Goal: Task Accomplishment & Management: Complete application form

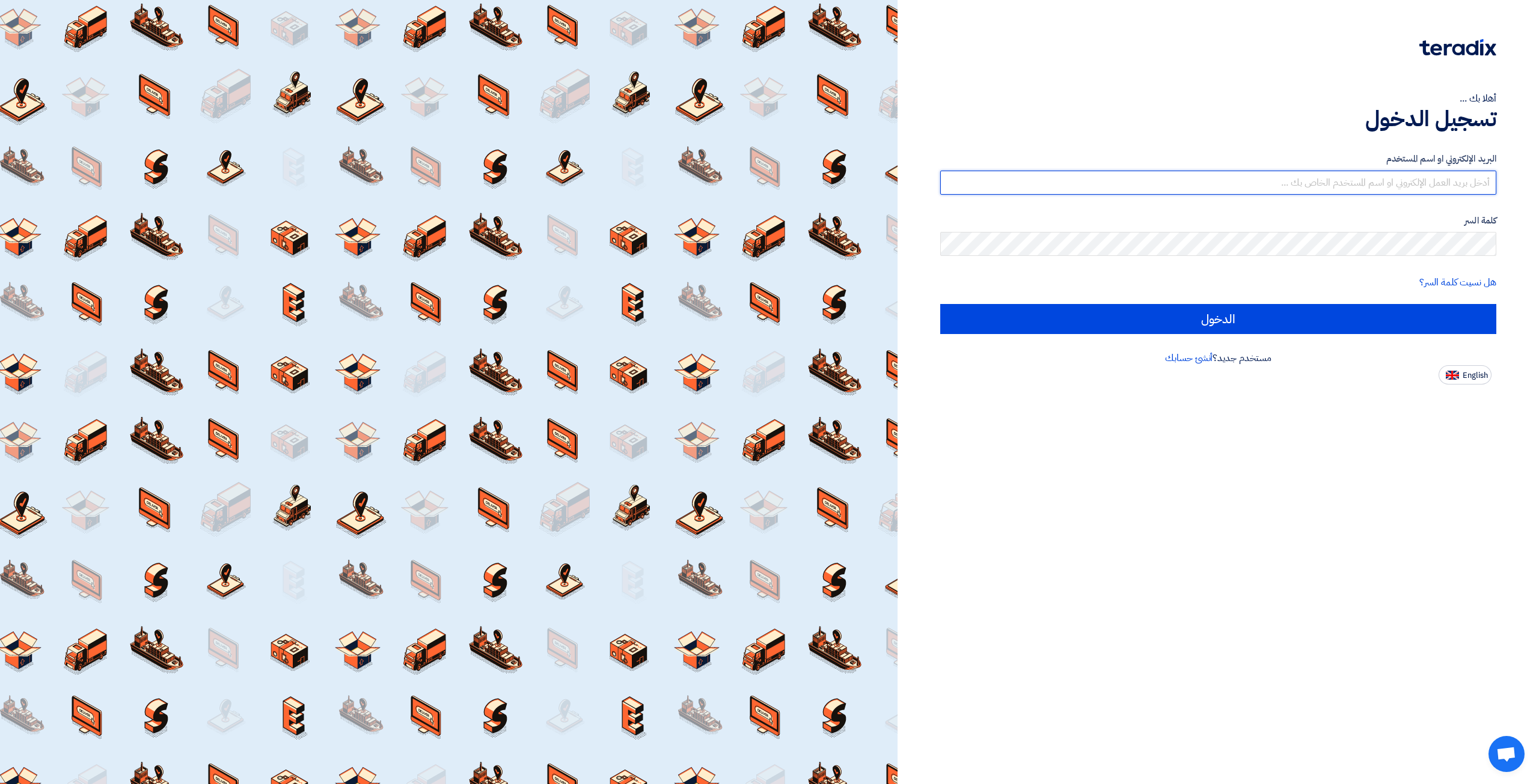
click at [1159, 176] on input "text" at bounding box center [1218, 182] width 556 height 24
type input "elite@elitegeneralsupplies.org"
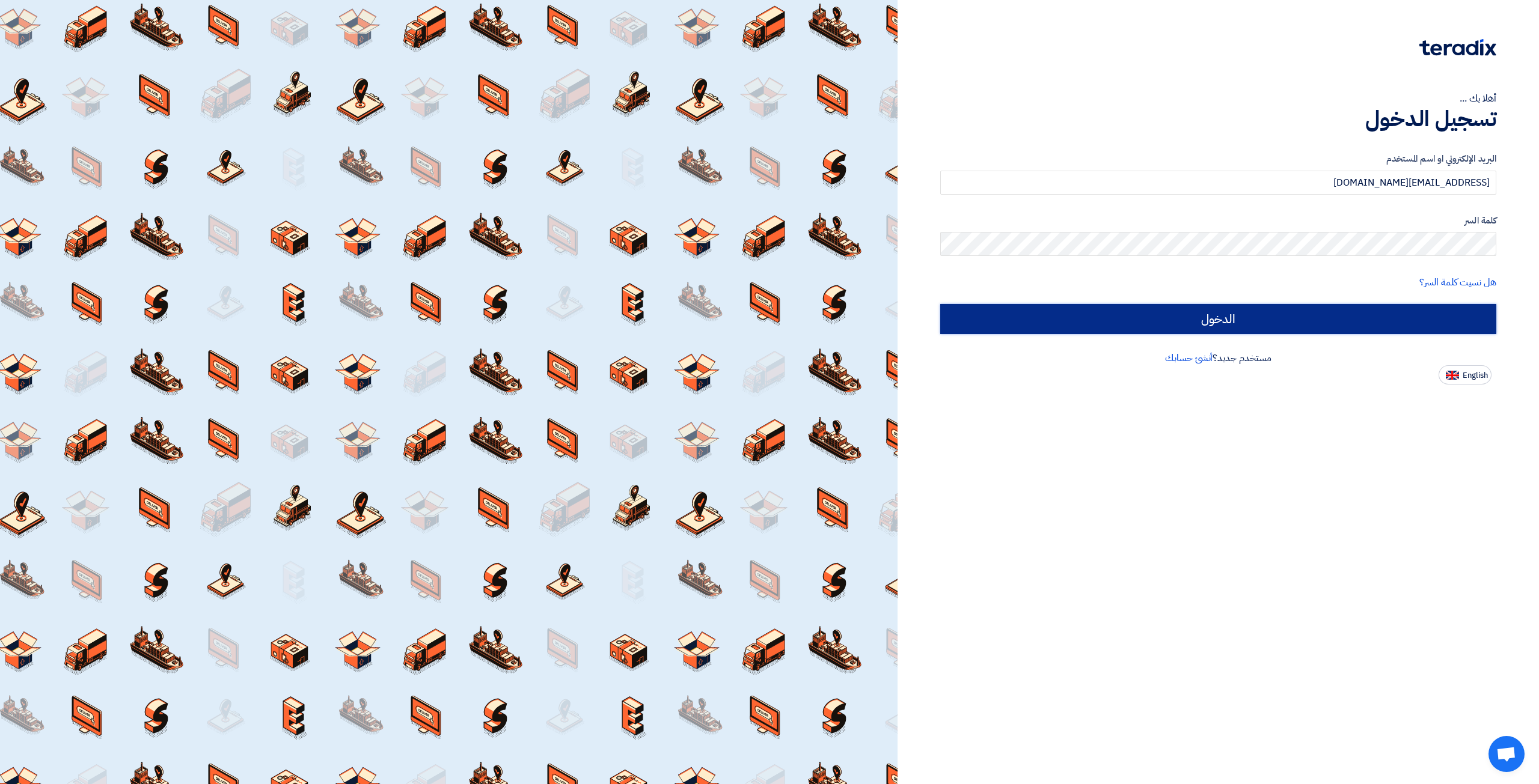
click at [1188, 315] on input "الدخول" at bounding box center [1218, 319] width 556 height 30
type input "Sign in"
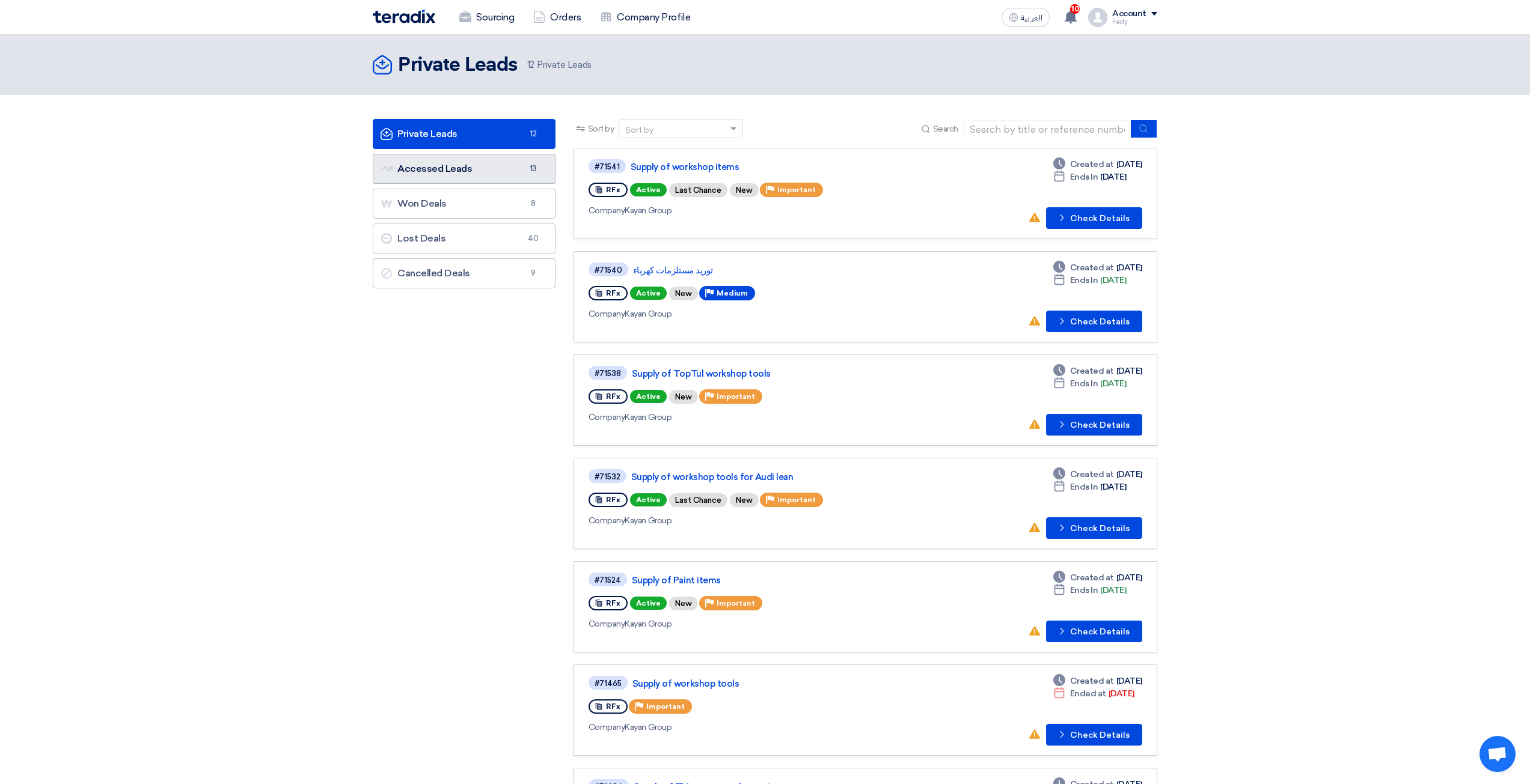
click at [515, 177] on link "Accessed Leads Accessed Leads 13" at bounding box center [464, 168] width 183 height 30
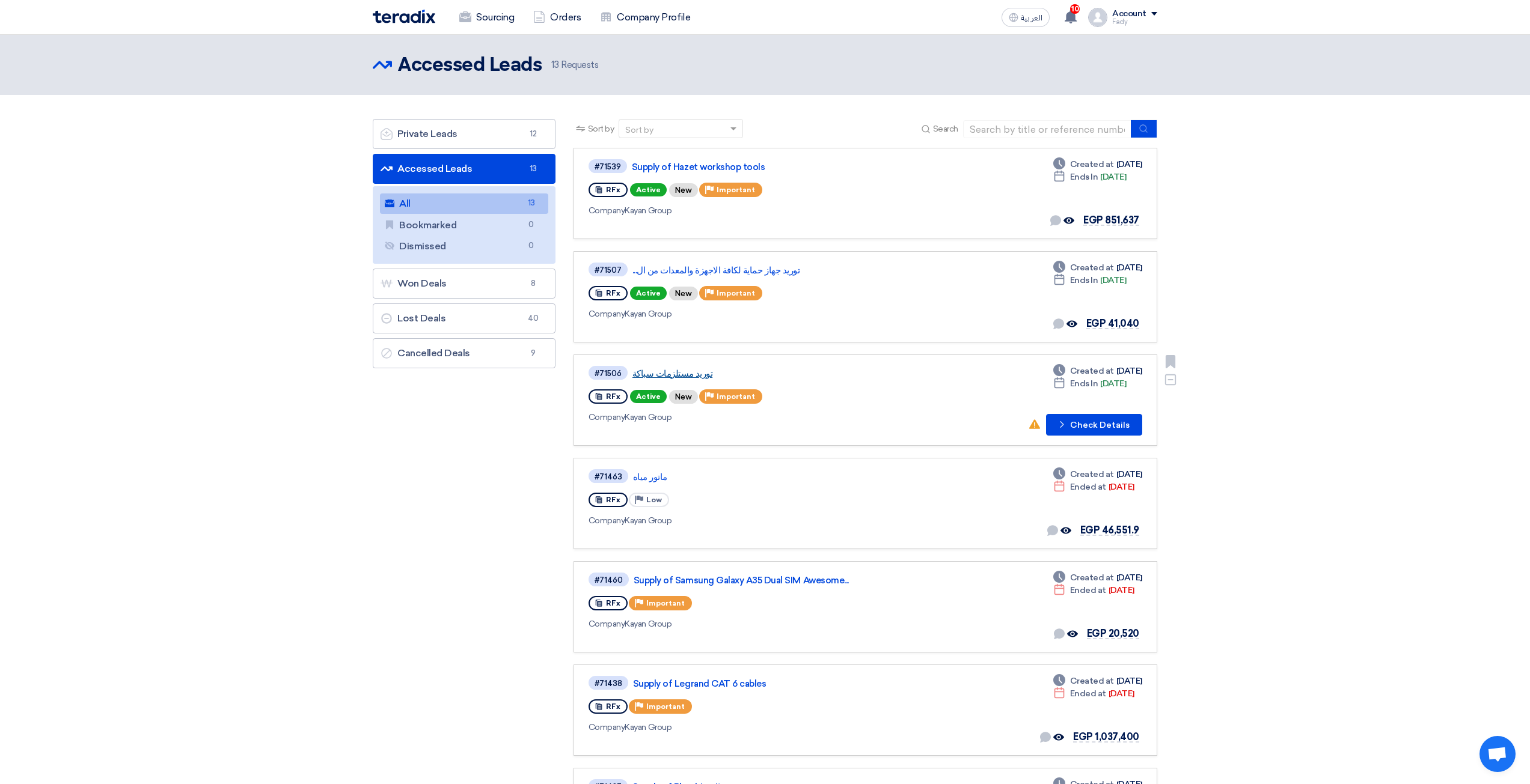
click at [675, 374] on link "توريد مستلزمات سباكة" at bounding box center [783, 374] width 301 height 11
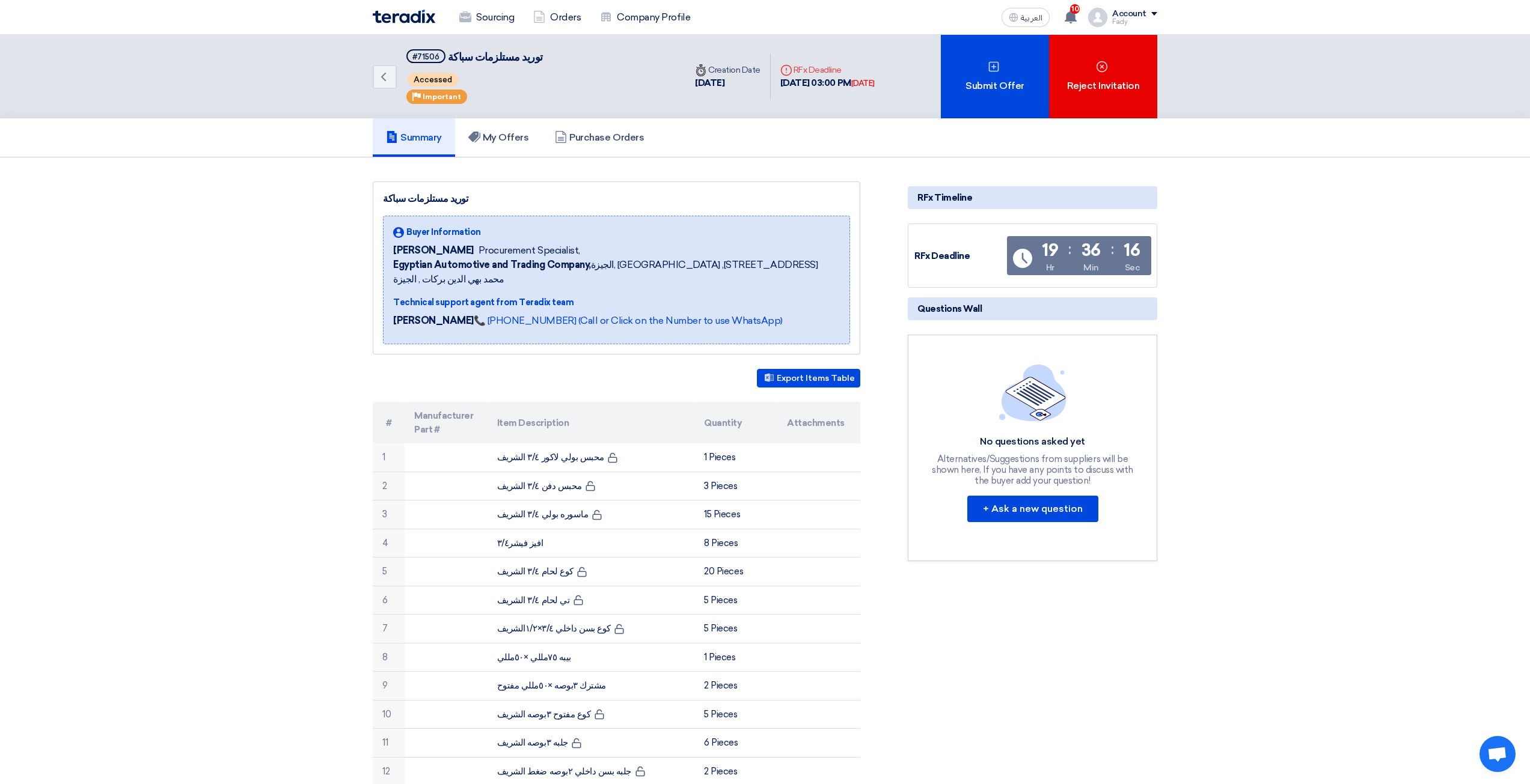
click at [404, 25] on div "Sourcing Orders Company Profile" at bounding box center [608, 17] width 471 height 26
click at [407, 15] on img at bounding box center [403, 16] width 63 height 14
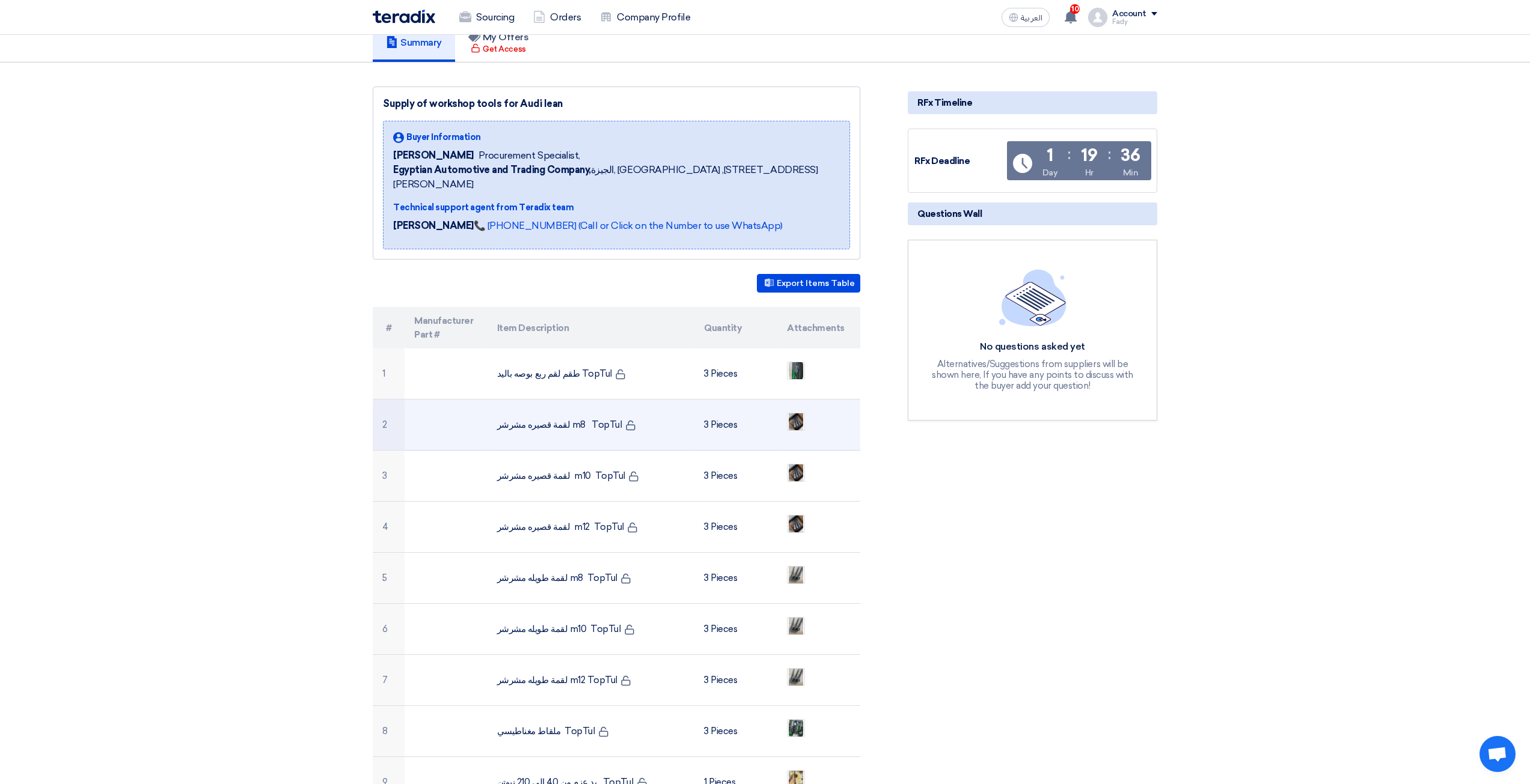
scroll to position [120, 0]
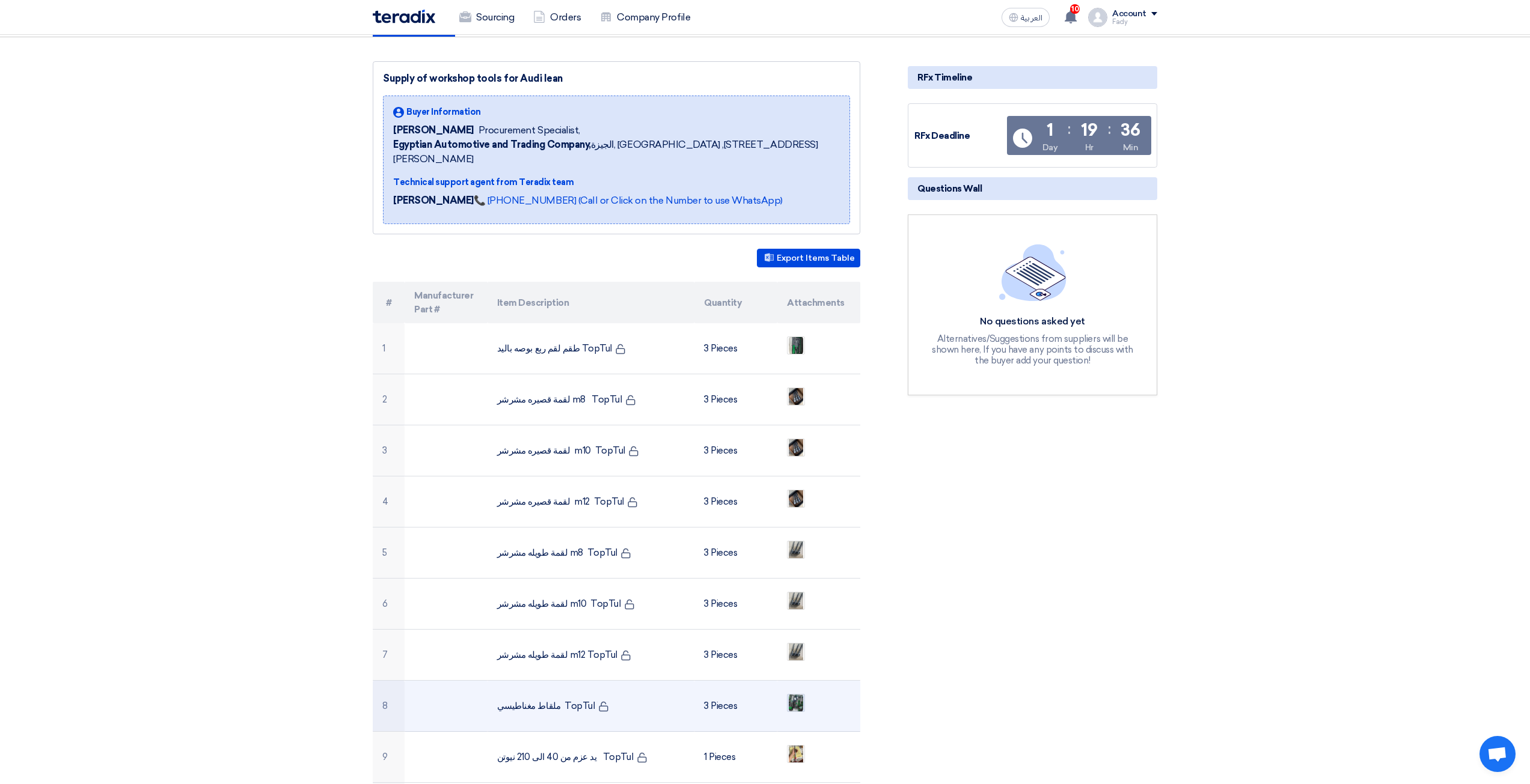
click at [790, 693] on img at bounding box center [795, 703] width 17 height 22
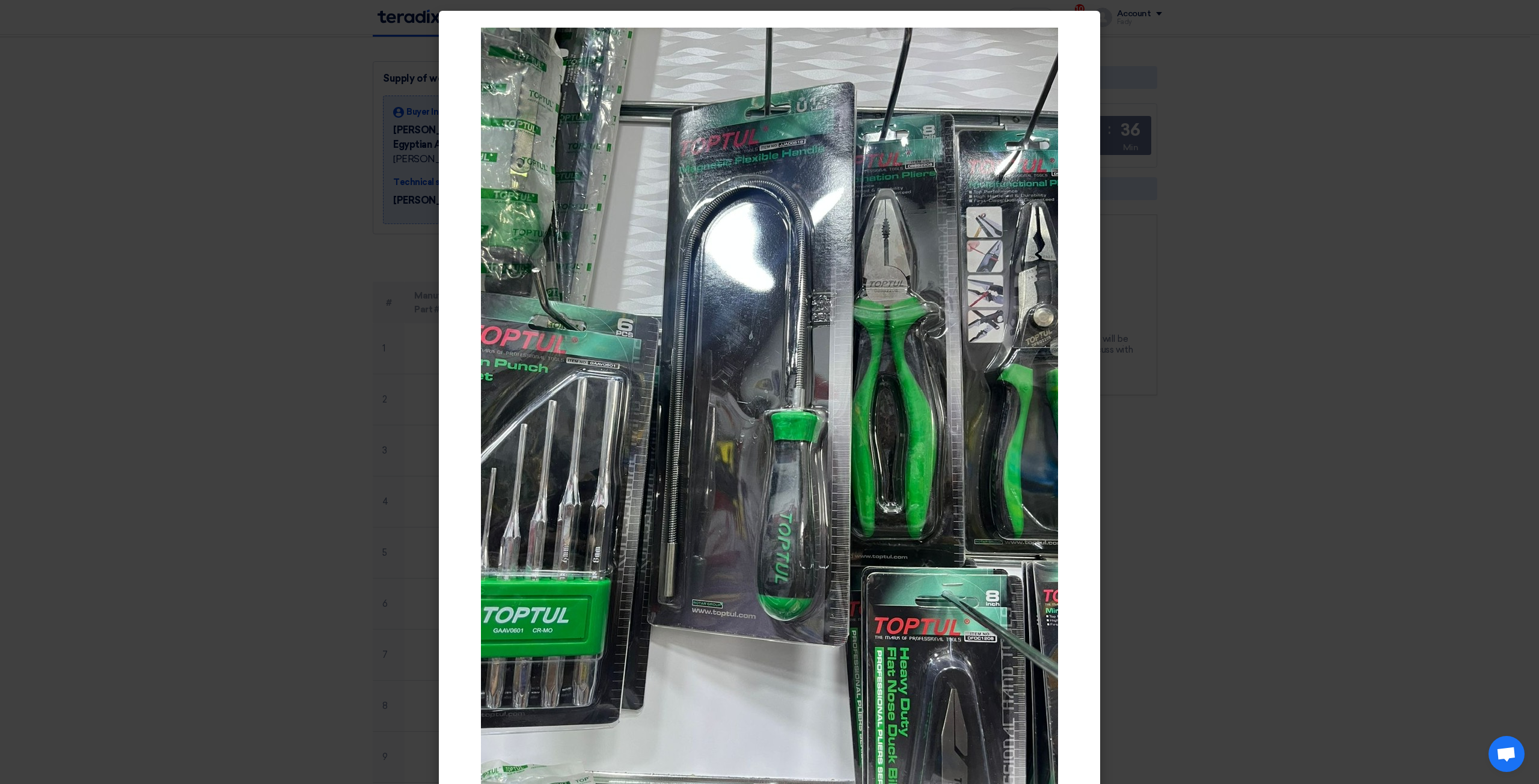
click at [1268, 396] on modal-container at bounding box center [769, 392] width 1539 height 784
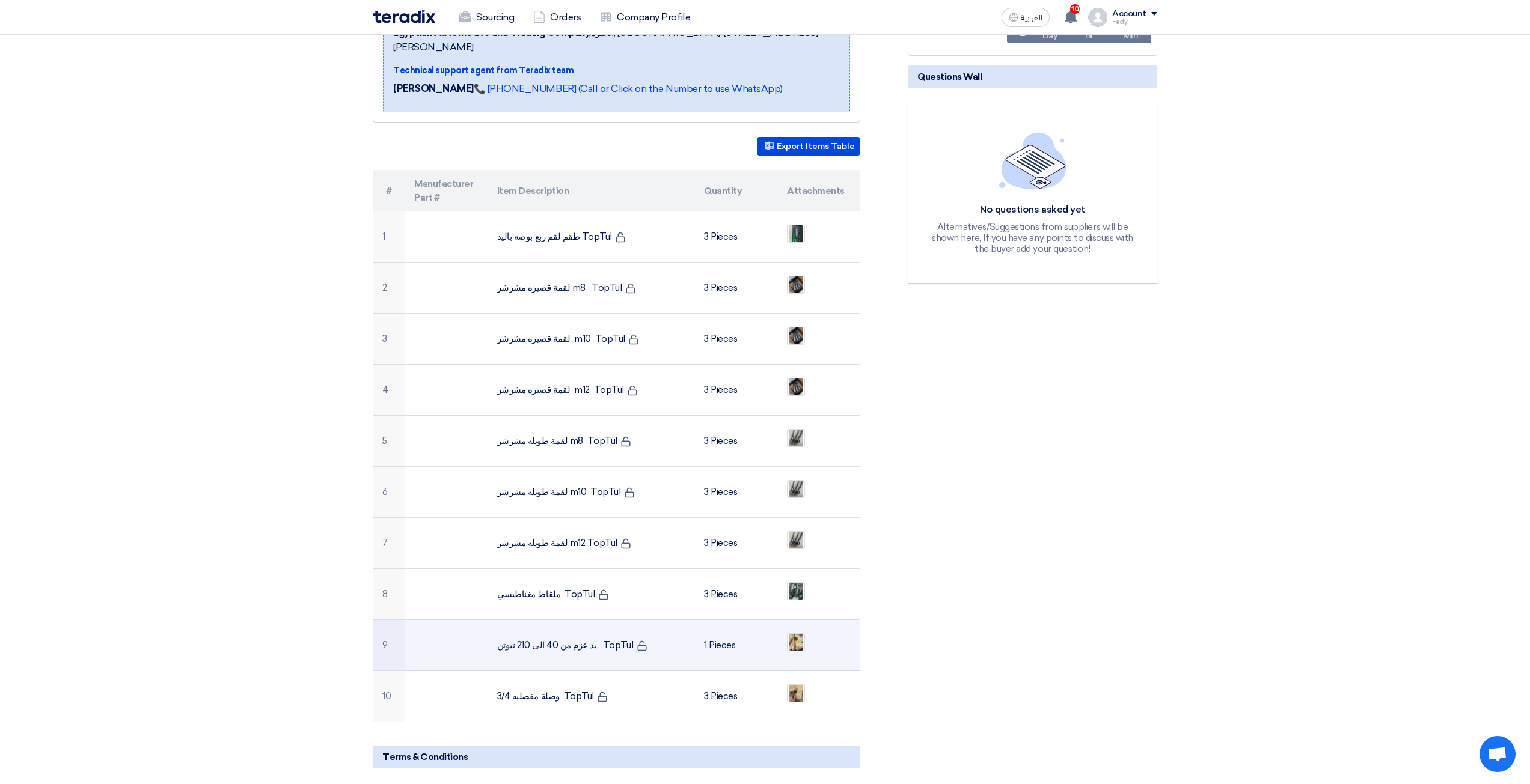
scroll to position [240, 0]
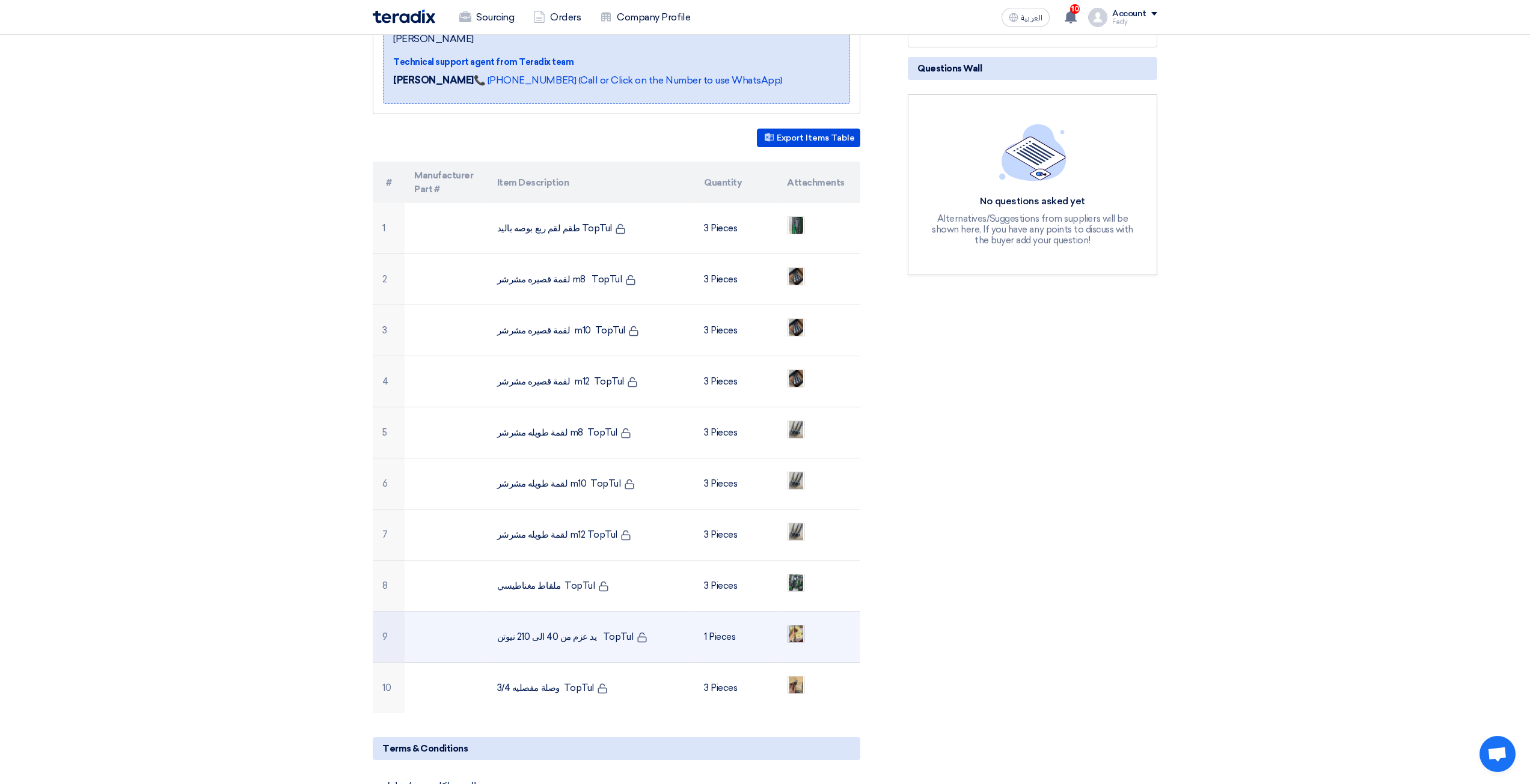
click at [802, 620] on img at bounding box center [795, 634] width 17 height 28
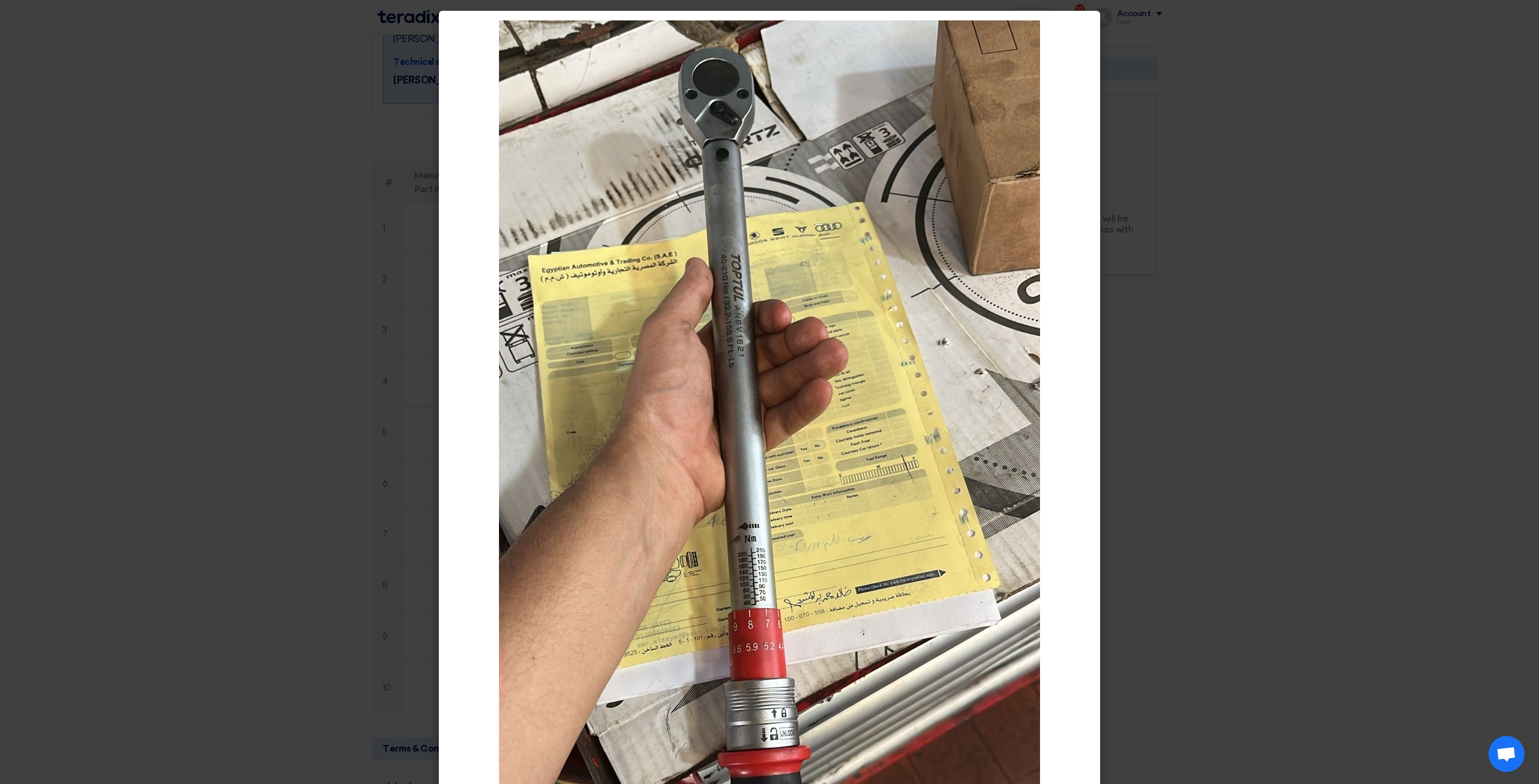
click at [1237, 391] on modal-container at bounding box center [769, 392] width 1539 height 784
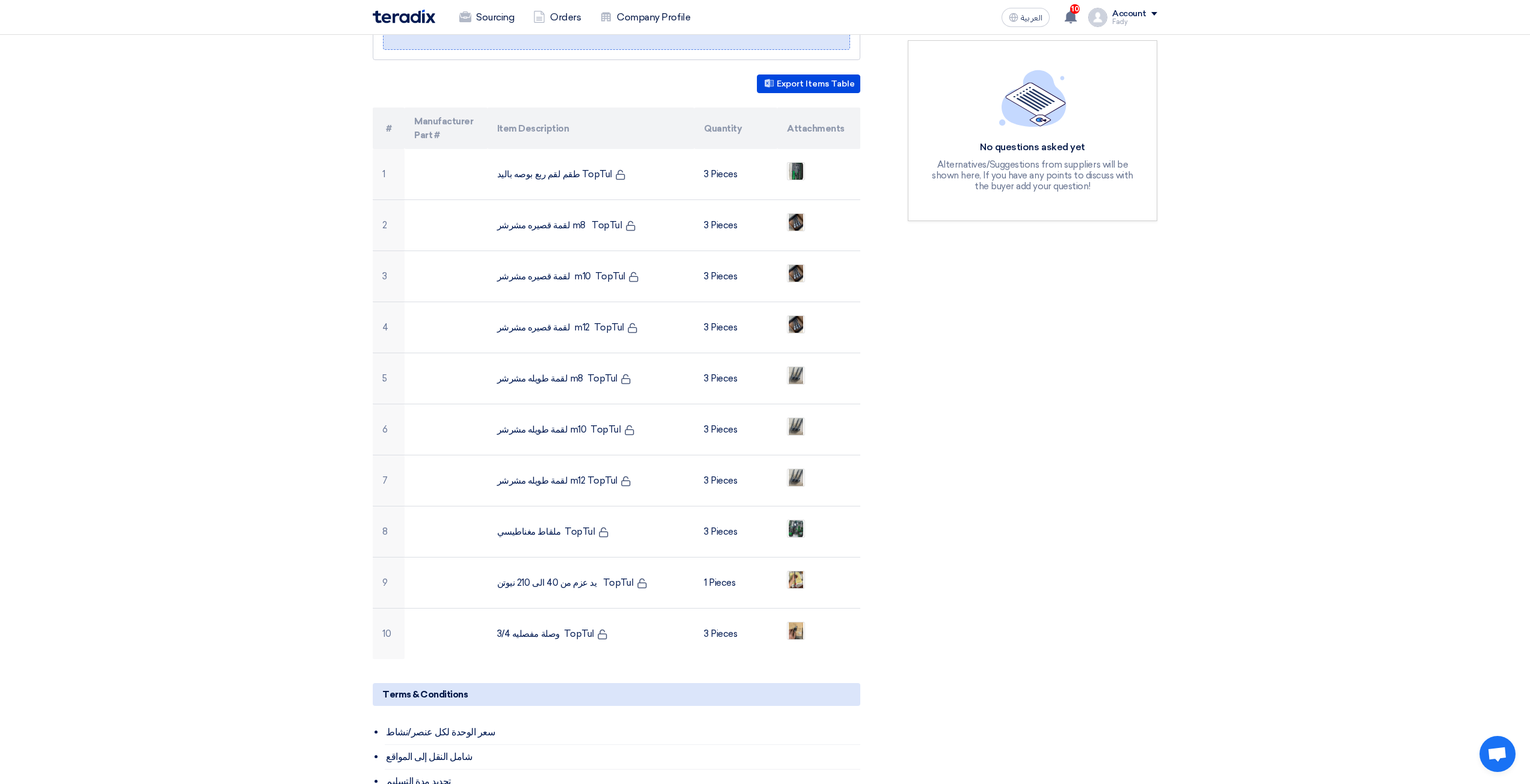
scroll to position [301, 0]
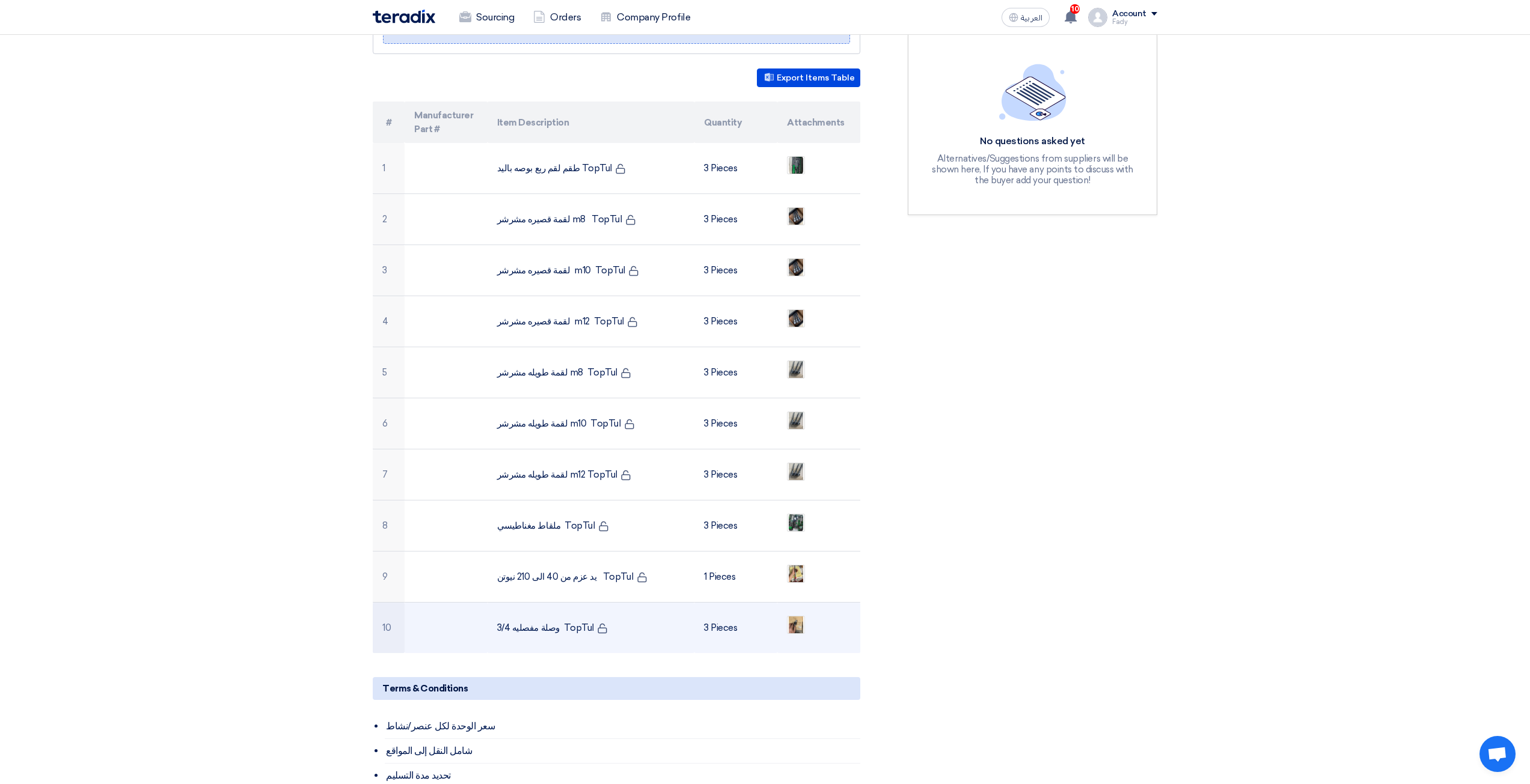
click at [807, 611] on ul at bounding box center [819, 625] width 63 height 30
click at [800, 611] on img at bounding box center [795, 625] width 17 height 28
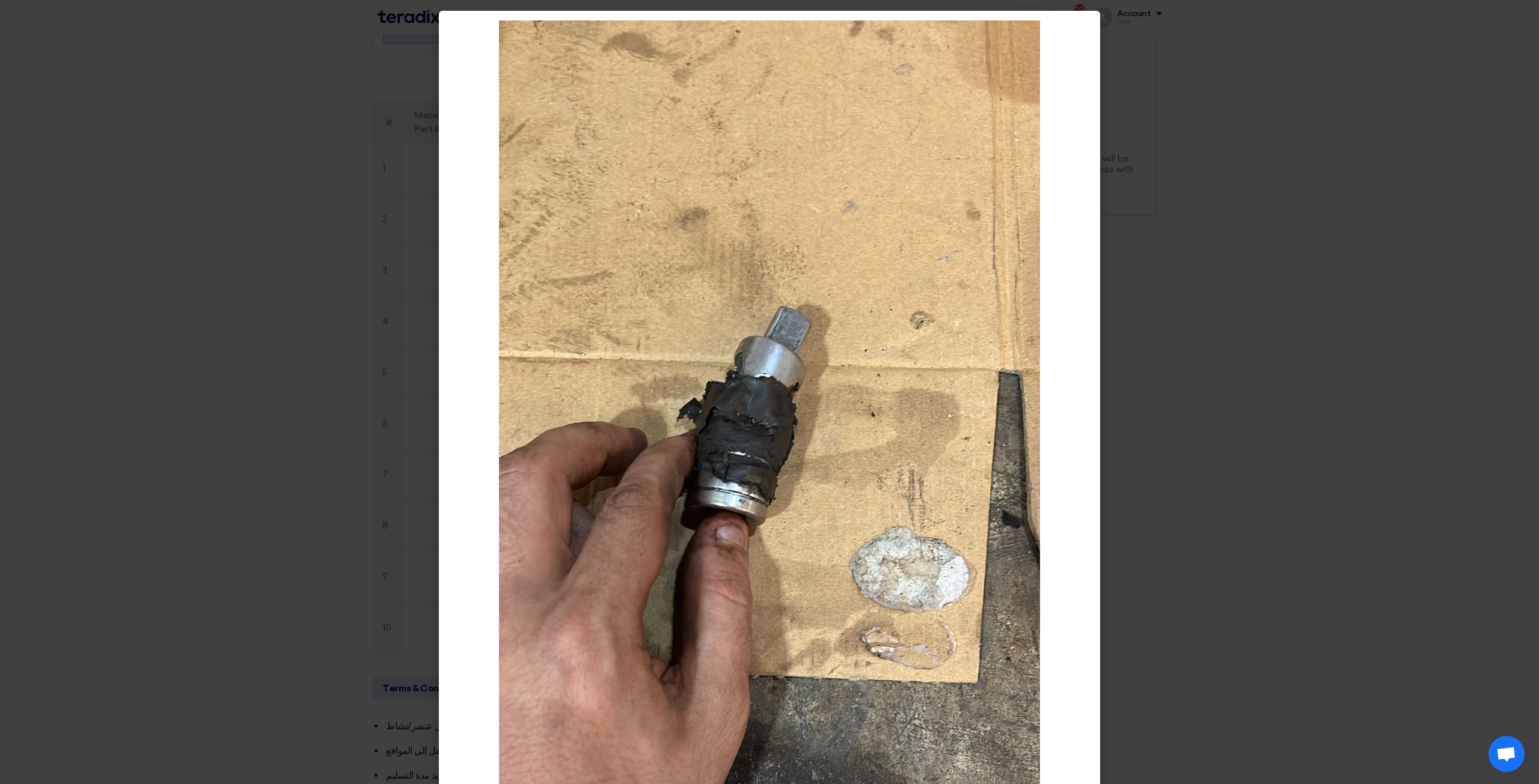
click at [1499, 425] on modal-container at bounding box center [769, 392] width 1539 height 784
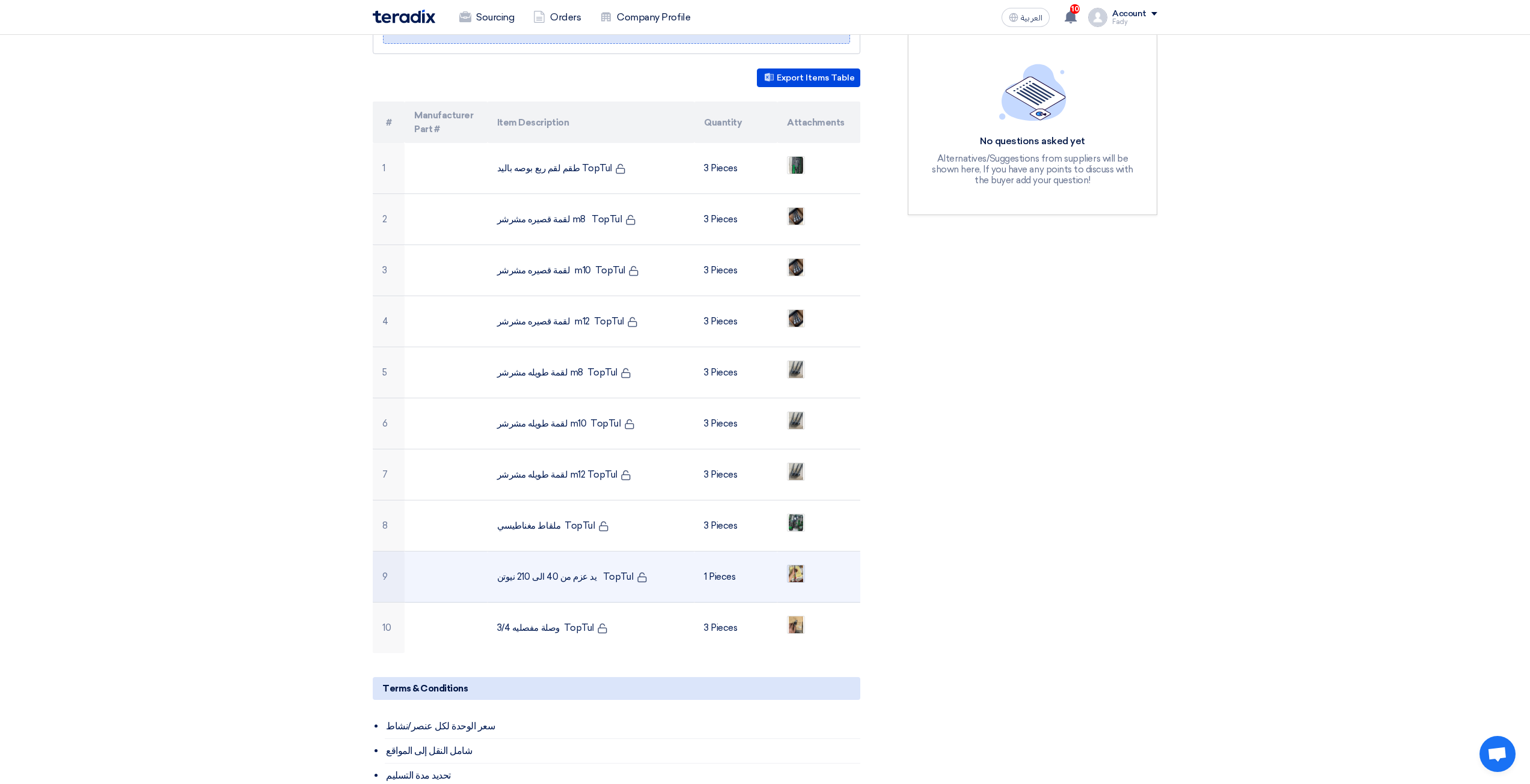
click at [787, 560] on img at bounding box center [795, 573] width 17 height 28
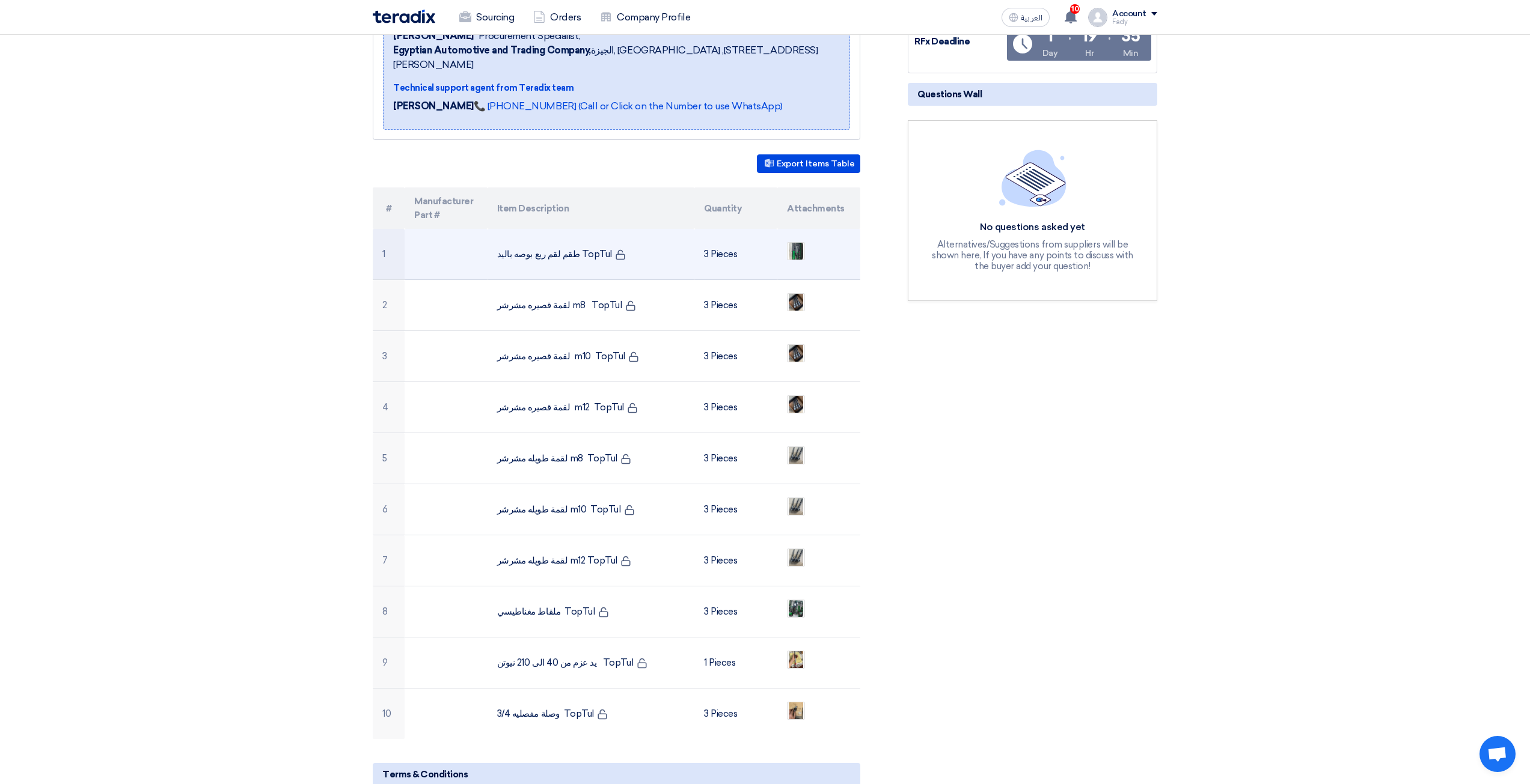
scroll to position [180, 0]
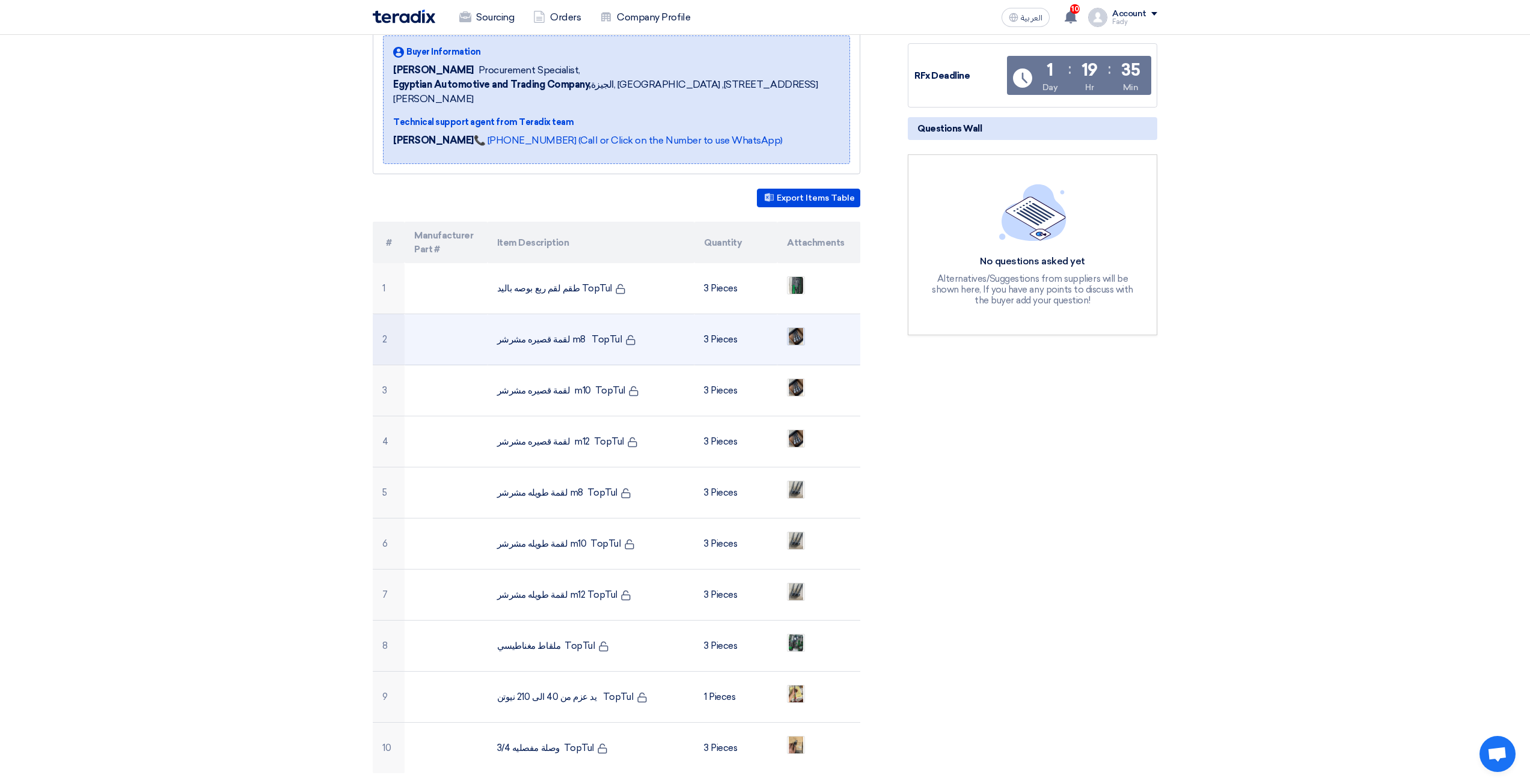
click at [796, 323] on img at bounding box center [795, 336] width 17 height 28
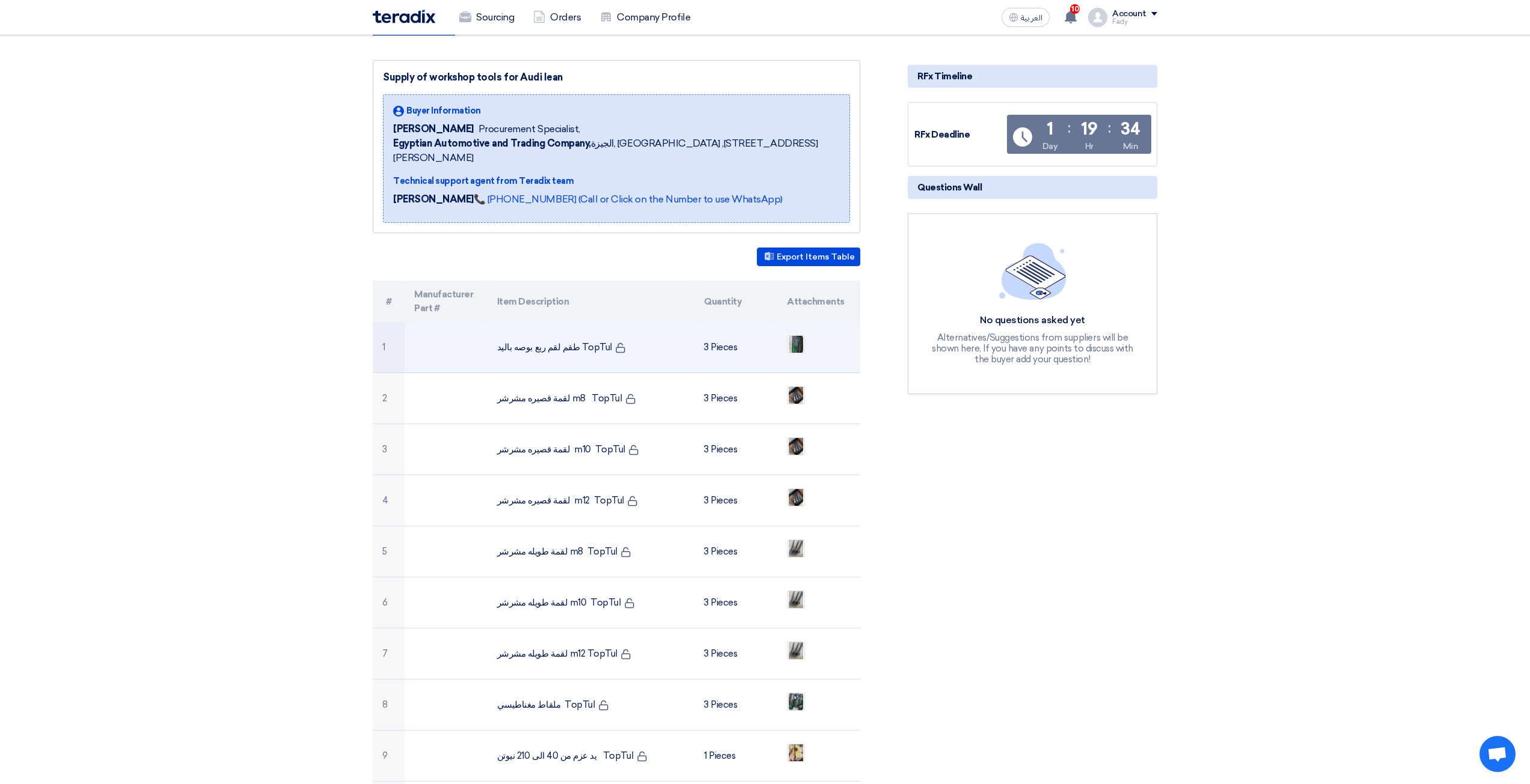
scroll to position [120, 0]
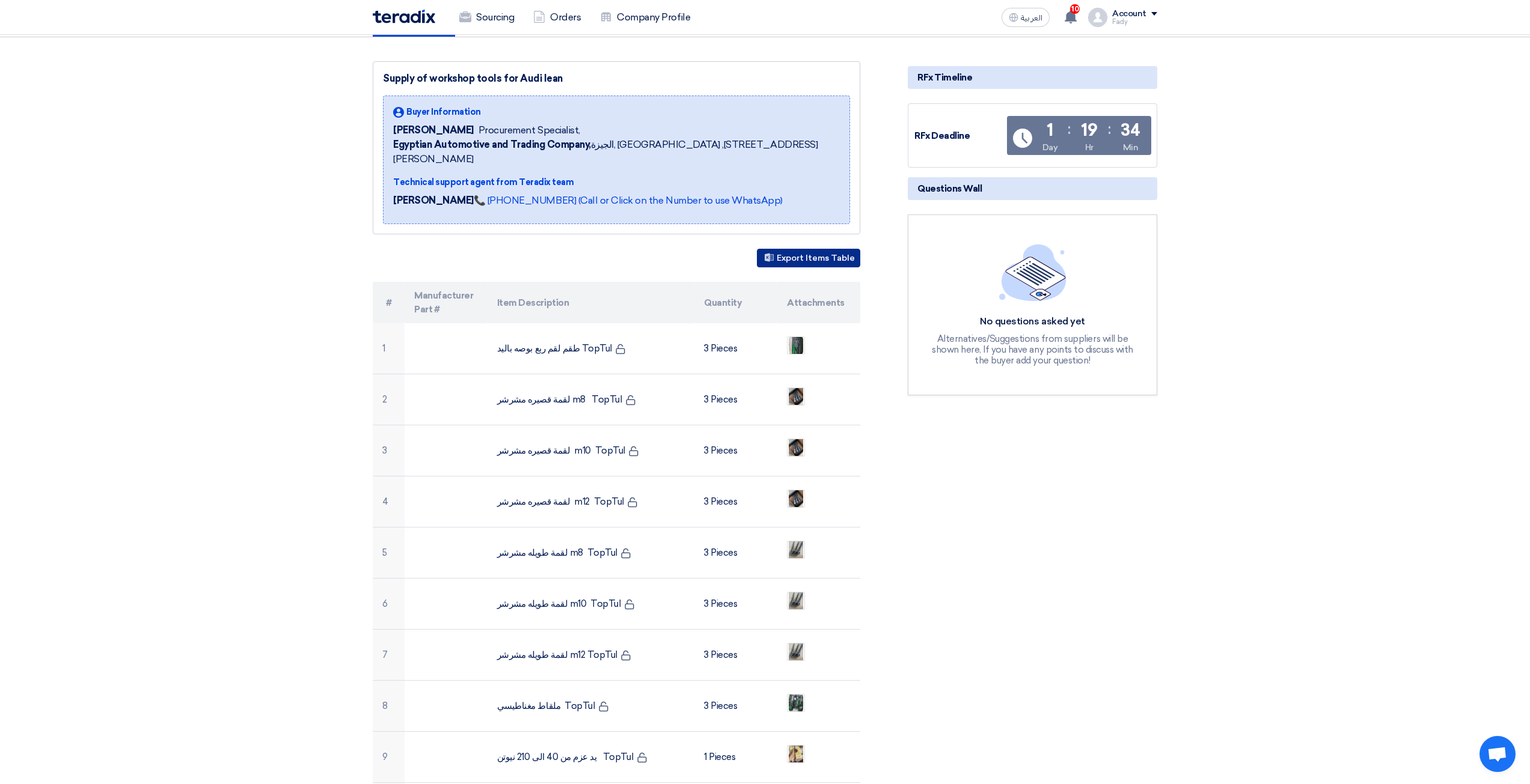
click at [793, 252] on button "Export Items Table" at bounding box center [808, 258] width 103 height 19
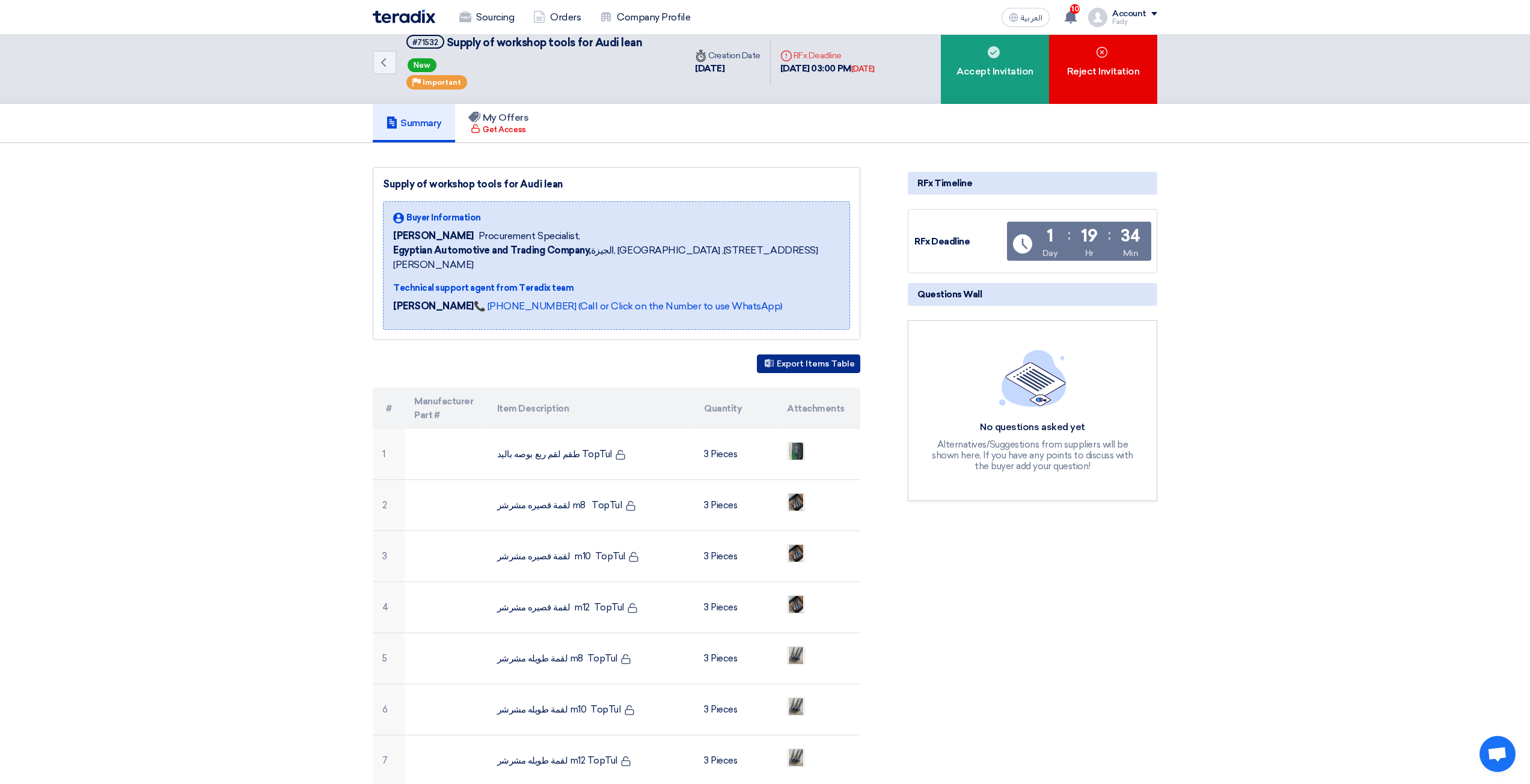
scroll to position [0, 0]
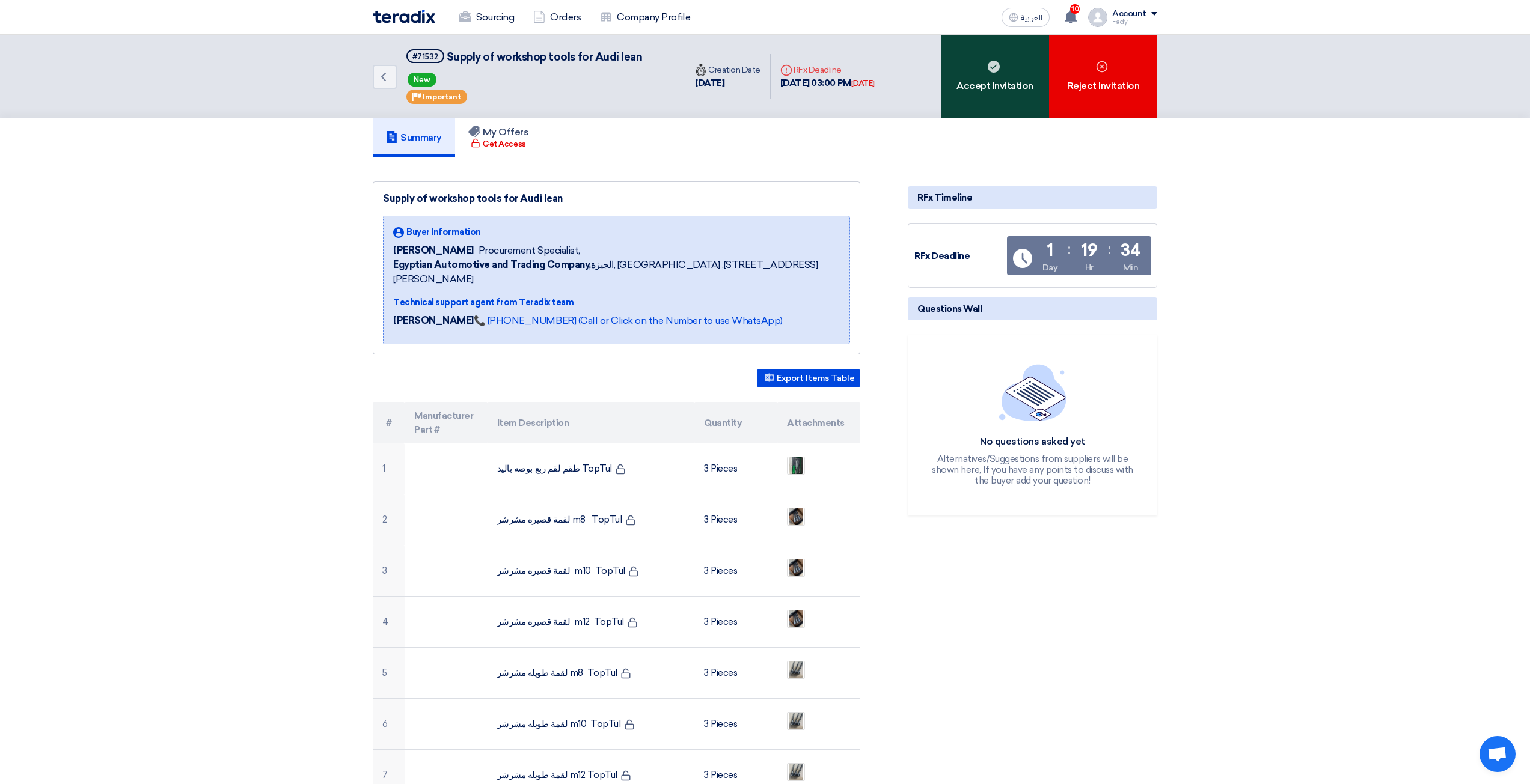
click at [978, 81] on div "Accept Invitation" at bounding box center [995, 76] width 108 height 83
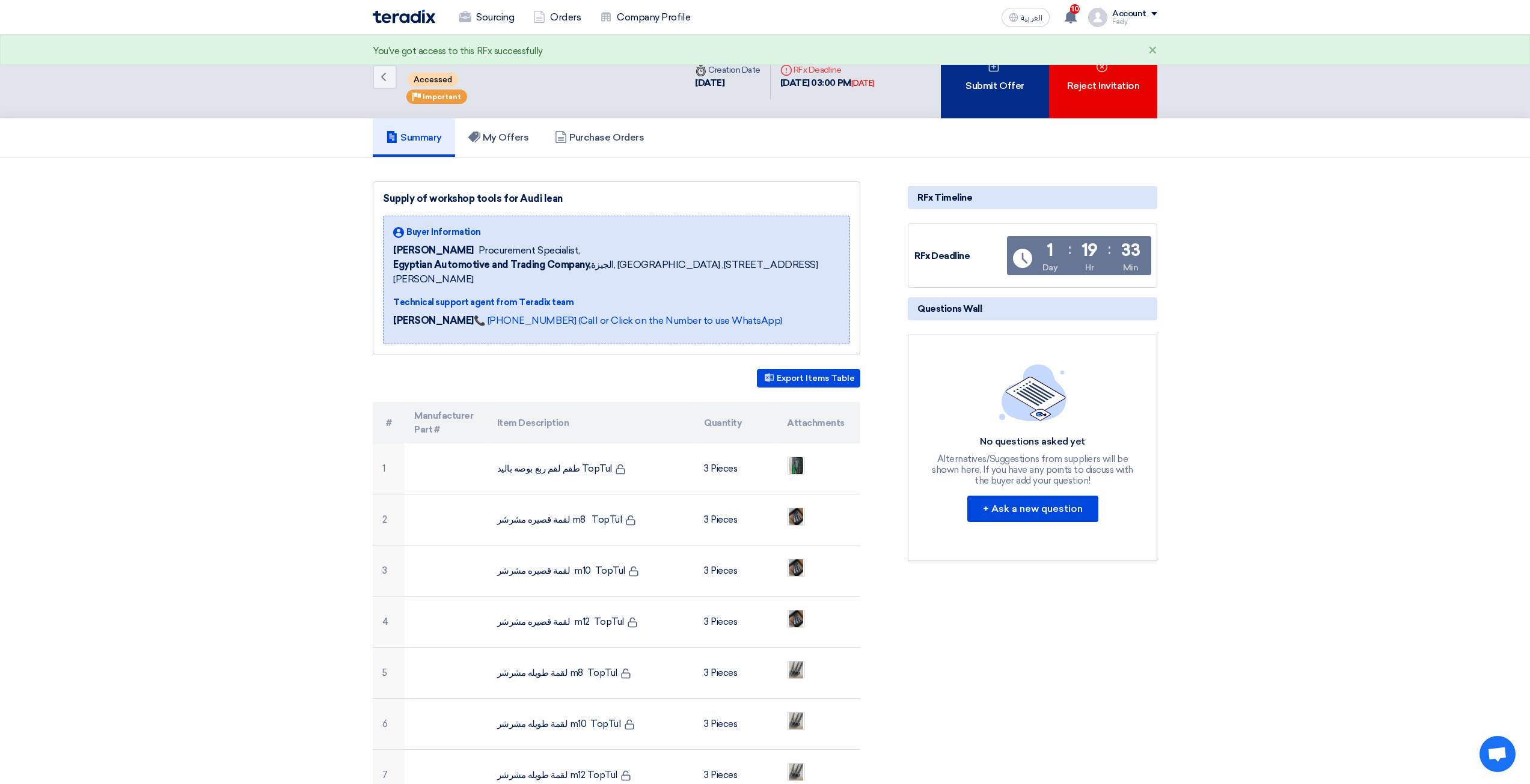
click at [989, 99] on div "Submit Offer" at bounding box center [995, 76] width 108 height 83
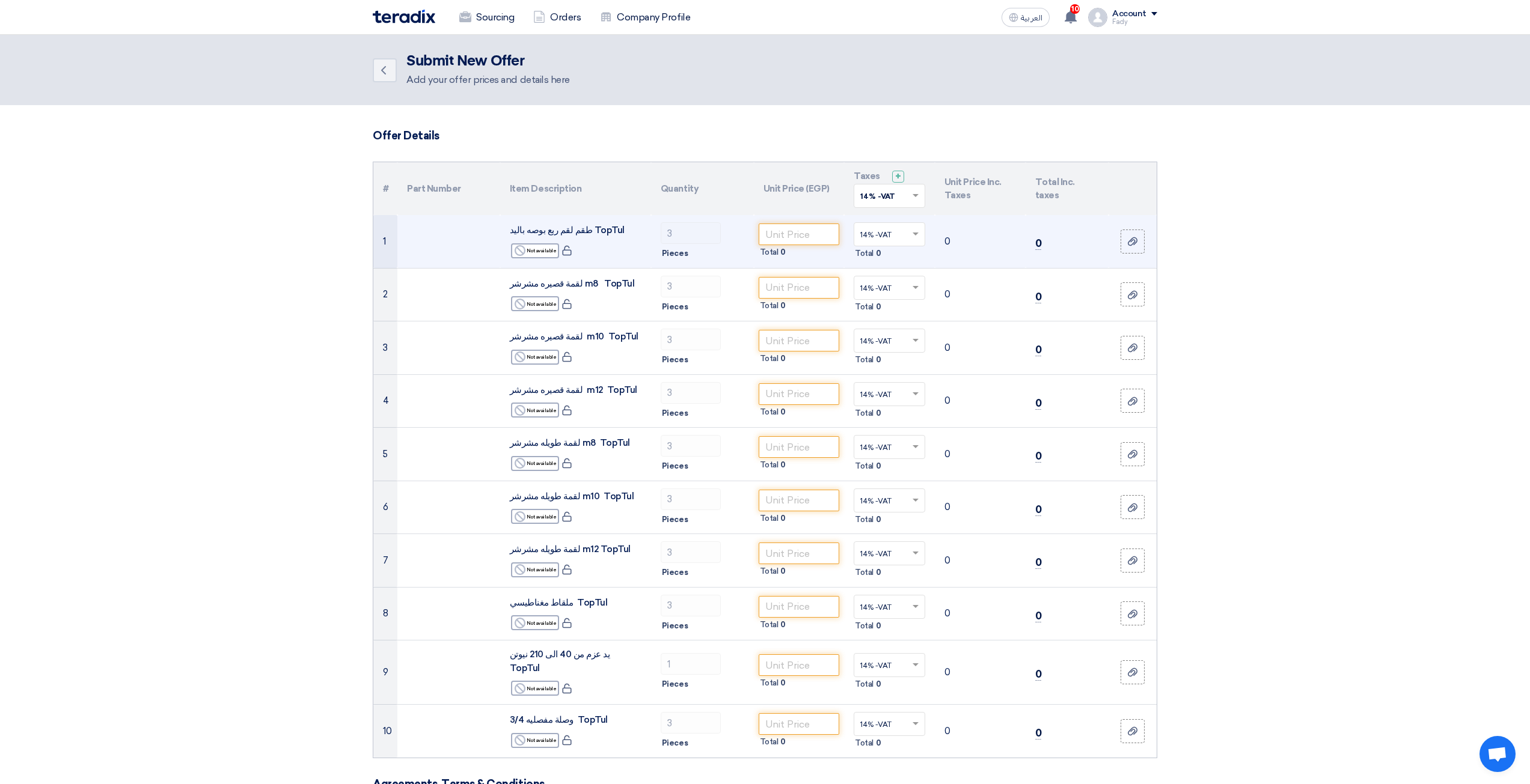
drag, startPoint x: 793, startPoint y: 262, endPoint x: 802, endPoint y: 251, distance: 14.2
click at [802, 251] on td "Total 0" at bounding box center [799, 242] width 91 height 53
click at [803, 249] on div "Total 0" at bounding box center [799, 253] width 82 height 14
click at [807, 244] on input "number" at bounding box center [799, 234] width 82 height 22
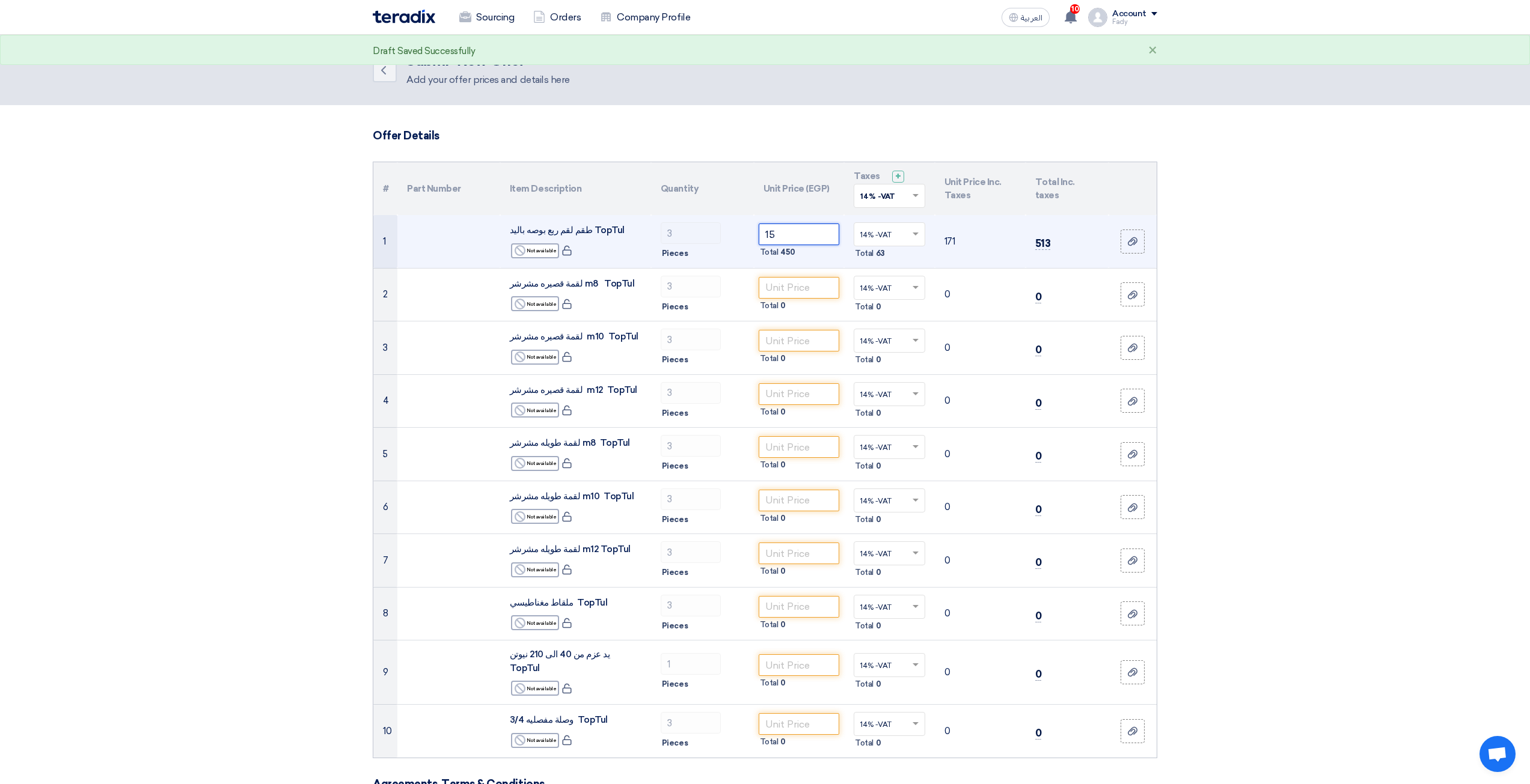
type input "1"
type input "1550"
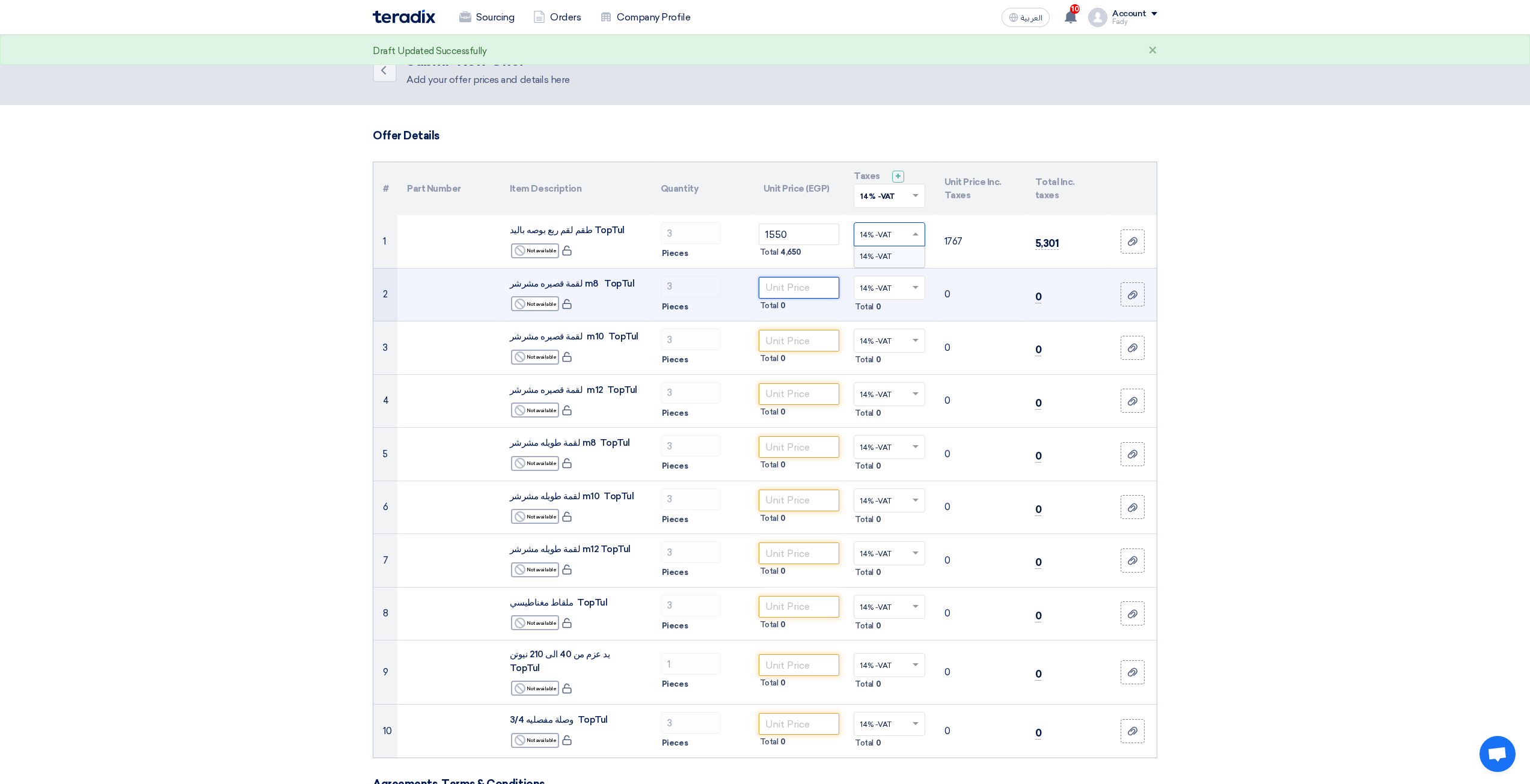
click at [817, 287] on input "number" at bounding box center [799, 288] width 82 height 22
type input "1"
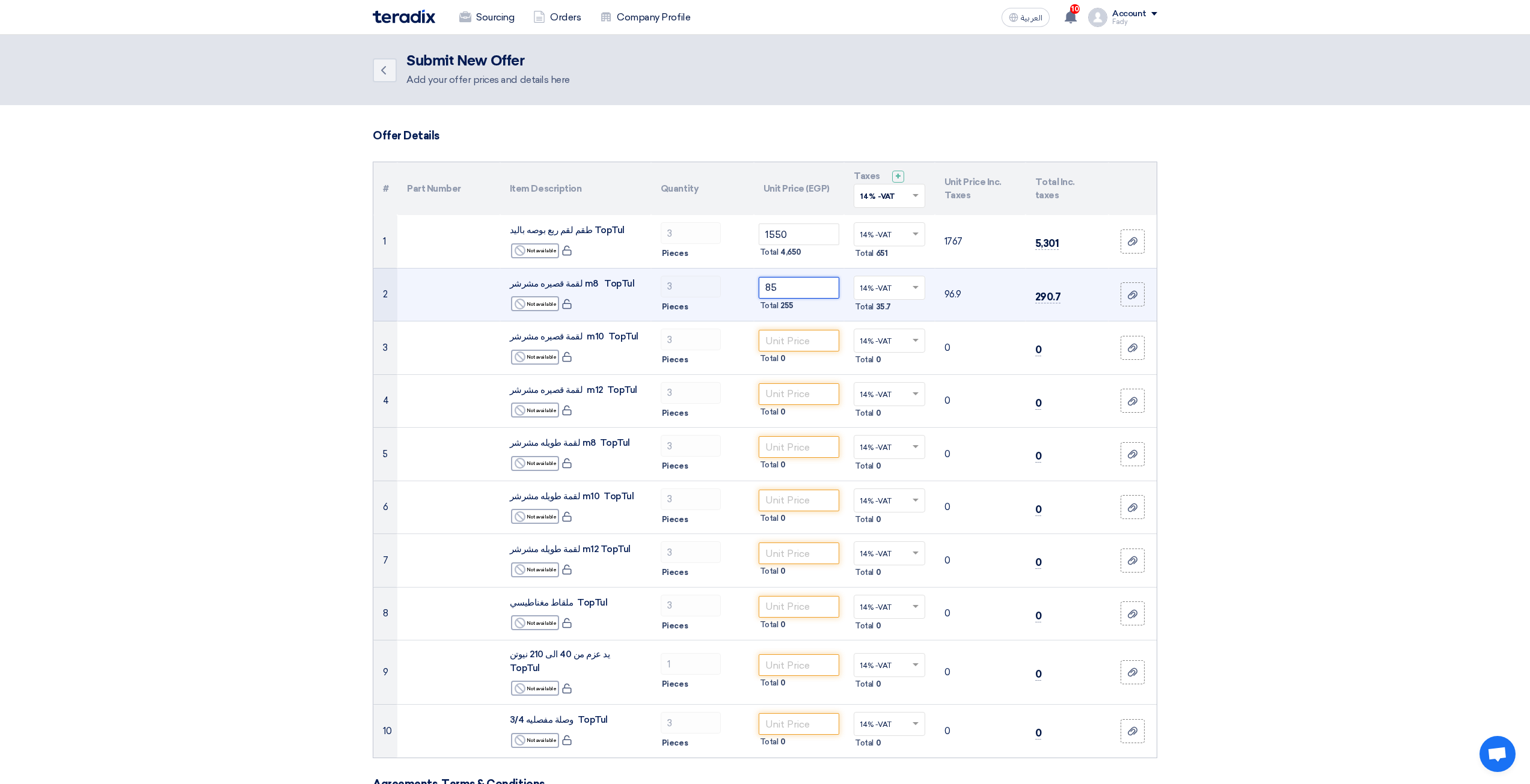
type input "85"
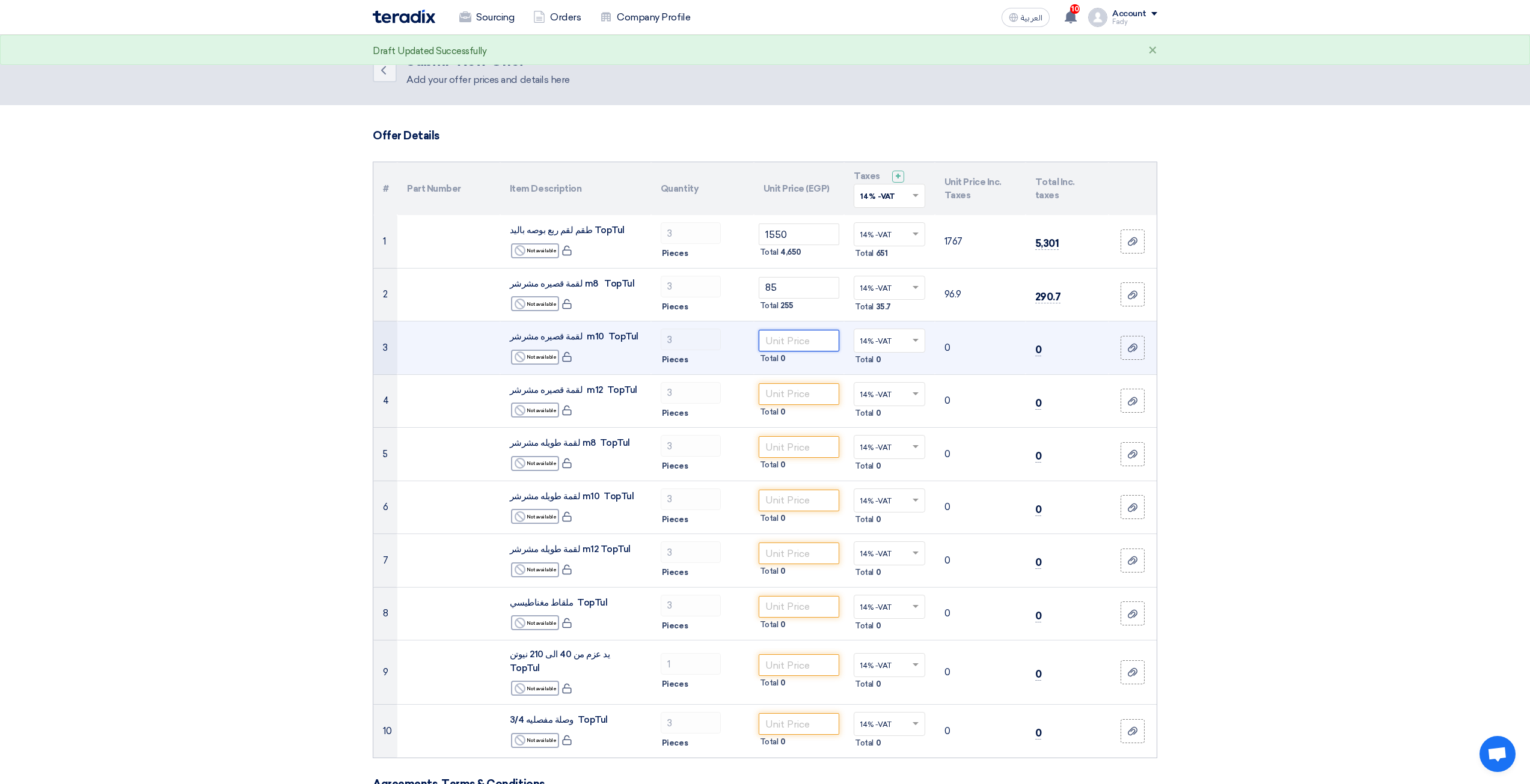
click at [817, 348] on input "number" at bounding box center [799, 340] width 82 height 22
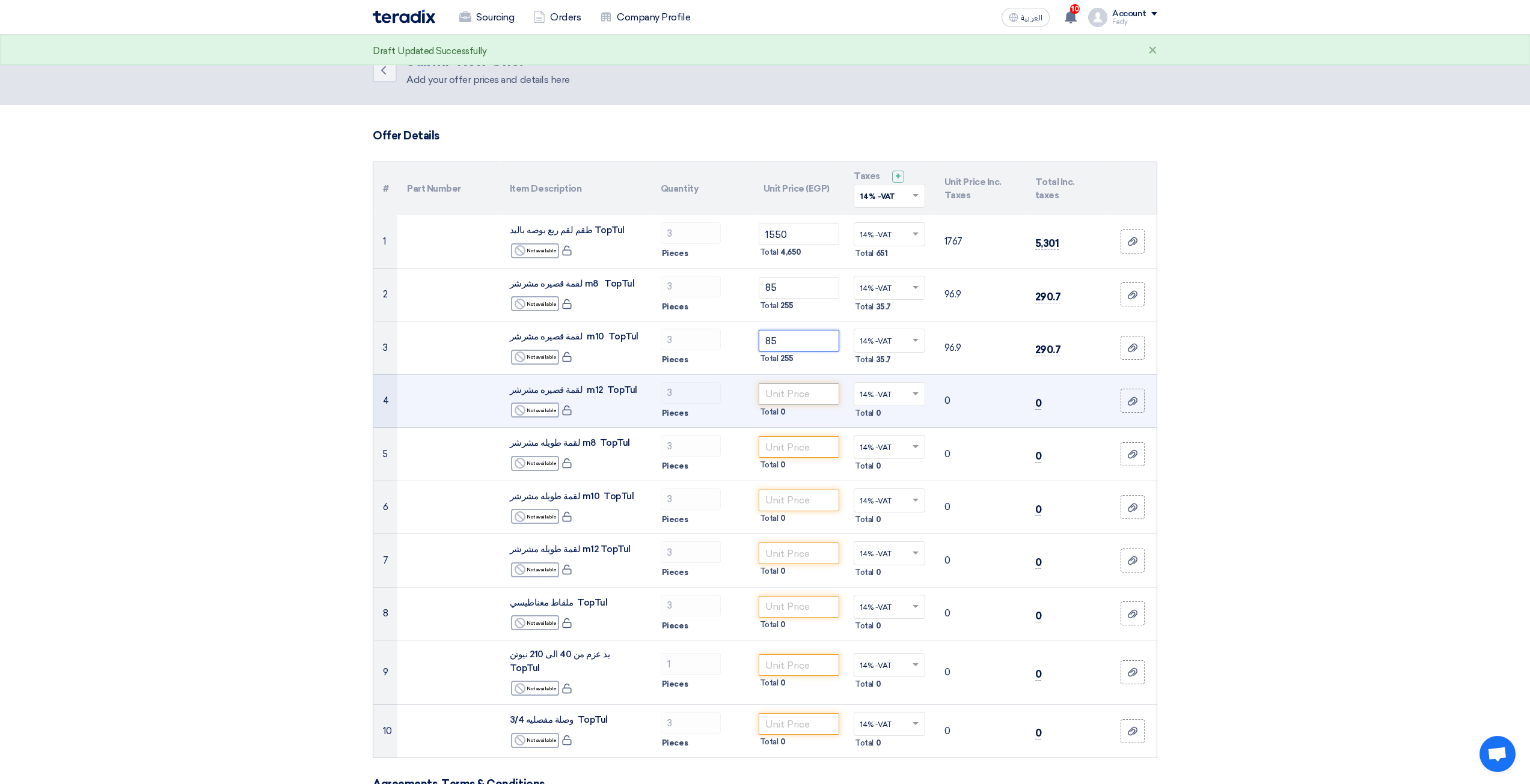
type input "85"
click at [824, 394] on input "number" at bounding box center [799, 394] width 82 height 22
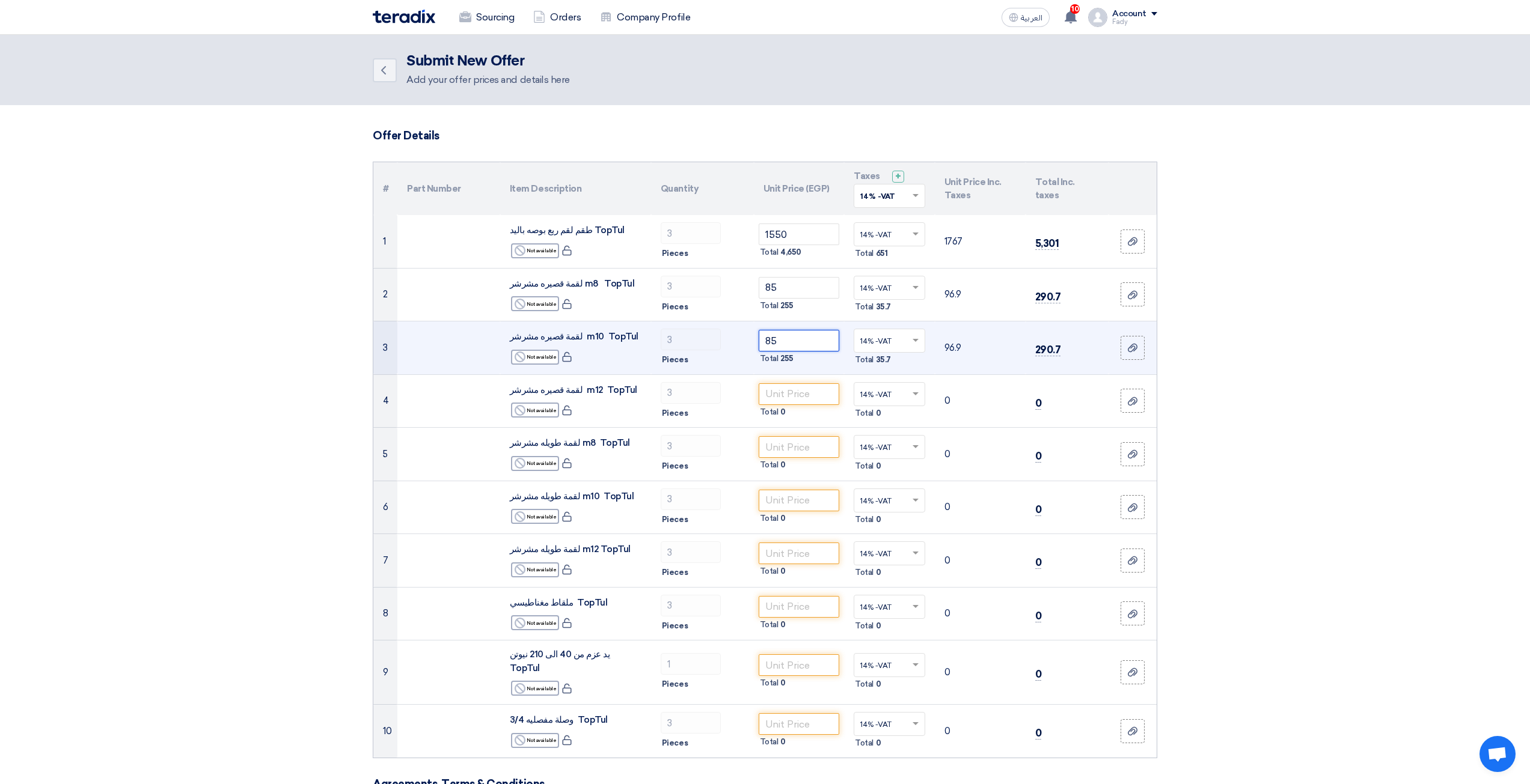
click at [785, 339] on input "85" at bounding box center [799, 340] width 82 height 22
click at [784, 339] on input "85" at bounding box center [799, 340] width 82 height 22
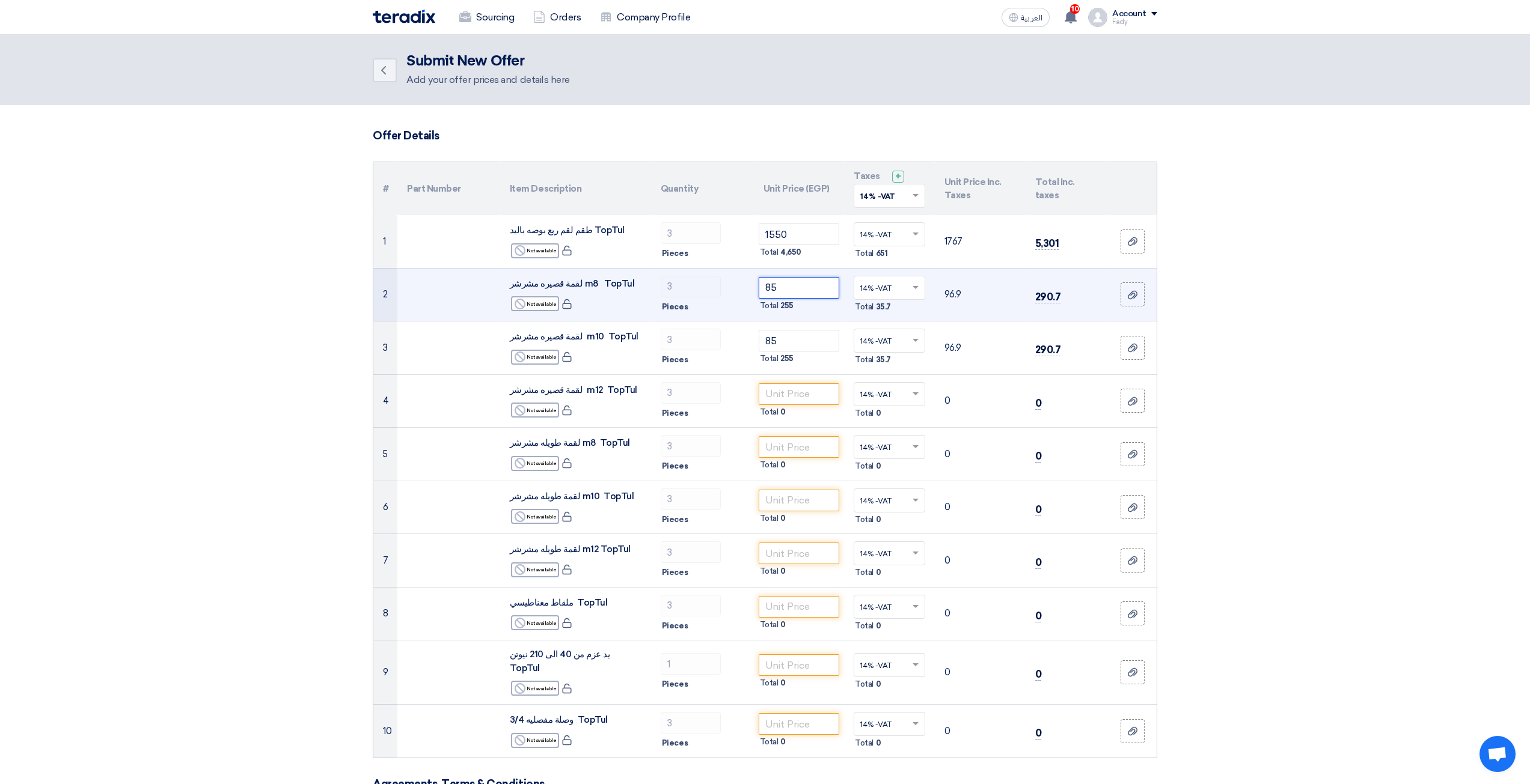
click at [777, 285] on input "85" at bounding box center [799, 288] width 82 height 22
click at [776, 285] on input "85" at bounding box center [799, 288] width 82 height 22
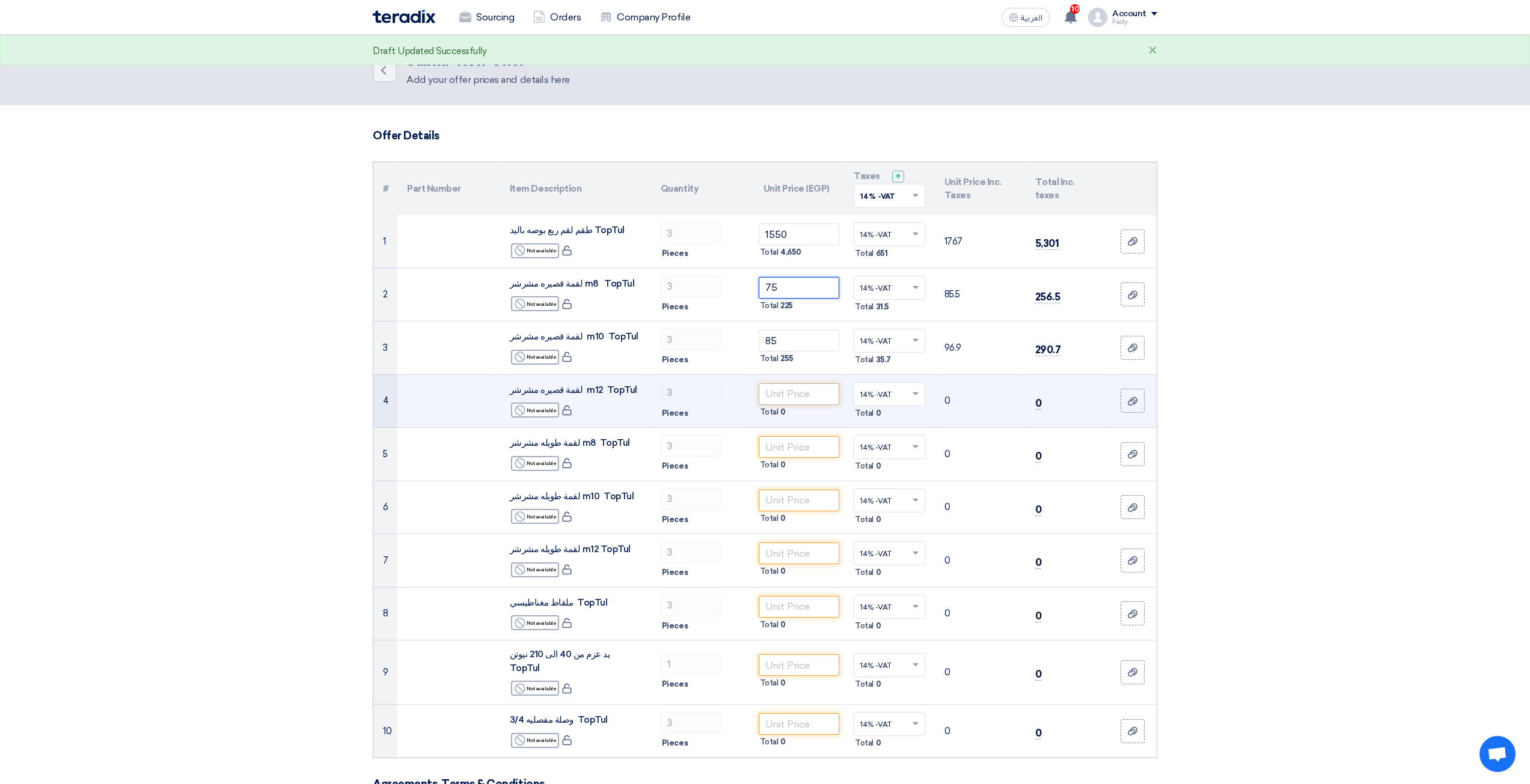
type input "75"
click at [793, 392] on input "number" at bounding box center [799, 394] width 82 height 22
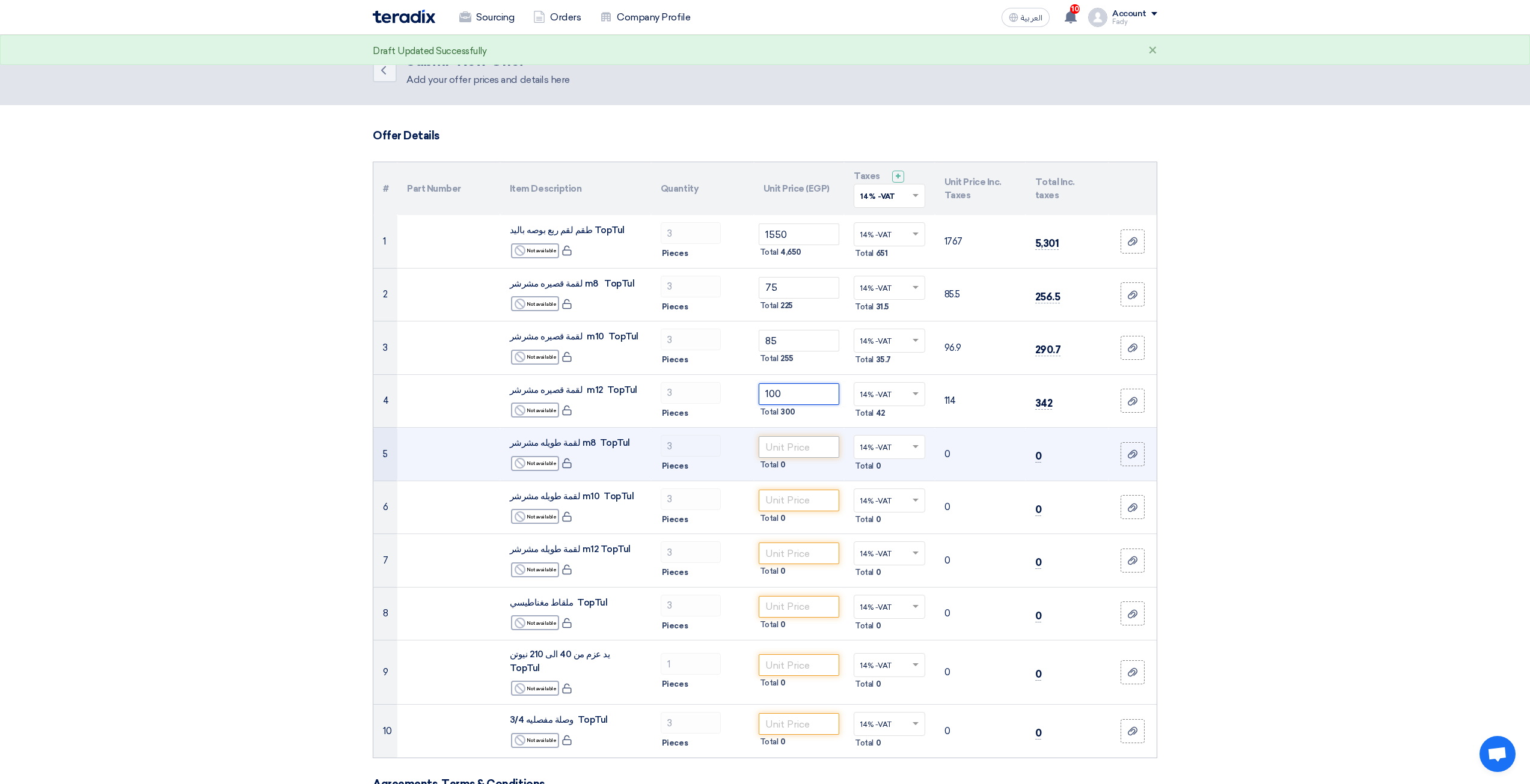
type input "100"
click at [799, 454] on input "number" at bounding box center [799, 447] width 82 height 22
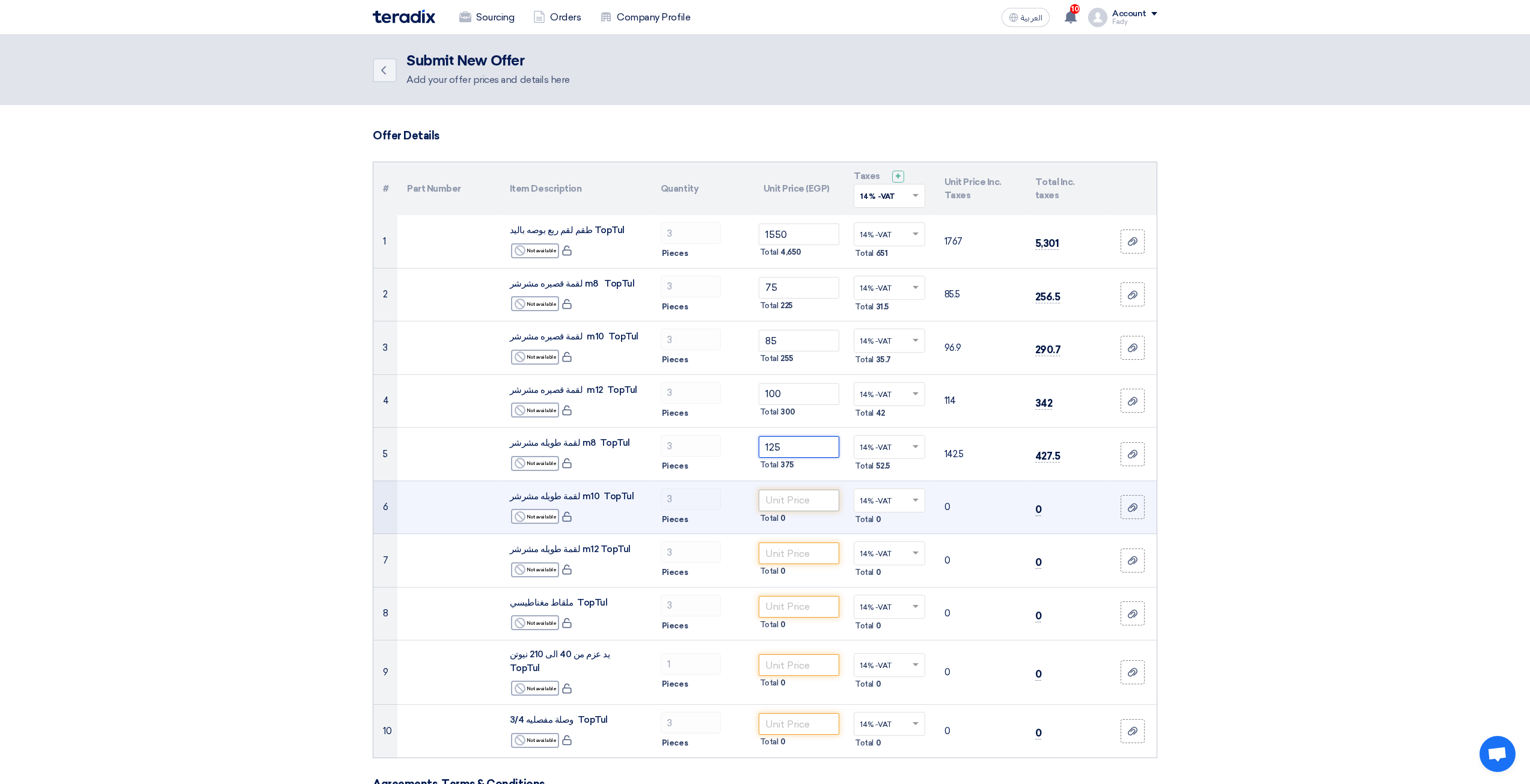
type input "125"
click at [776, 493] on input "number" at bounding box center [799, 501] width 82 height 22
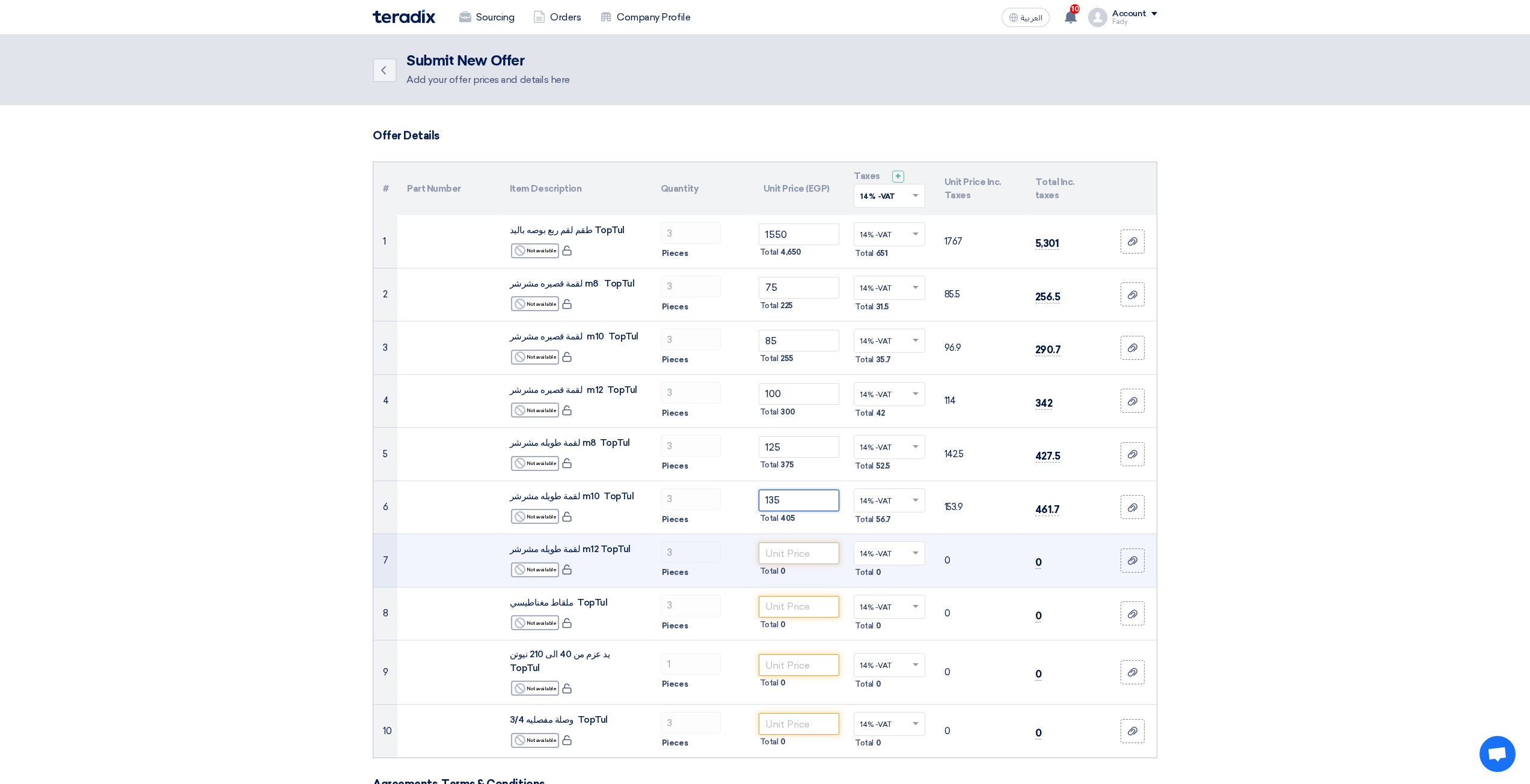
type input "135"
click at [770, 552] on input "number" at bounding box center [799, 553] width 82 height 22
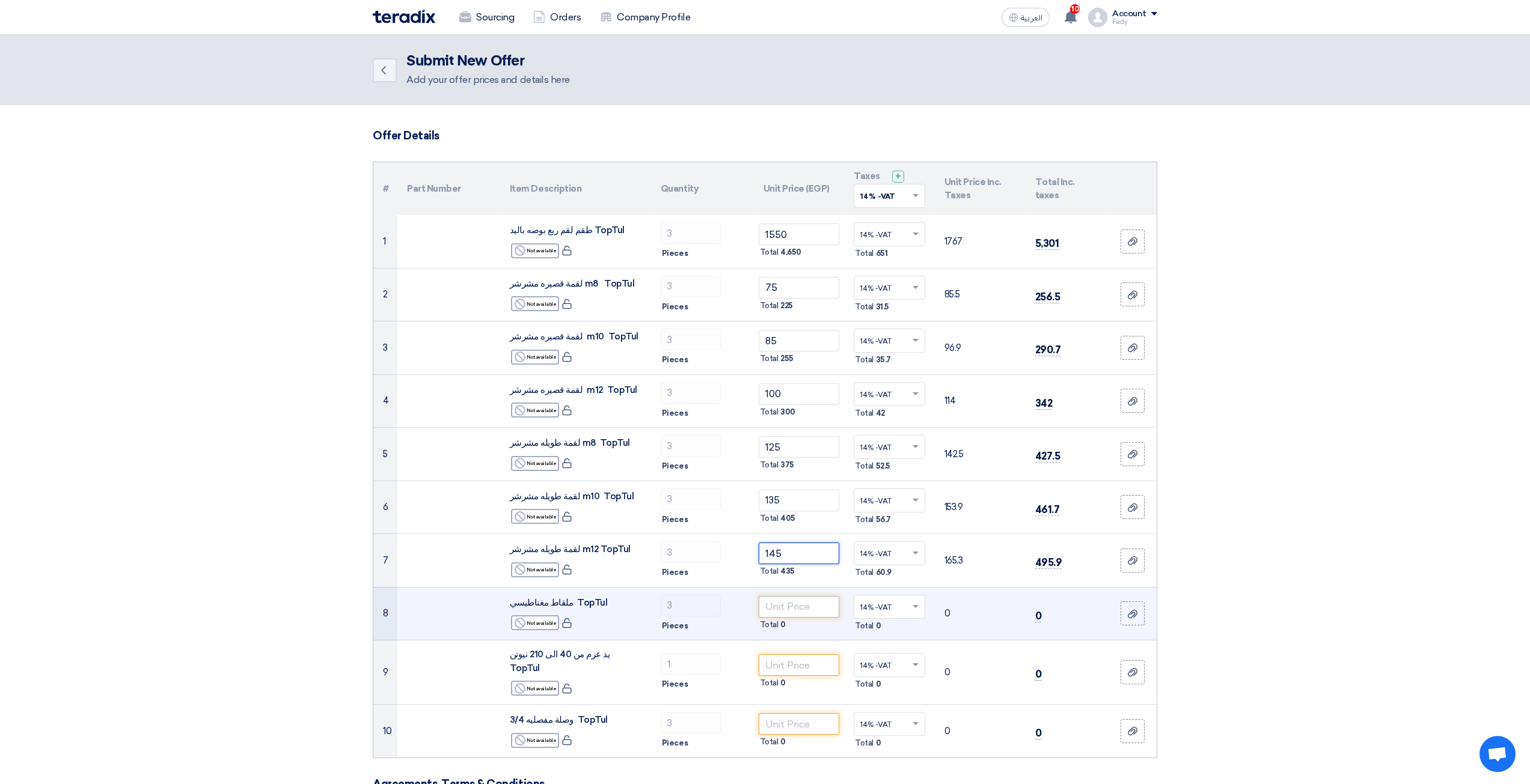
type input "145"
click at [778, 612] on input "number" at bounding box center [799, 607] width 82 height 22
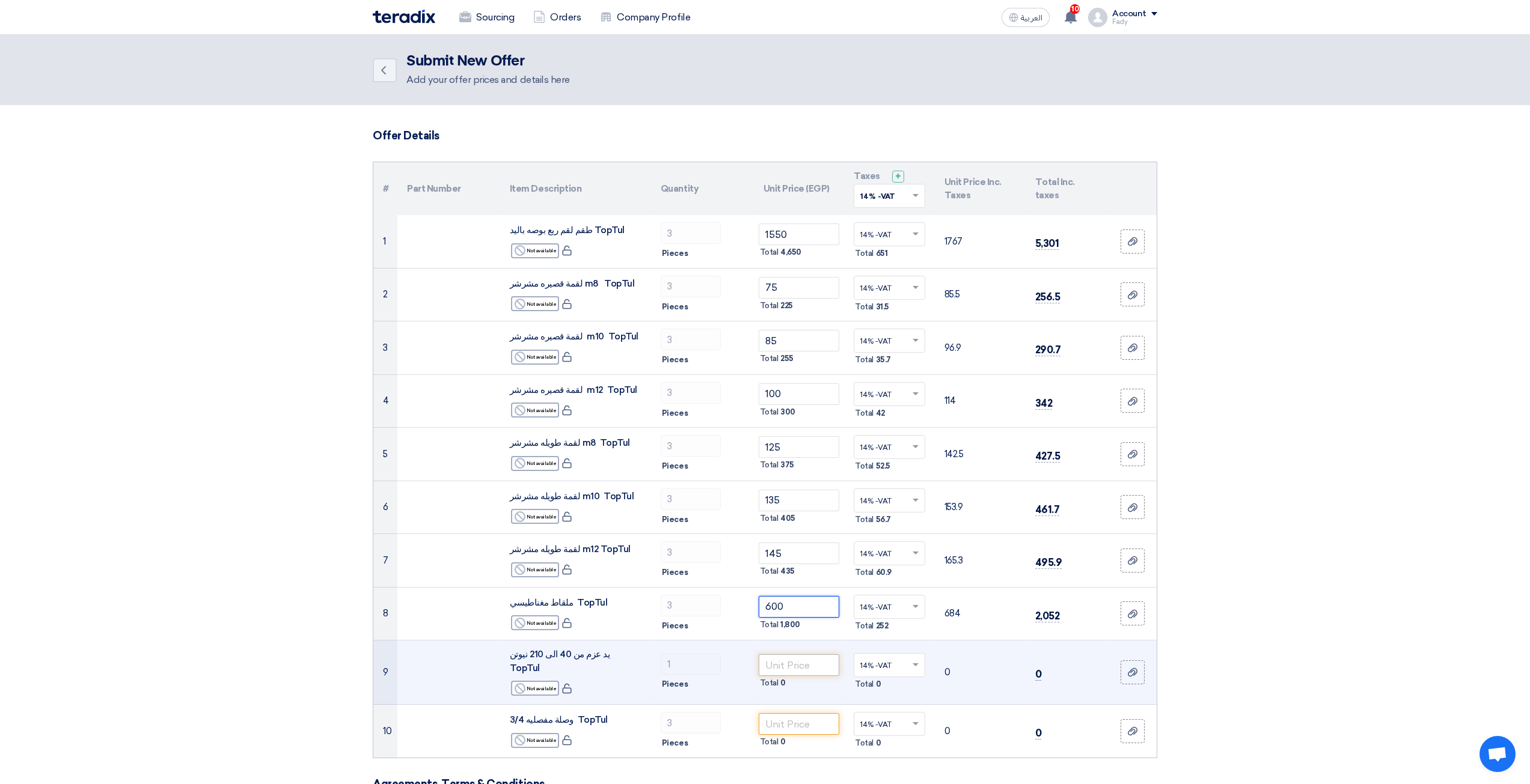
type input "600"
click at [771, 655] on input "number" at bounding box center [799, 665] width 82 height 22
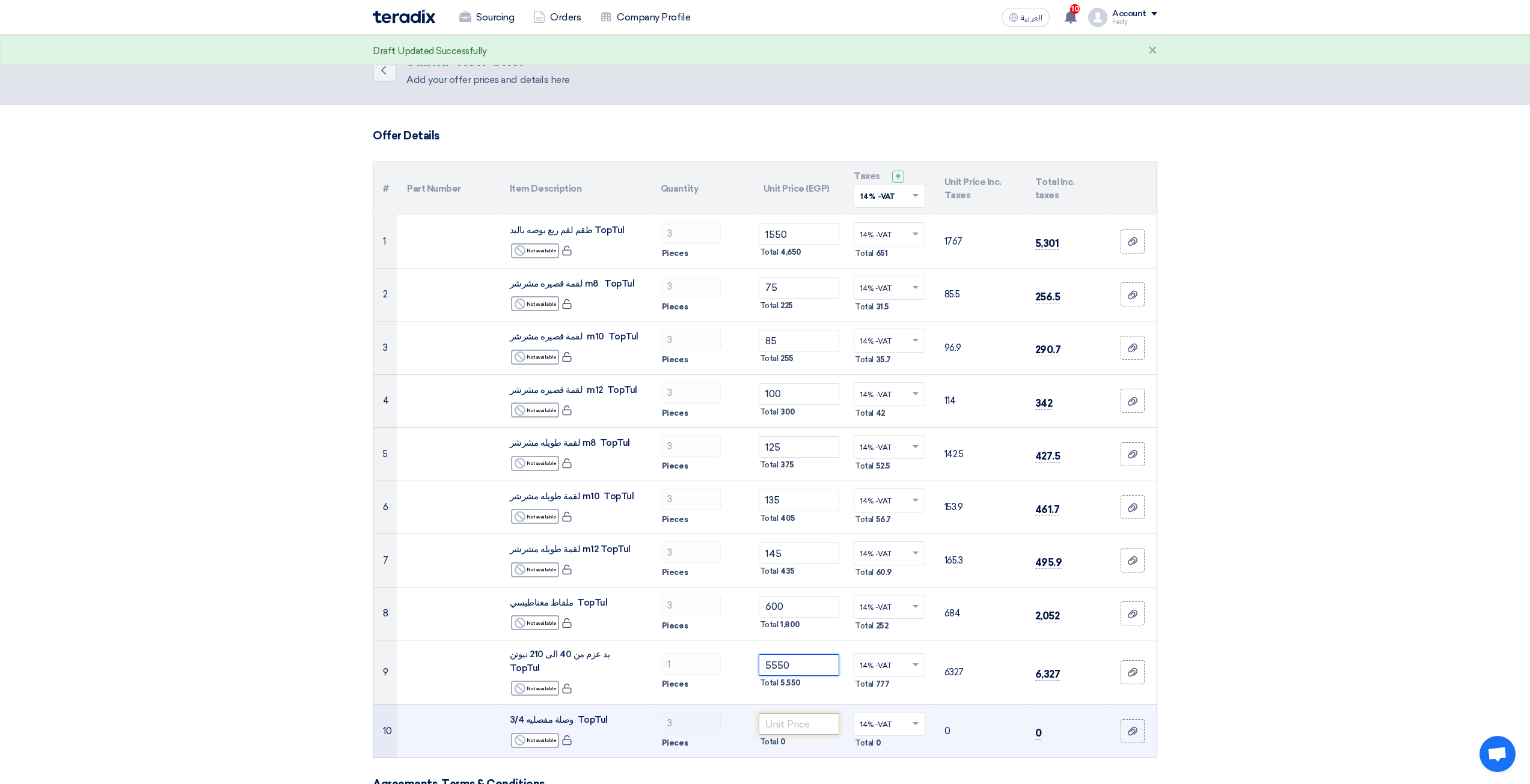
type input "5550"
click at [814, 715] on input "number" at bounding box center [799, 724] width 82 height 22
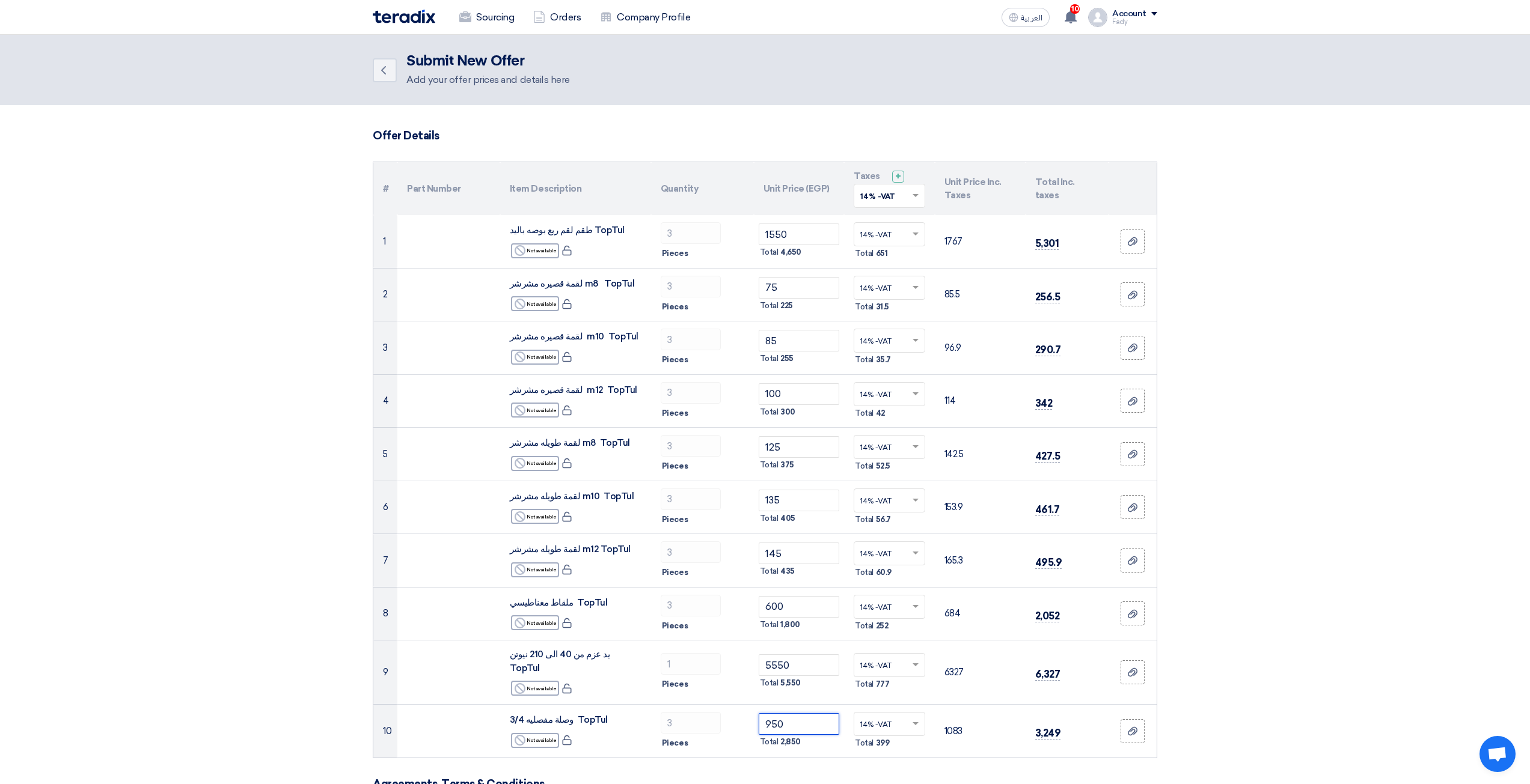
type input "950"
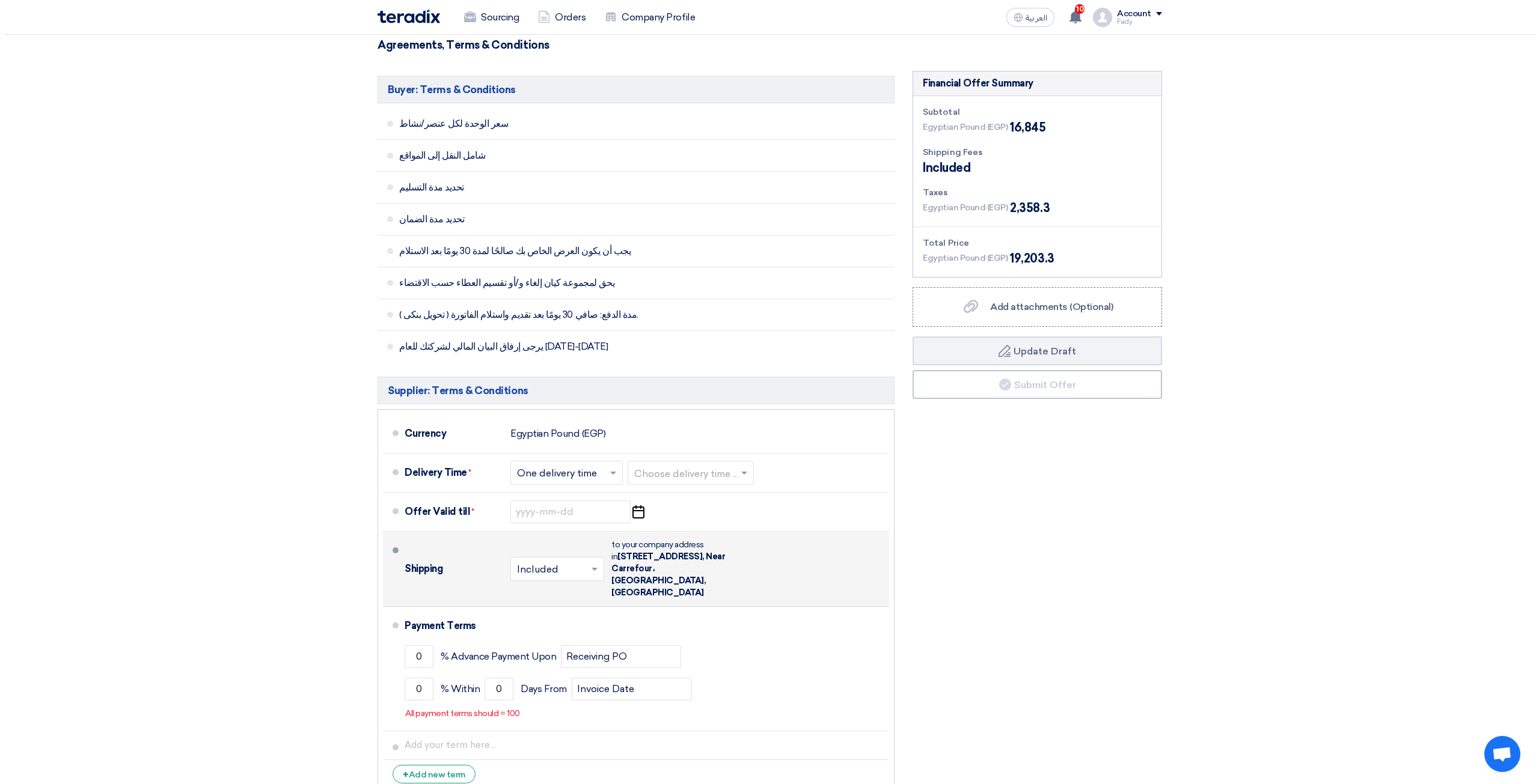
scroll to position [682, 0]
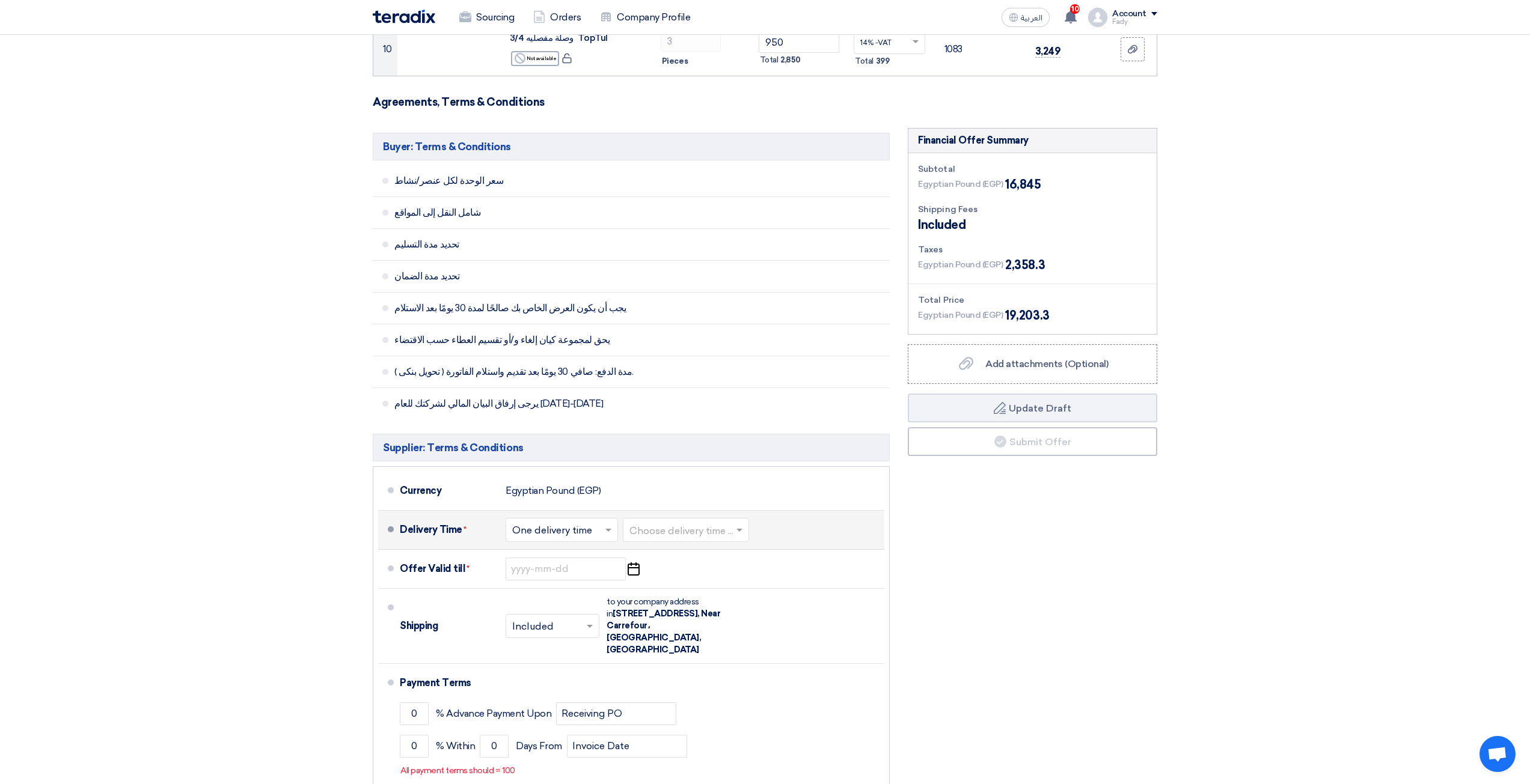
click at [670, 522] on input "text" at bounding box center [687, 531] width 114 height 17
click at [669, 572] on span "3-5 Days" at bounding box center [650, 578] width 40 height 12
click at [580, 558] on input at bounding box center [565, 569] width 120 height 23
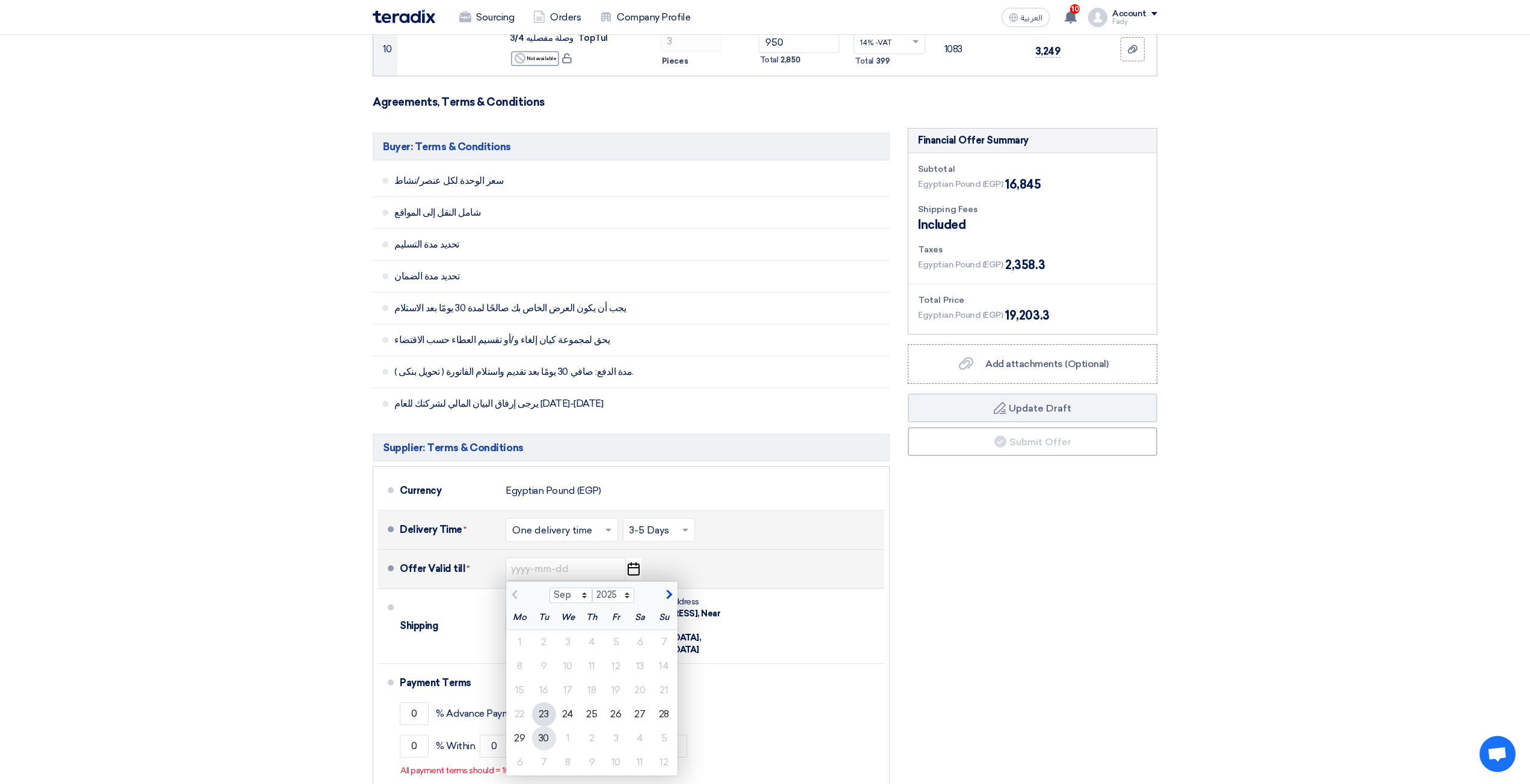
click at [544, 731] on div "30" at bounding box center [544, 738] width 24 height 24
type input "9/30/2025"
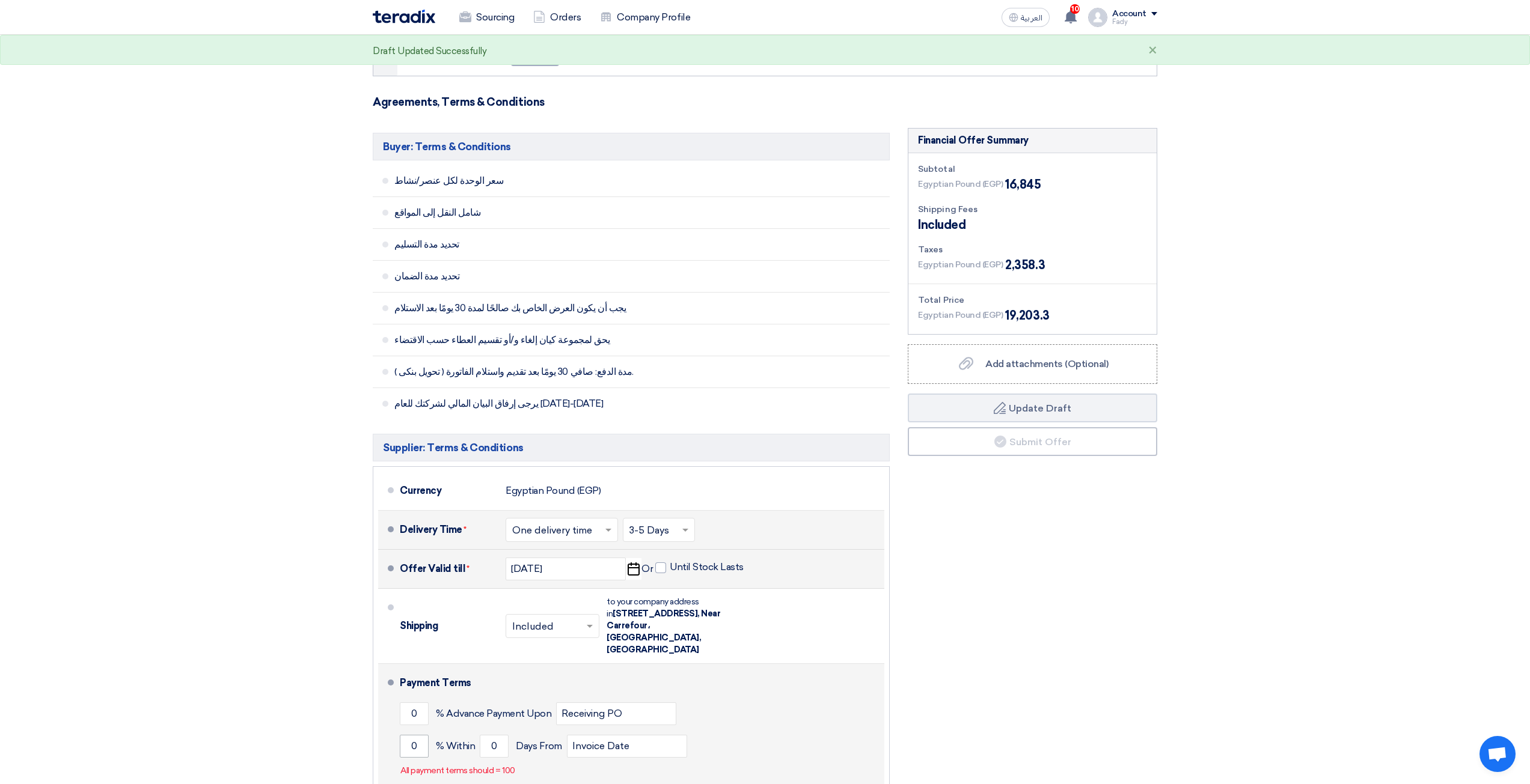
drag, startPoint x: 409, startPoint y: 736, endPoint x: 412, endPoint y: 722, distance: 14.3
click at [409, 735] on div "0 % Within 0 Days From Invoice Date" at bounding box center [640, 746] width 480 height 33
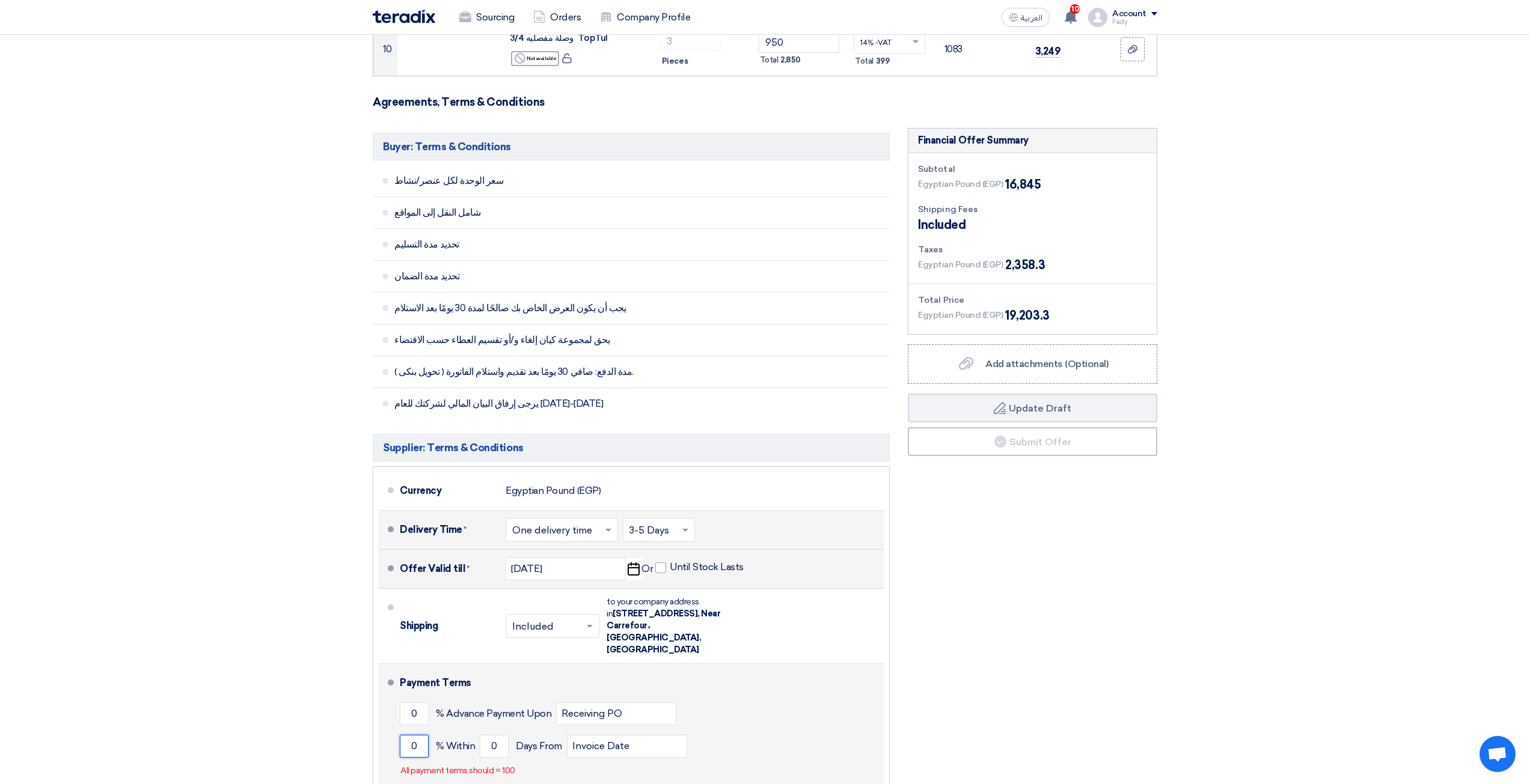
click at [421, 735] on input "0" at bounding box center [414, 746] width 29 height 23
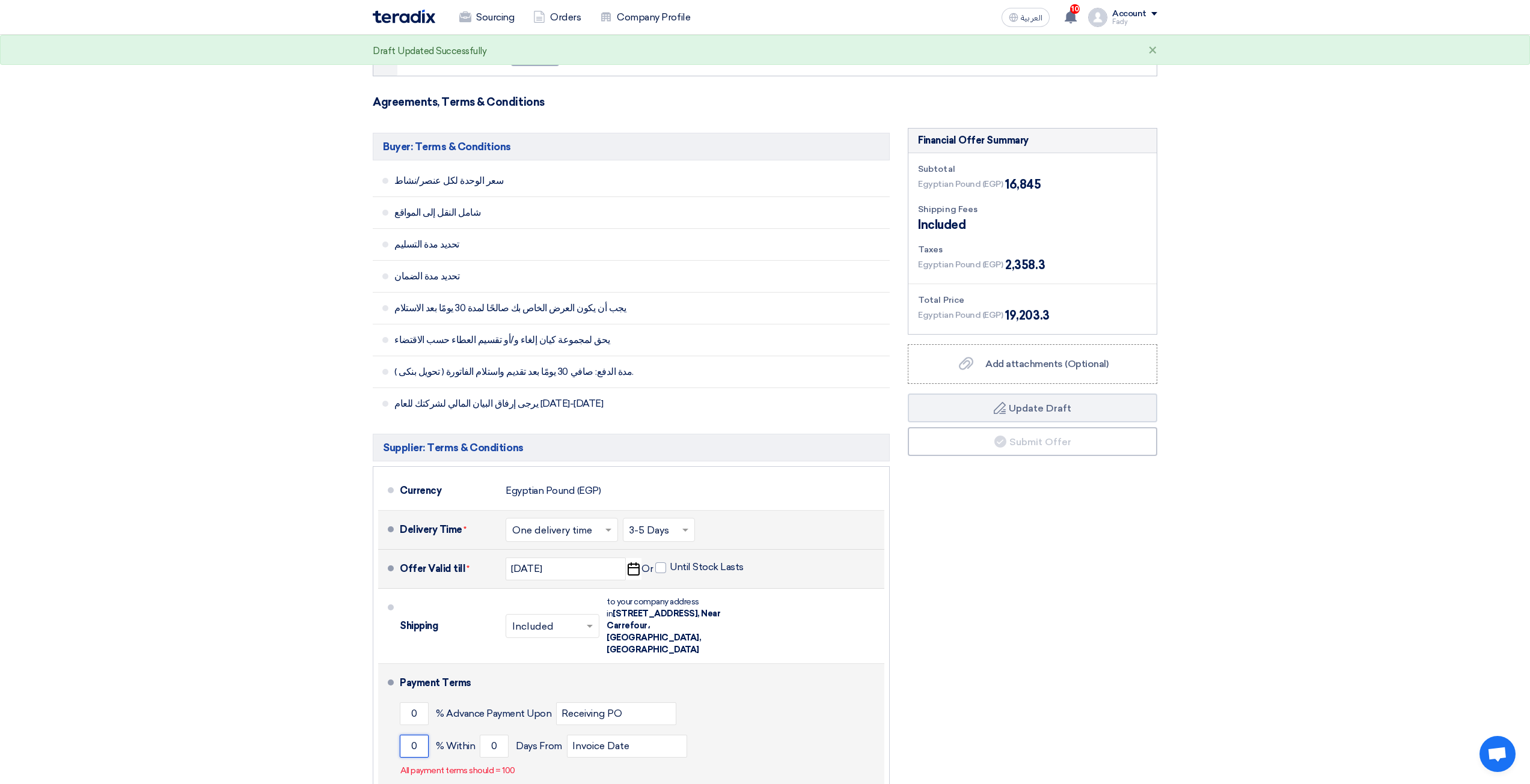
click at [421, 735] on input "0" at bounding box center [414, 746] width 29 height 23
type input "100"
drag, startPoint x: 502, startPoint y: 722, endPoint x: 478, endPoint y: 722, distance: 24.0
click at [478, 730] on div "100 % Within 0 Days From Invoice Date" at bounding box center [640, 746] width 480 height 33
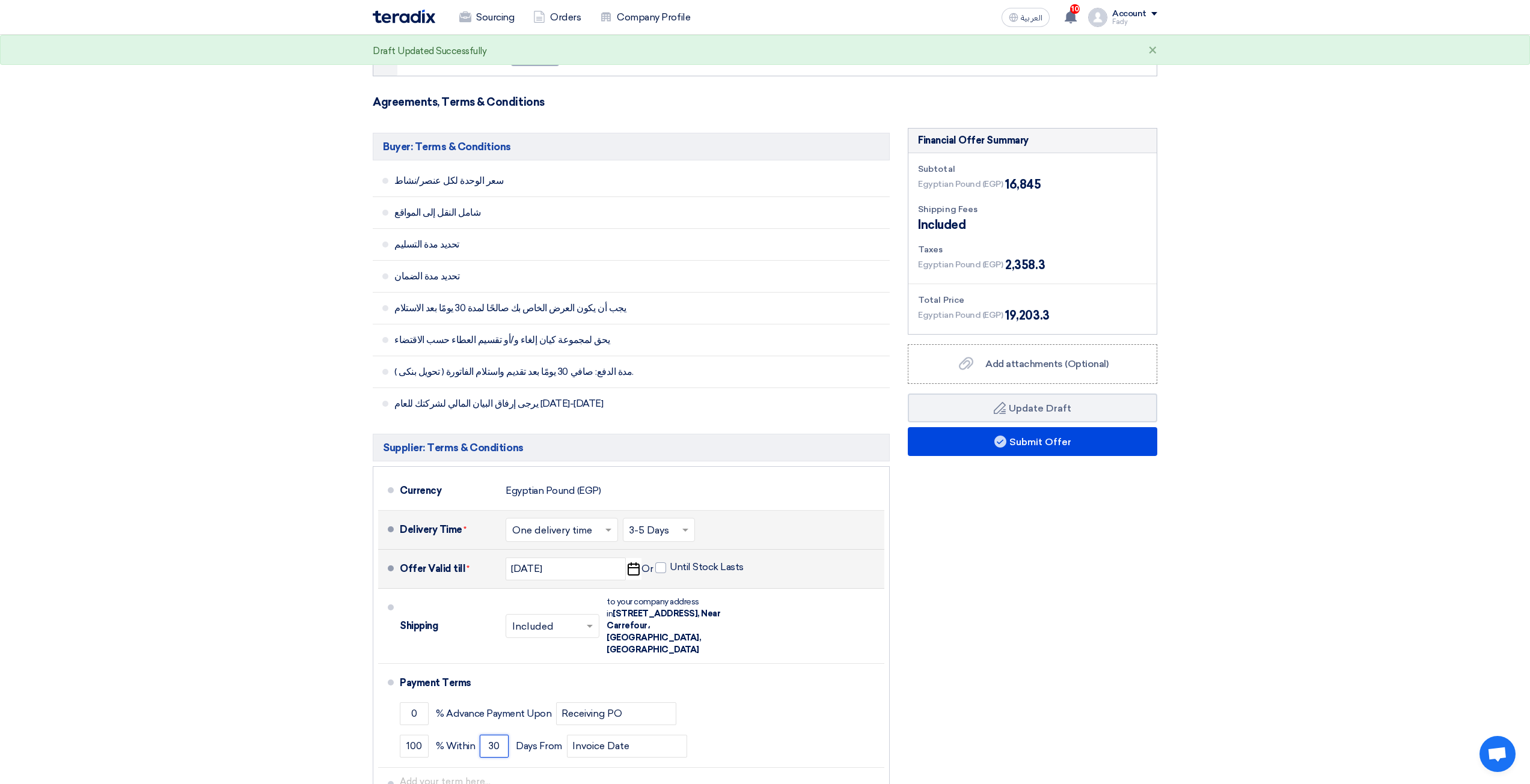
type input "30"
click at [1072, 495] on div "Financial Offer Summary Subtotal Egyptian Pound (EGP) 16,845 Shipping Fees" at bounding box center [1032, 482] width 267 height 709
click at [1078, 431] on button "Submit Offer" at bounding box center [1032, 442] width 249 height 29
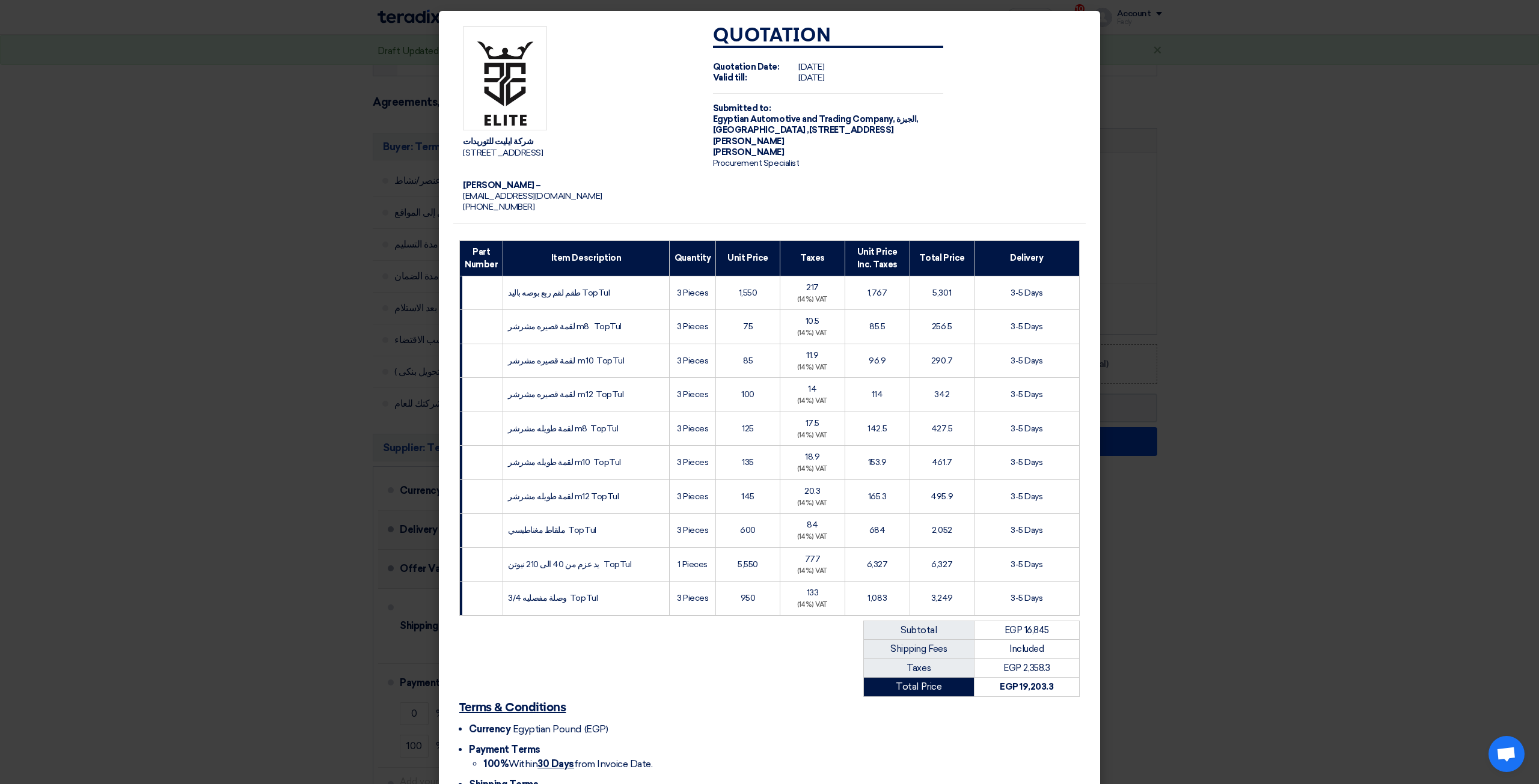
scroll to position [99, 0]
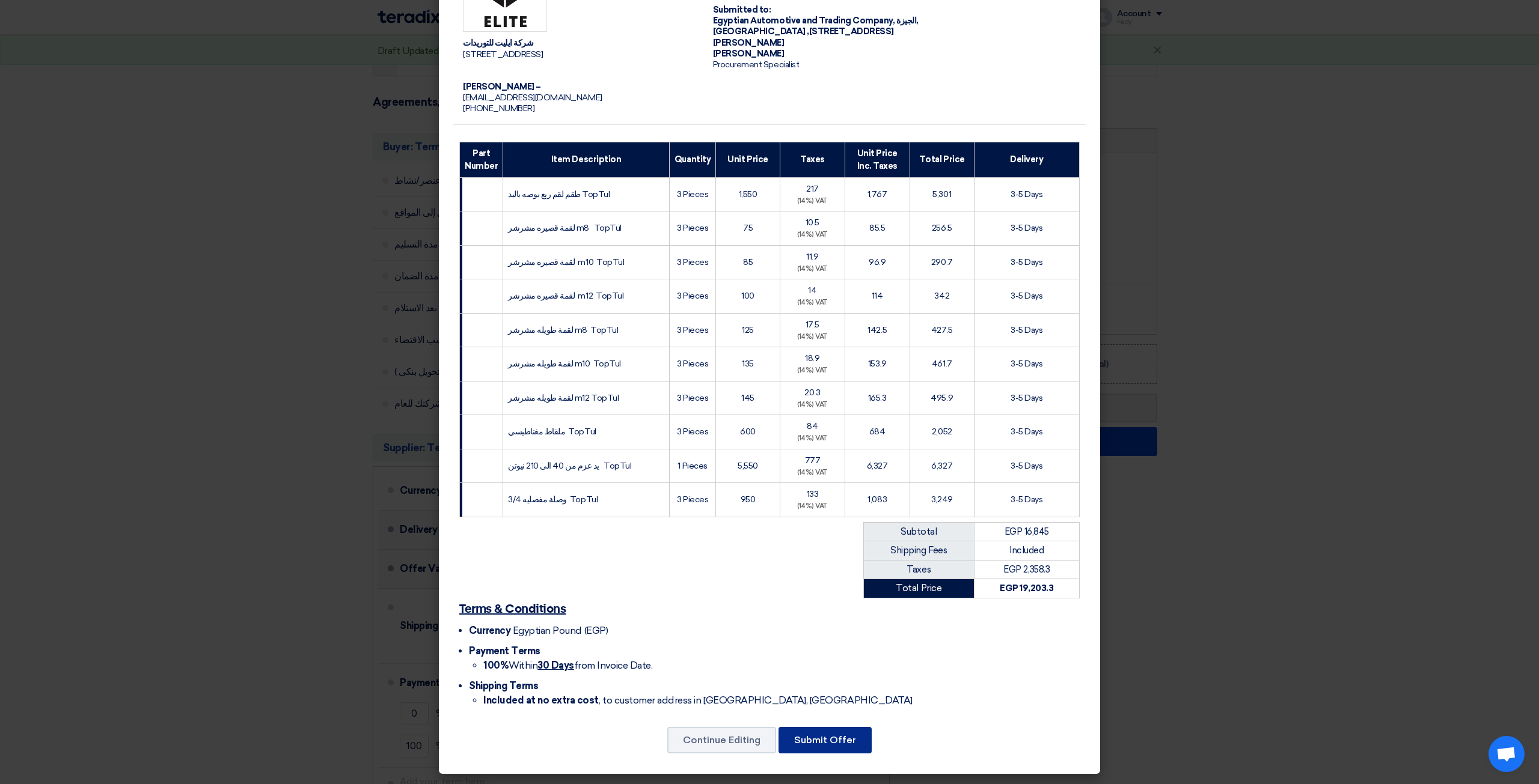
click at [811, 740] on button "Submit Offer" at bounding box center [824, 740] width 93 height 26
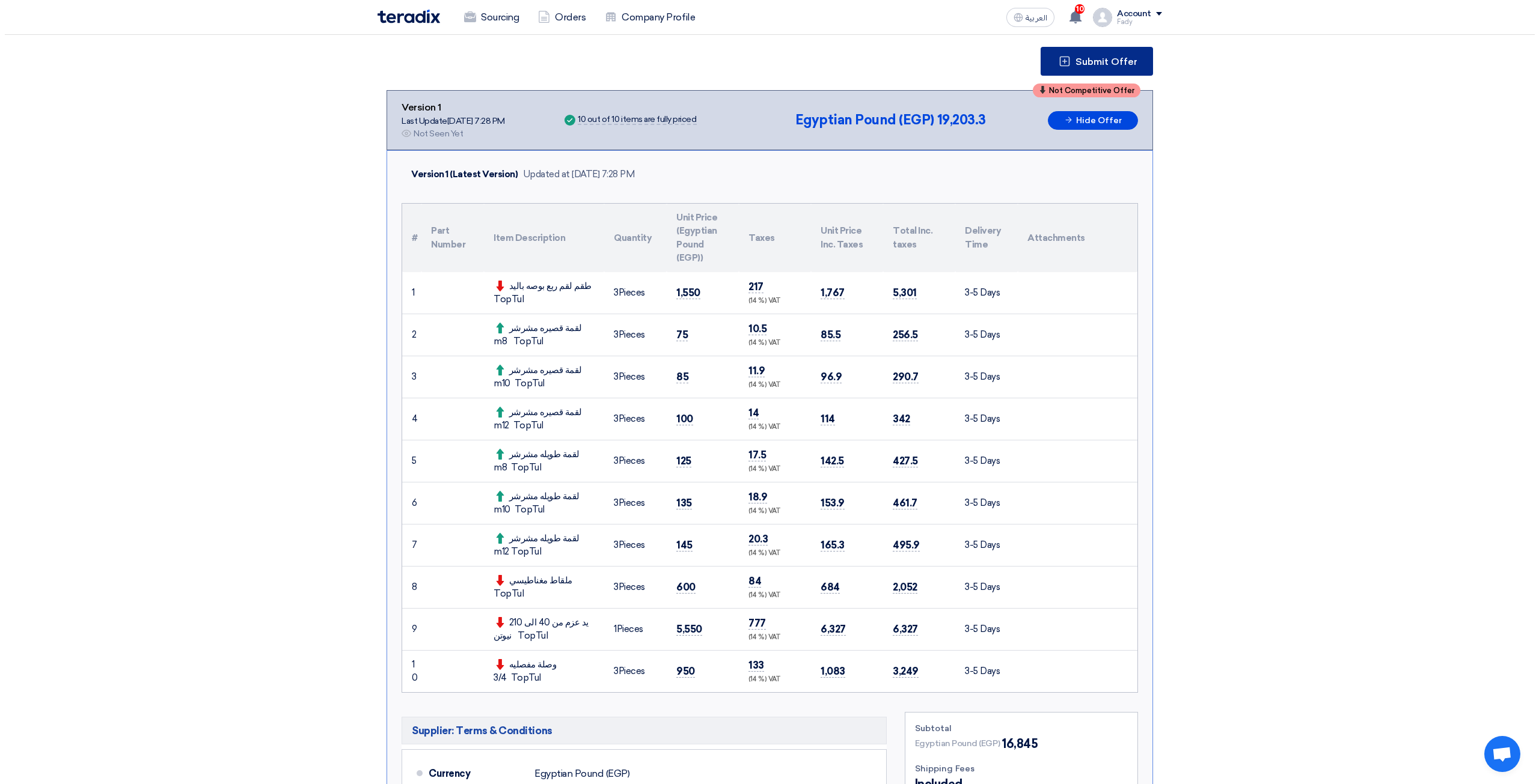
scroll to position [120, 0]
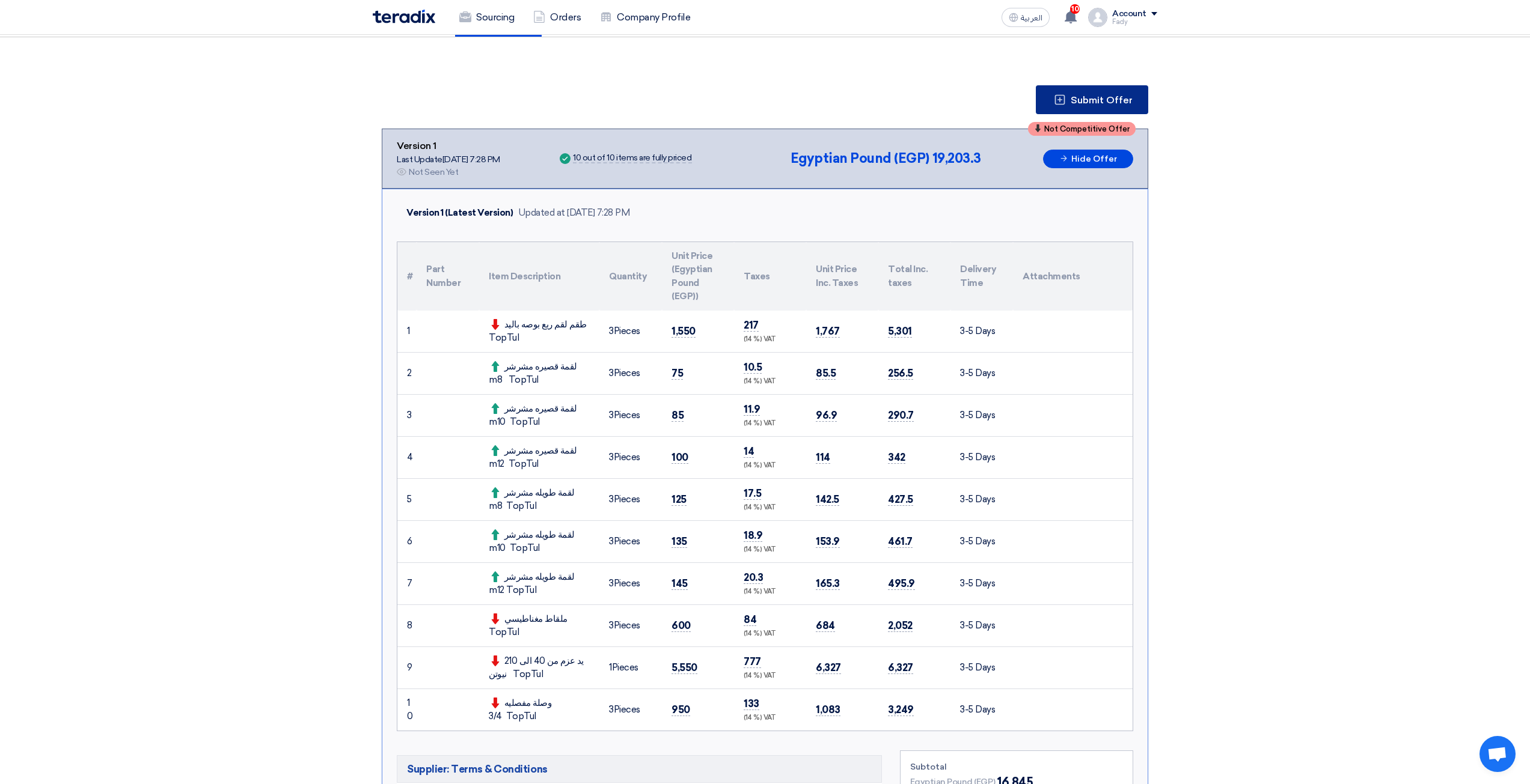
click at [1080, 97] on span "Submit Offer" at bounding box center [1102, 100] width 62 height 10
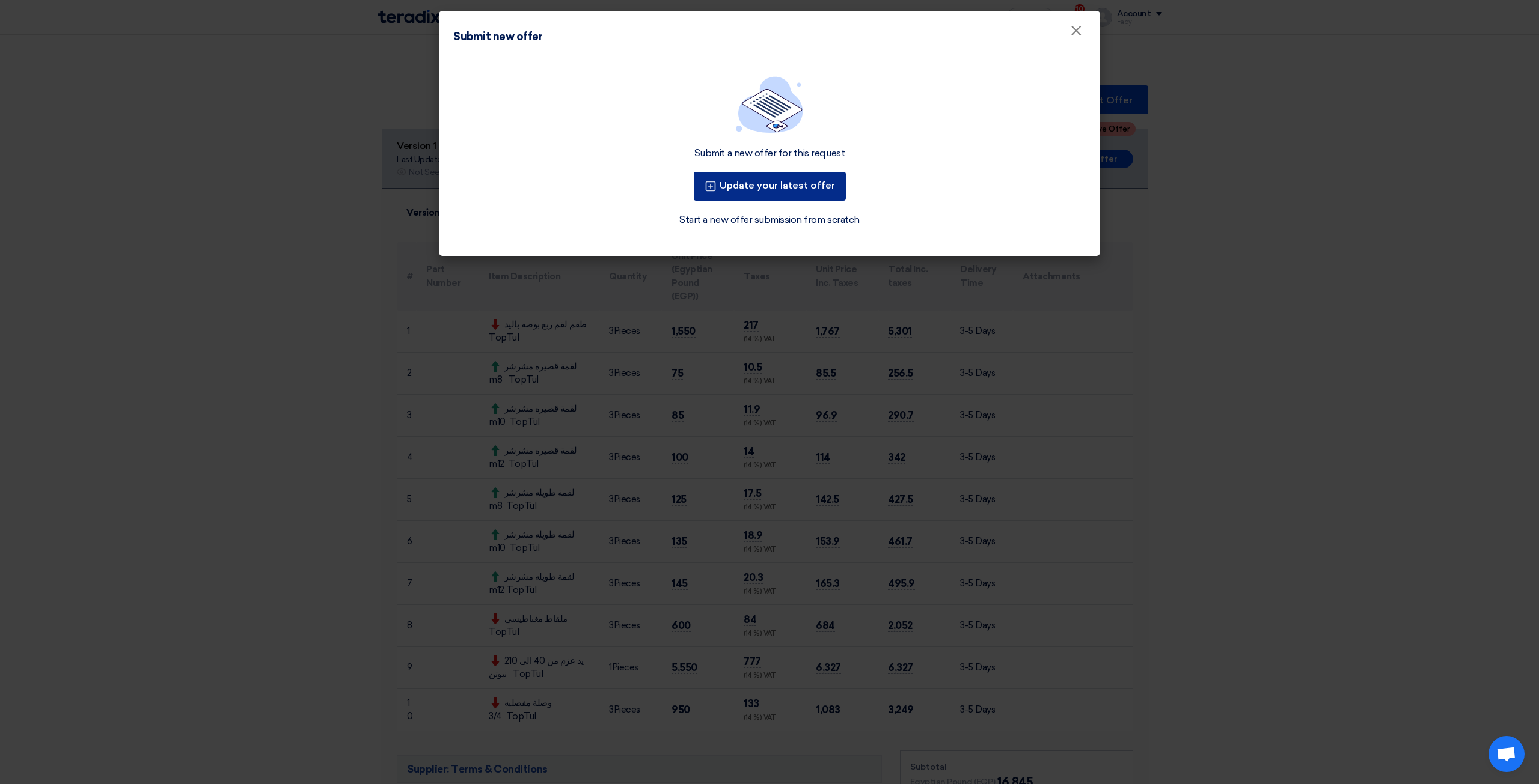
click at [753, 194] on button "Update your latest offer" at bounding box center [770, 186] width 152 height 29
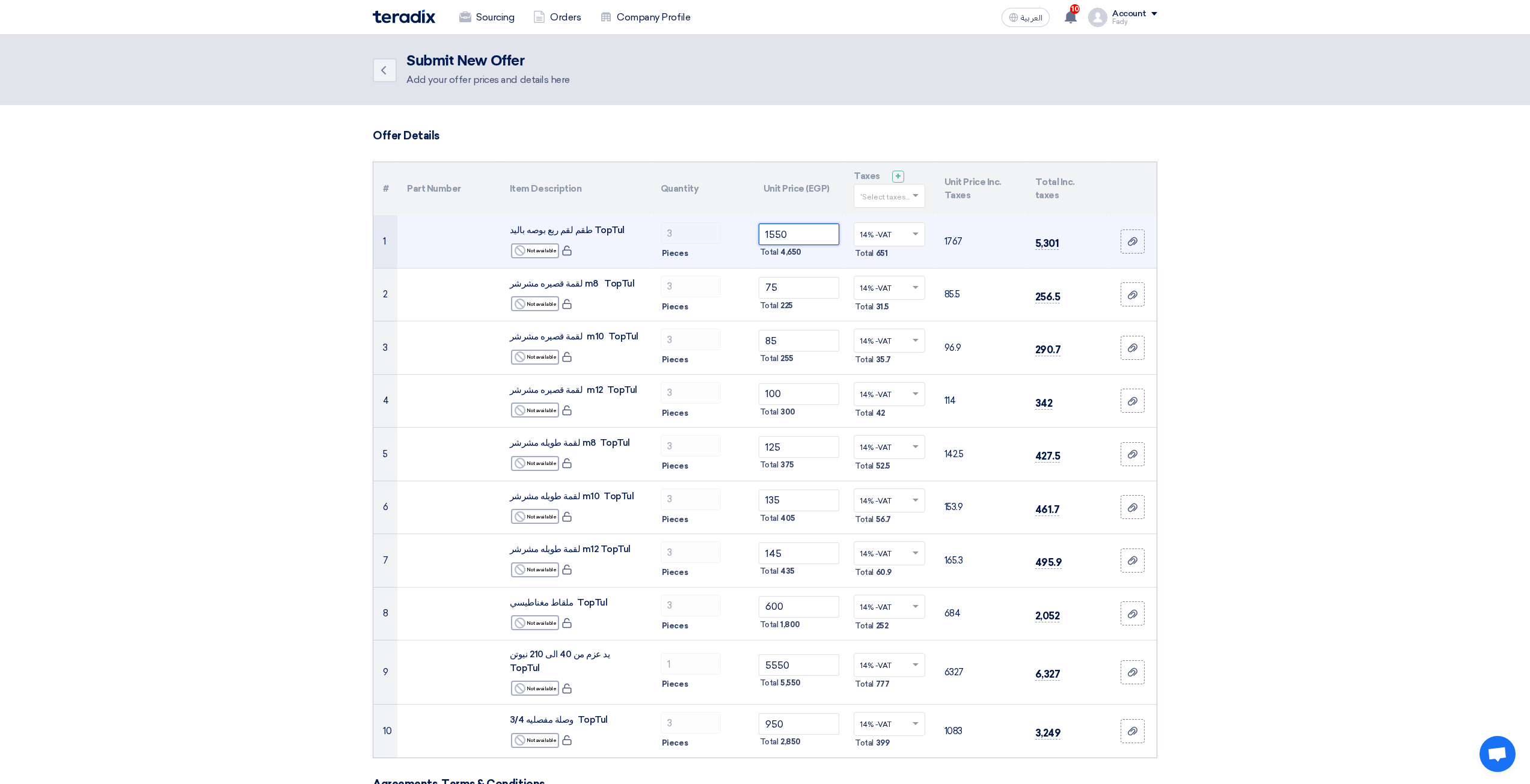
click at [794, 233] on input "1550" at bounding box center [799, 234] width 82 height 22
drag, startPoint x: 779, startPoint y: 234, endPoint x: 808, endPoint y: 233, distance: 29.0
click at [808, 233] on input "1550" at bounding box center [799, 234] width 82 height 22
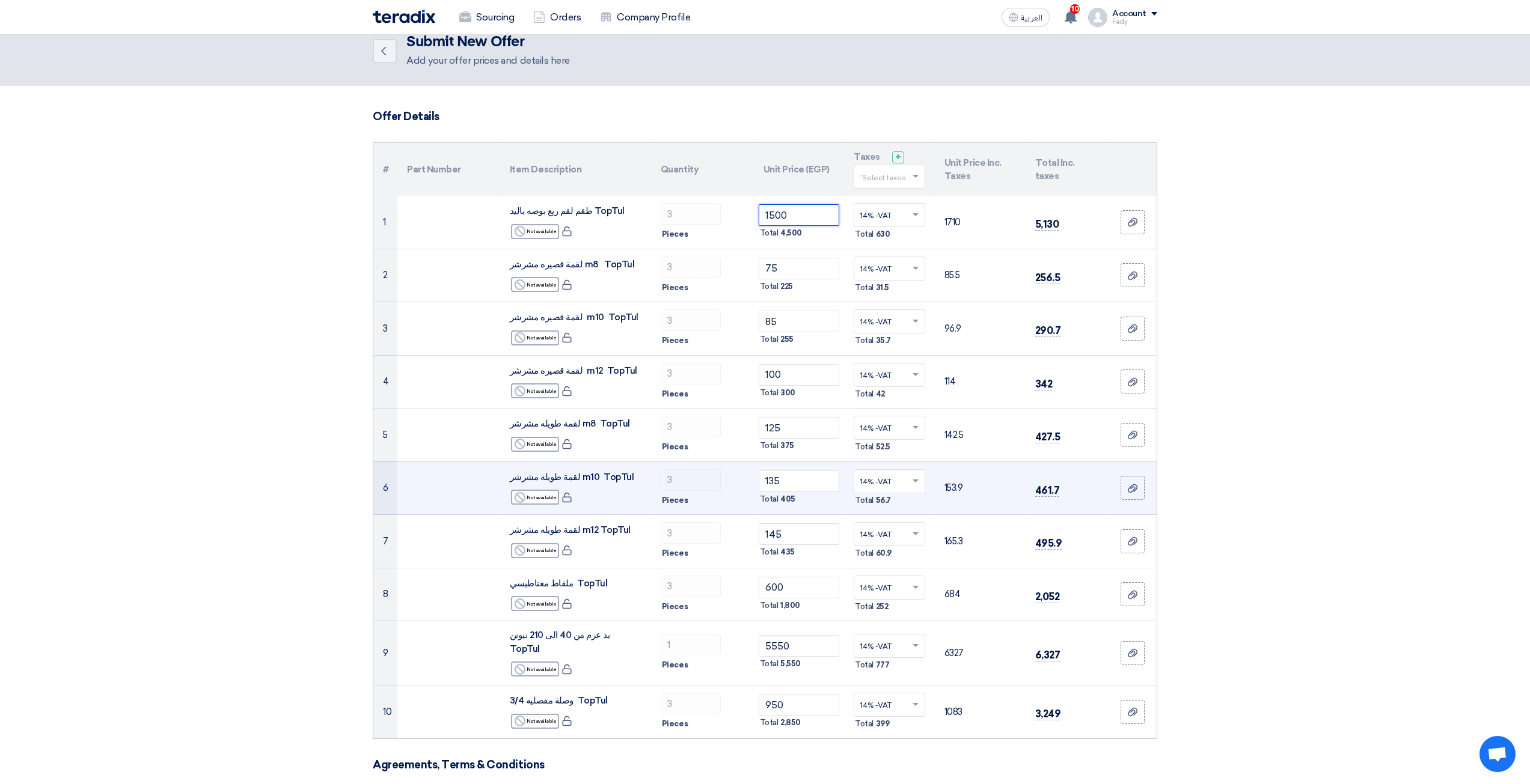
scroll to position [60, 0]
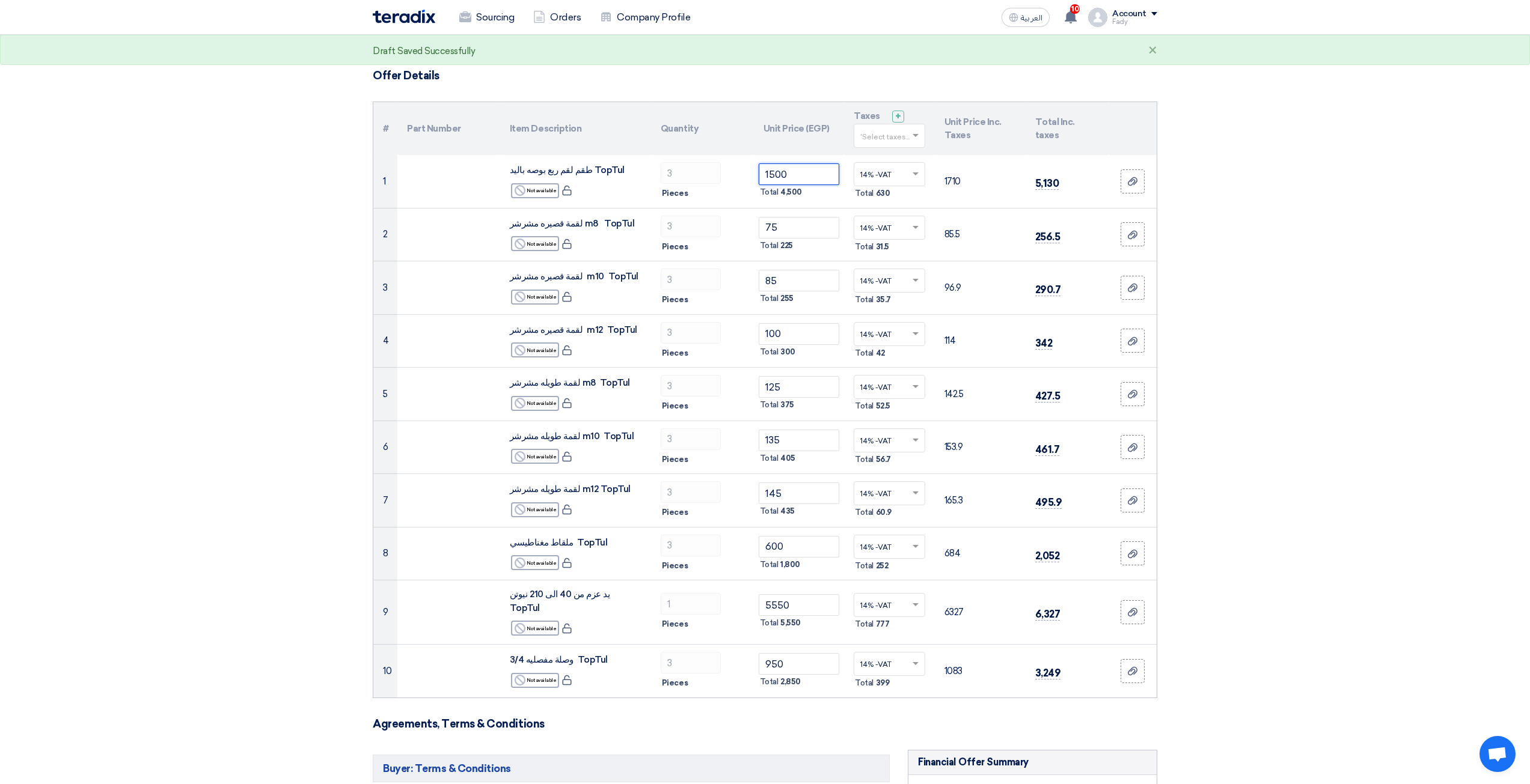
type input "1500"
click at [817, 688] on form "Offer Details # Part Number Item Description Quantity Unit Price (EGP) Taxes + …" at bounding box center [765, 763] width 784 height 1390
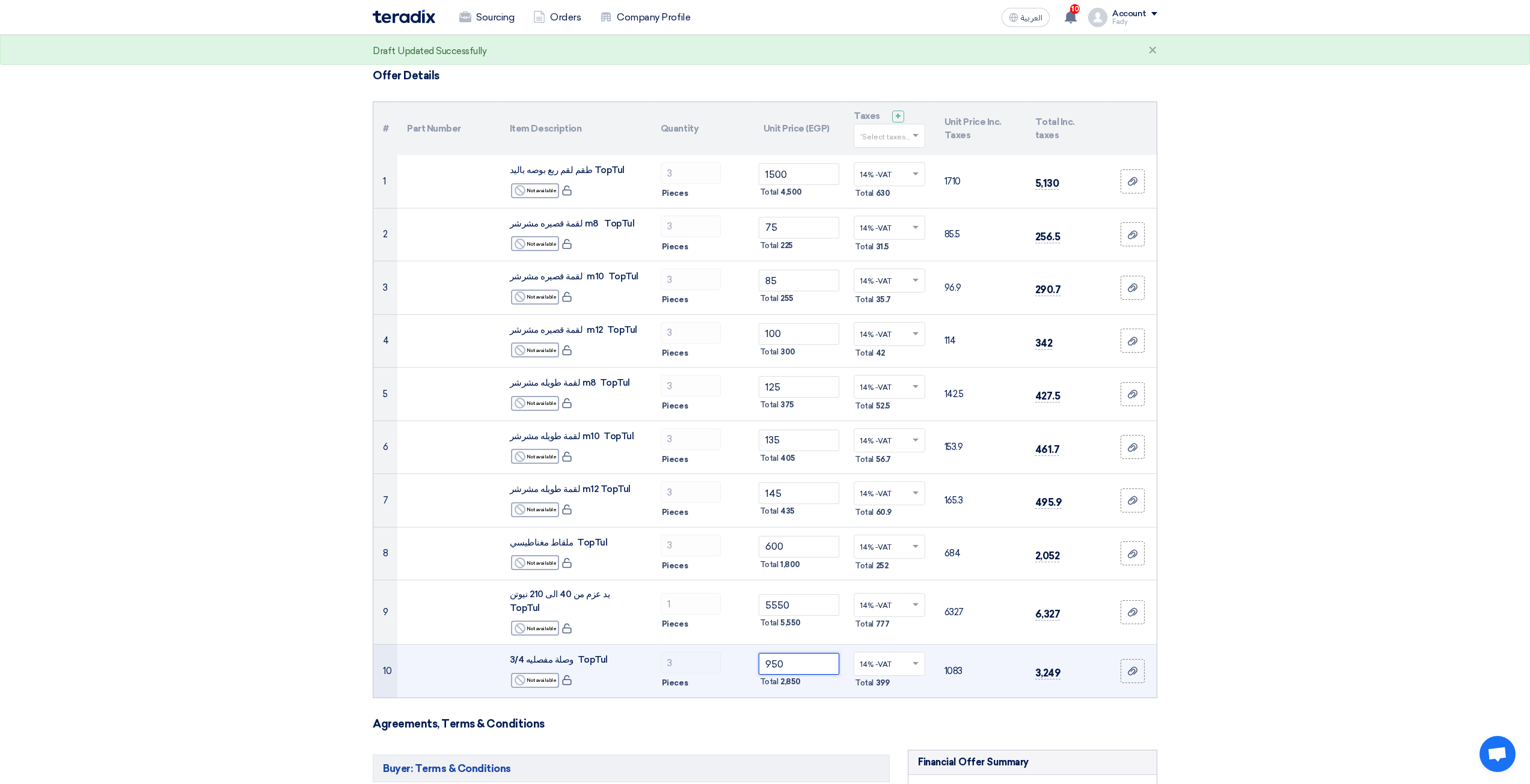
drag, startPoint x: 790, startPoint y: 657, endPoint x: 771, endPoint y: 655, distance: 19.1
click at [771, 655] on input "950" at bounding box center [799, 664] width 82 height 22
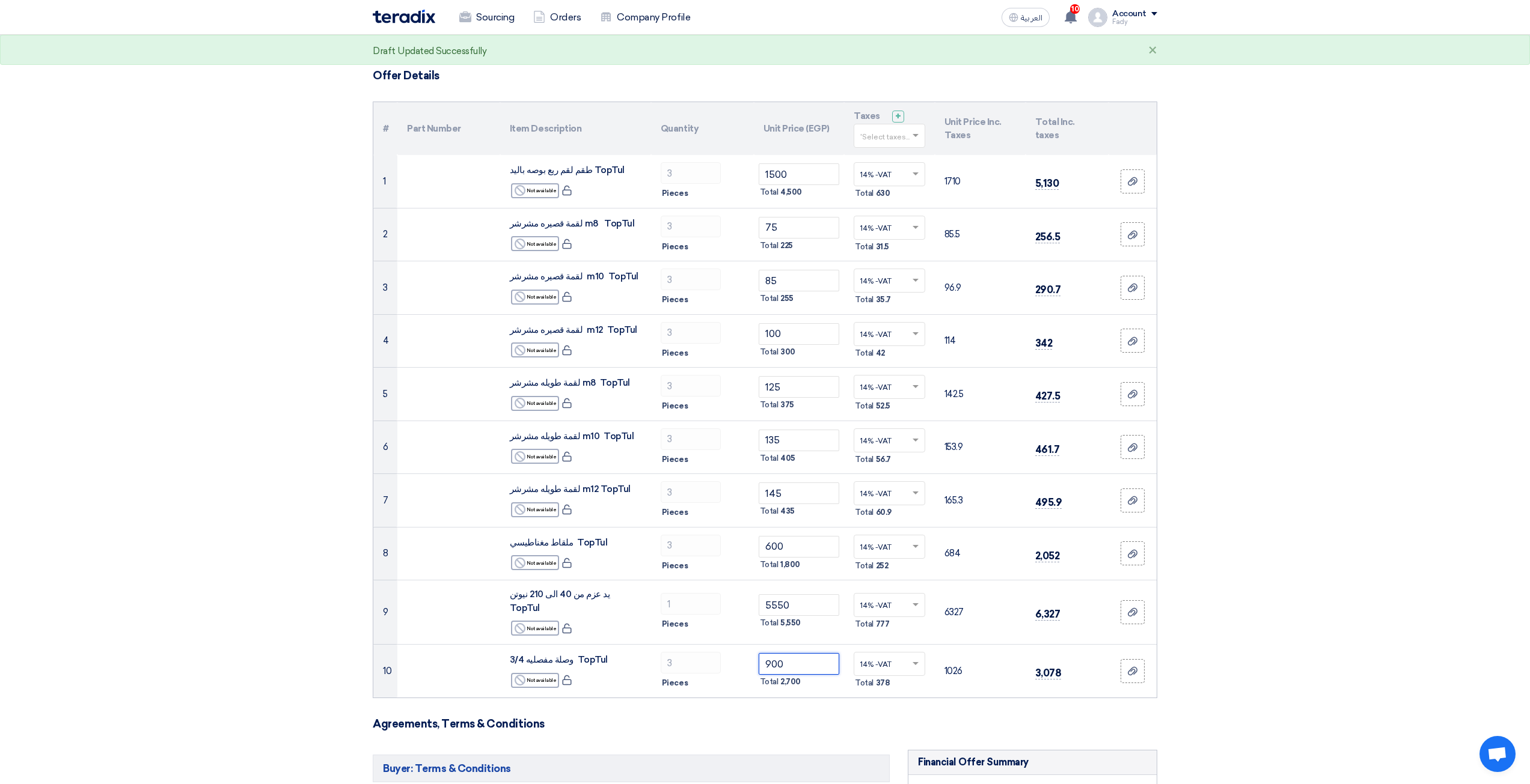
type input "900"
click at [767, 695] on form "Offer Details # Part Number Item Description Quantity Unit Price (EGP) Taxes + …" at bounding box center [765, 763] width 784 height 1390
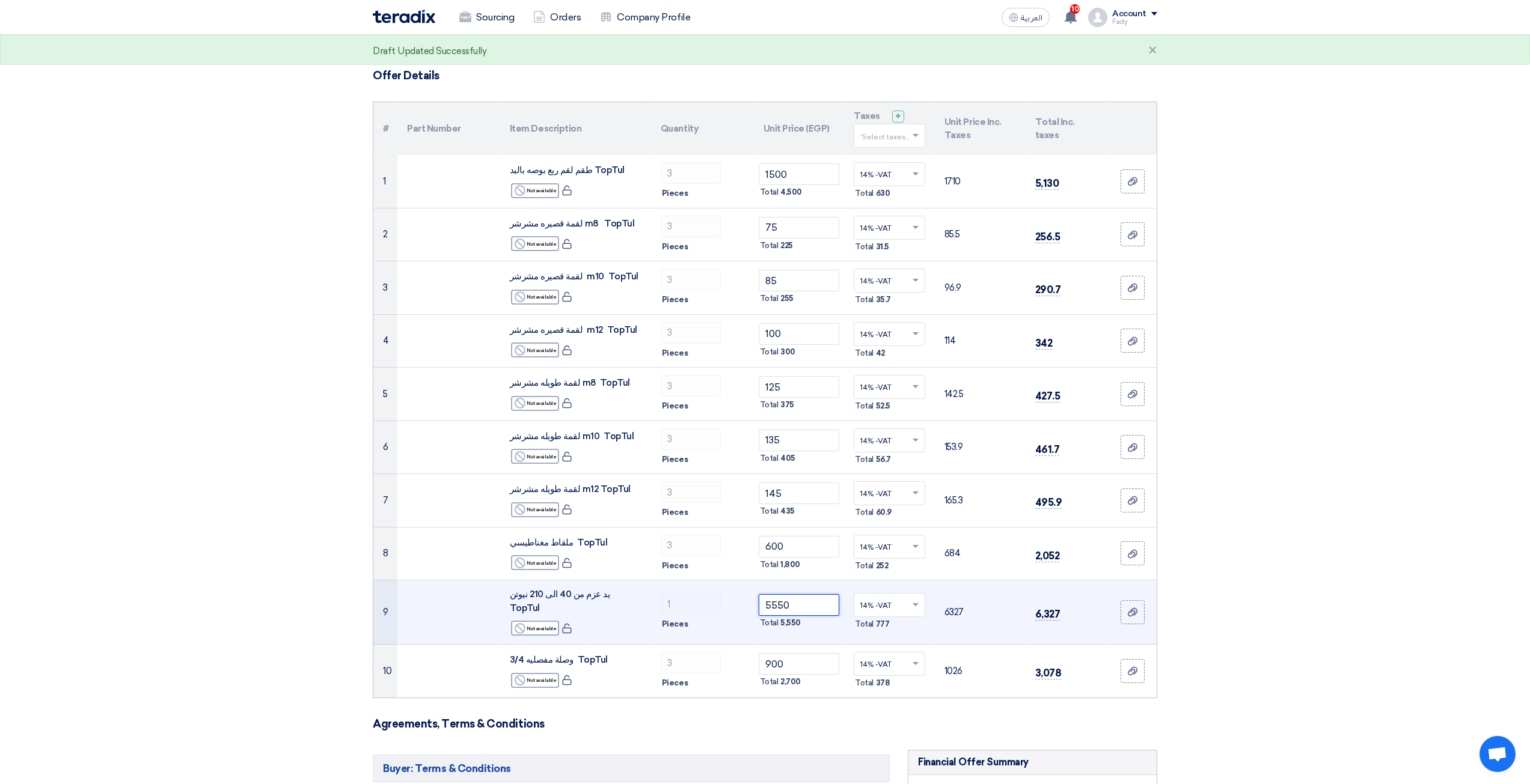
drag, startPoint x: 778, startPoint y: 601, endPoint x: 848, endPoint y: 603, distance: 70.0
click at [848, 603] on tr "9 يد عزم من 40 الى 210 نيوتن TopTul Reject Not available 1 5550" at bounding box center [765, 612] width 784 height 64
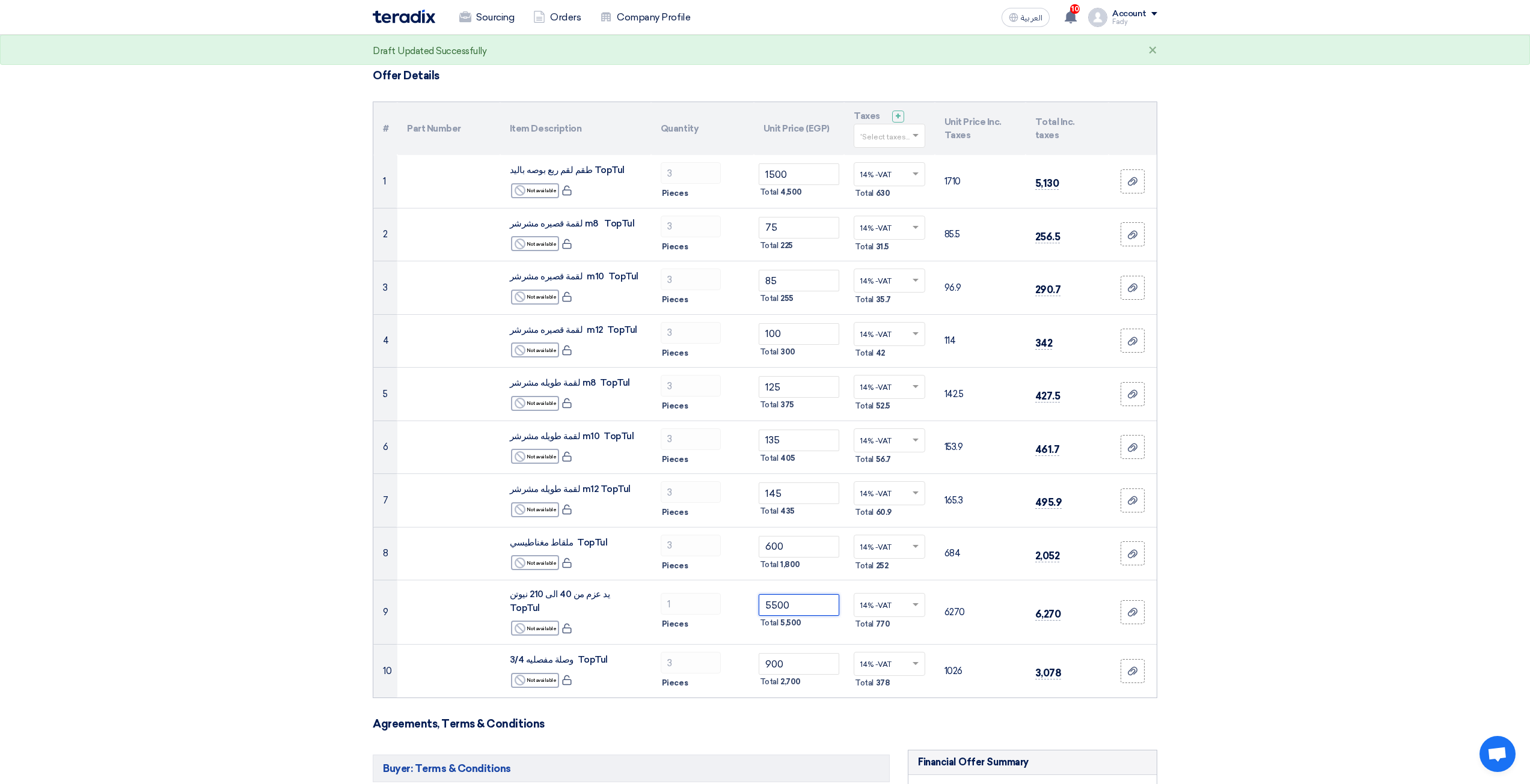
type input "5500"
click at [855, 731] on form "Offer Details # Part Number Item Description Quantity Unit Price (EGP) Taxes + …" at bounding box center [765, 763] width 784 height 1390
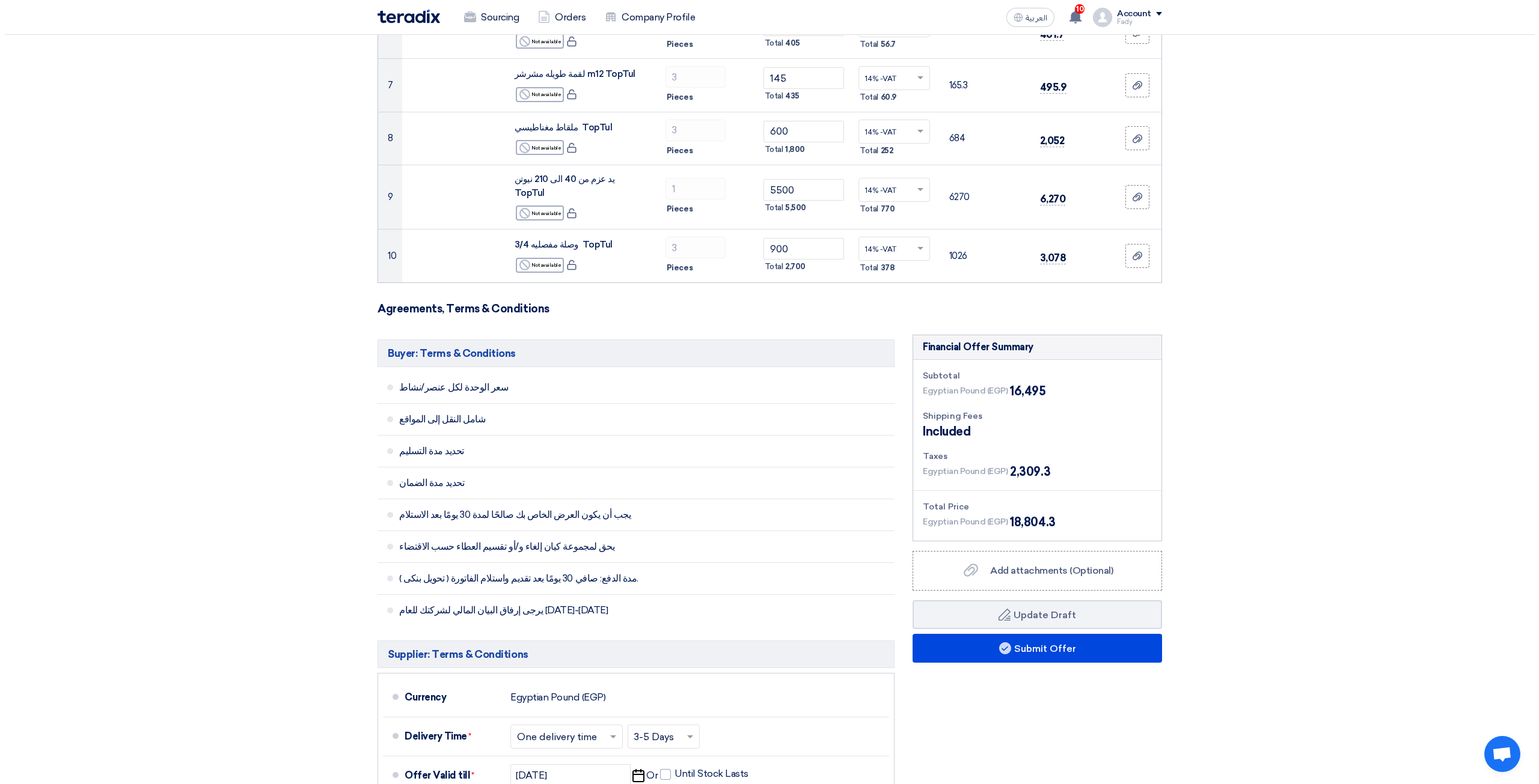
scroll to position [481, 0]
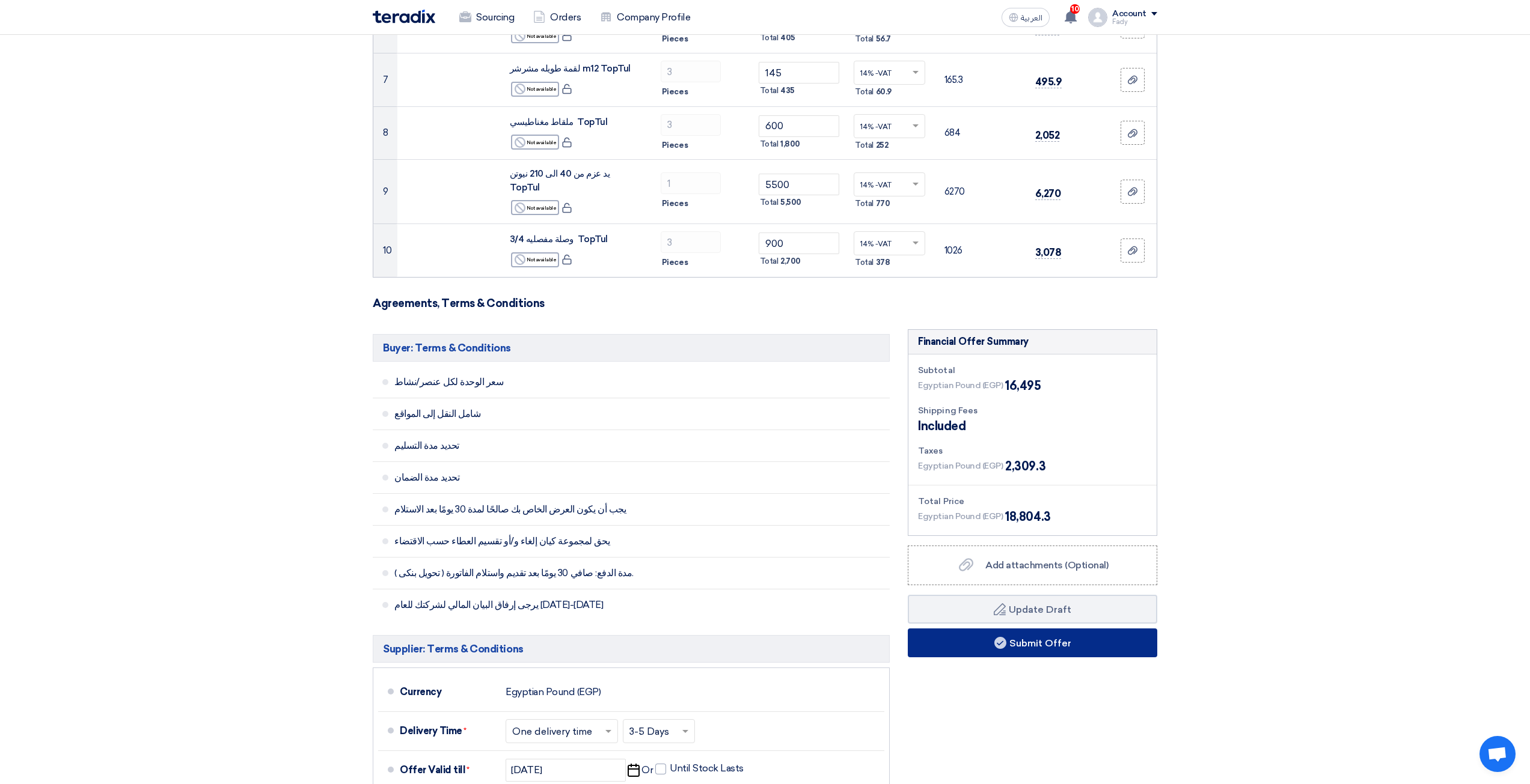
click at [1106, 638] on button "Submit Offer" at bounding box center [1032, 643] width 249 height 29
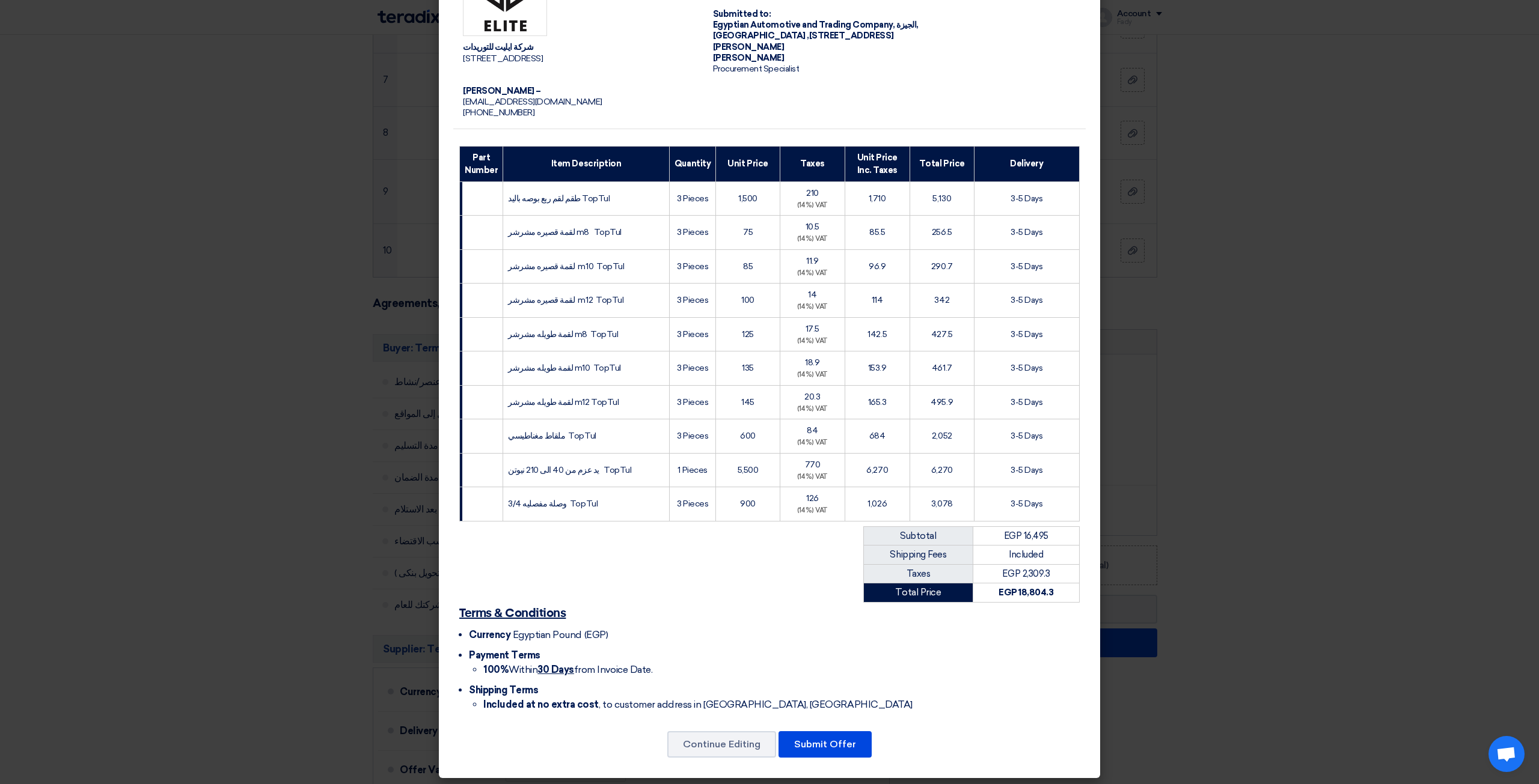
scroll to position [99, 0]
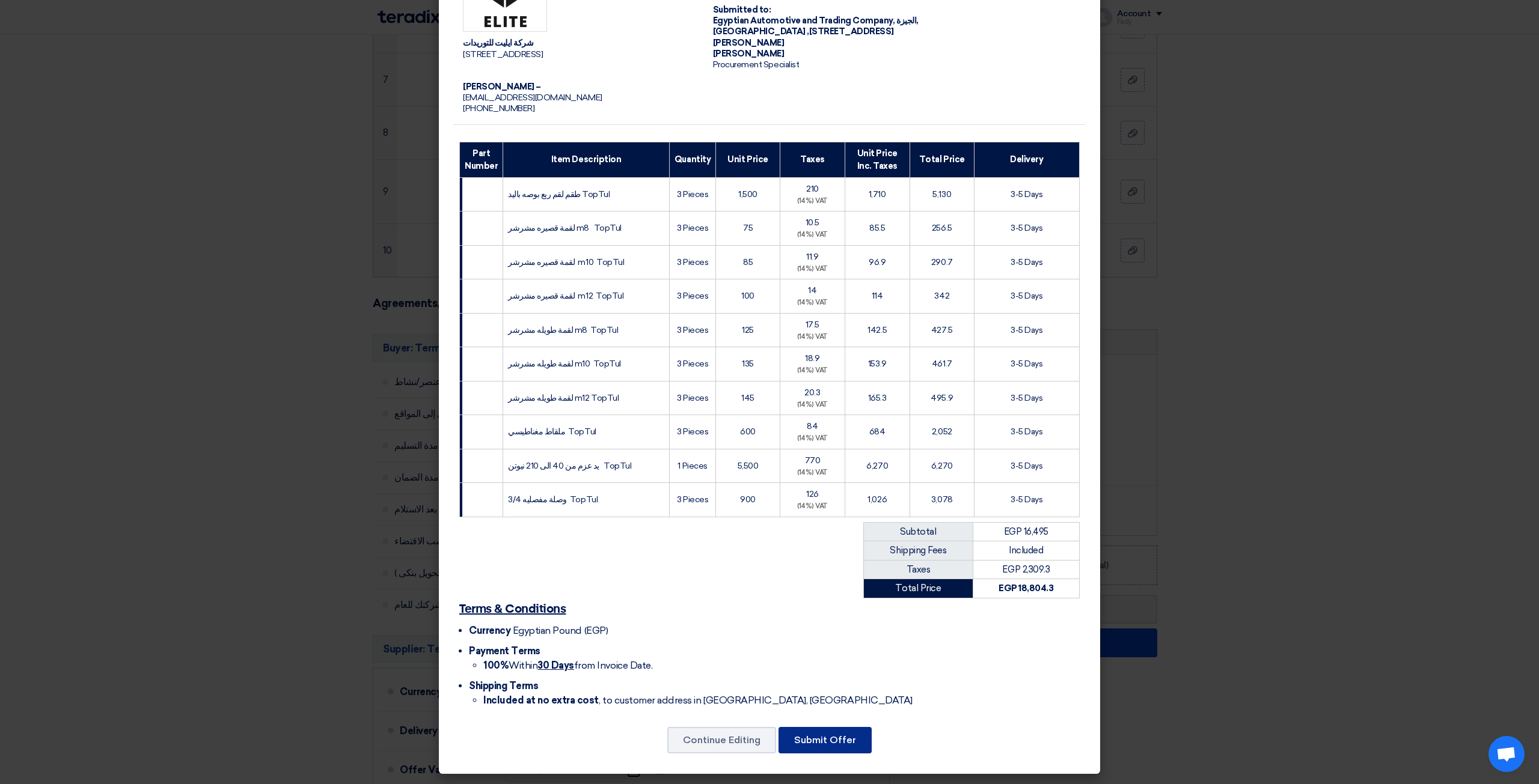
click at [853, 741] on button "Submit Offer" at bounding box center [824, 740] width 93 height 26
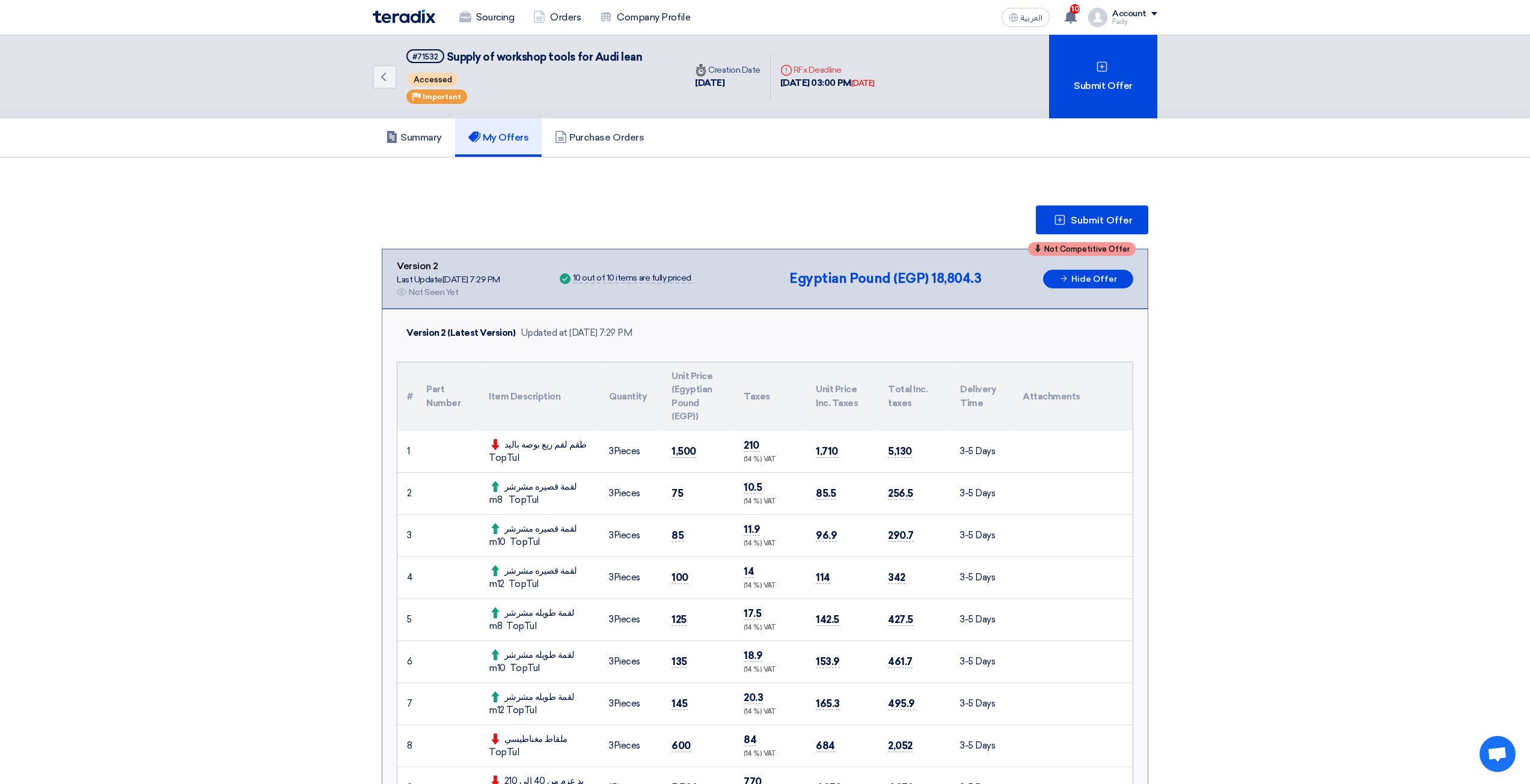
click at [416, 12] on img at bounding box center [403, 16] width 63 height 14
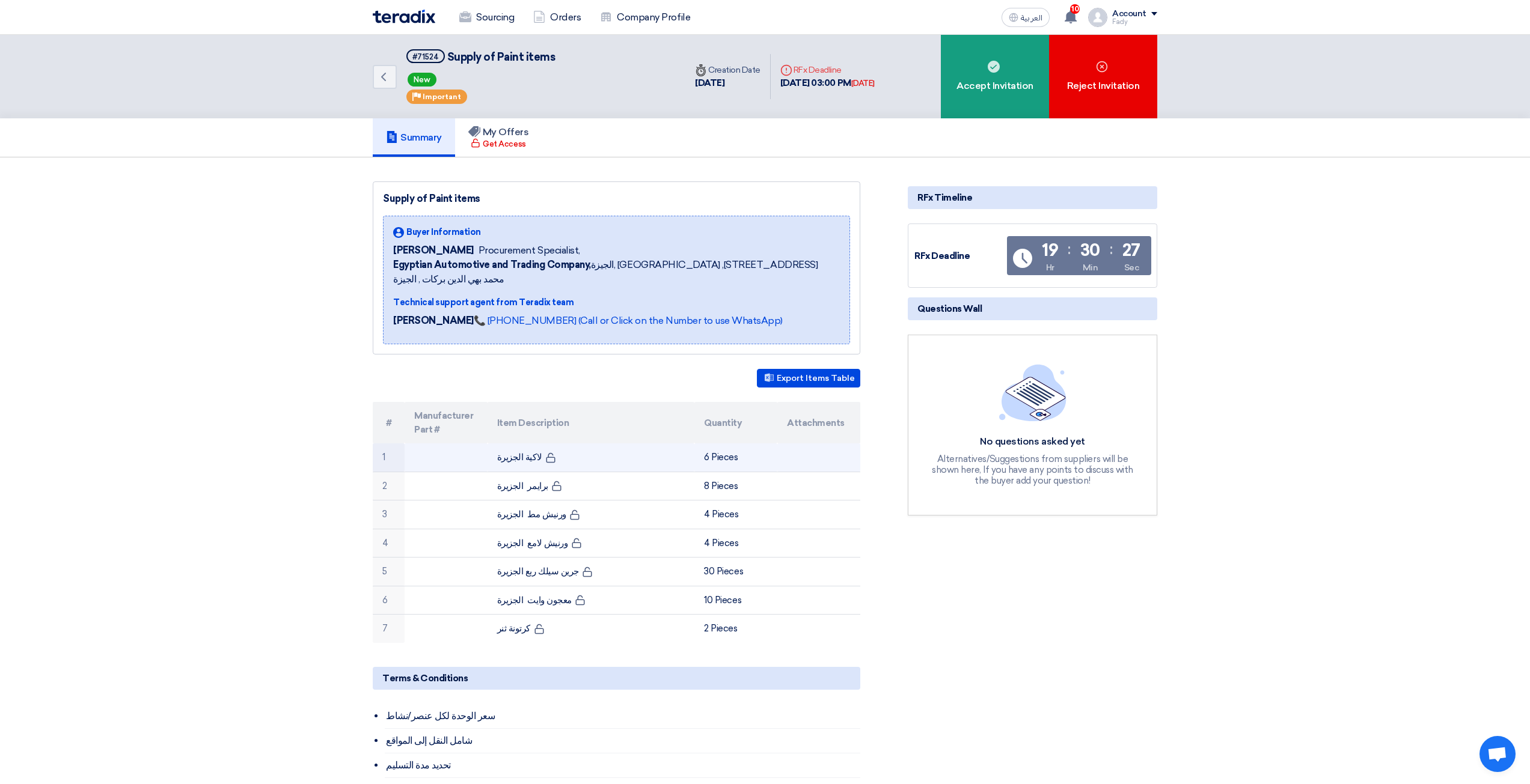
click at [522, 444] on td "لاكية الجزيرة" at bounding box center [591, 457] width 207 height 28
copy tr "لاكية الجزيرة"
